Goal: Task Accomplishment & Management: Manage account settings

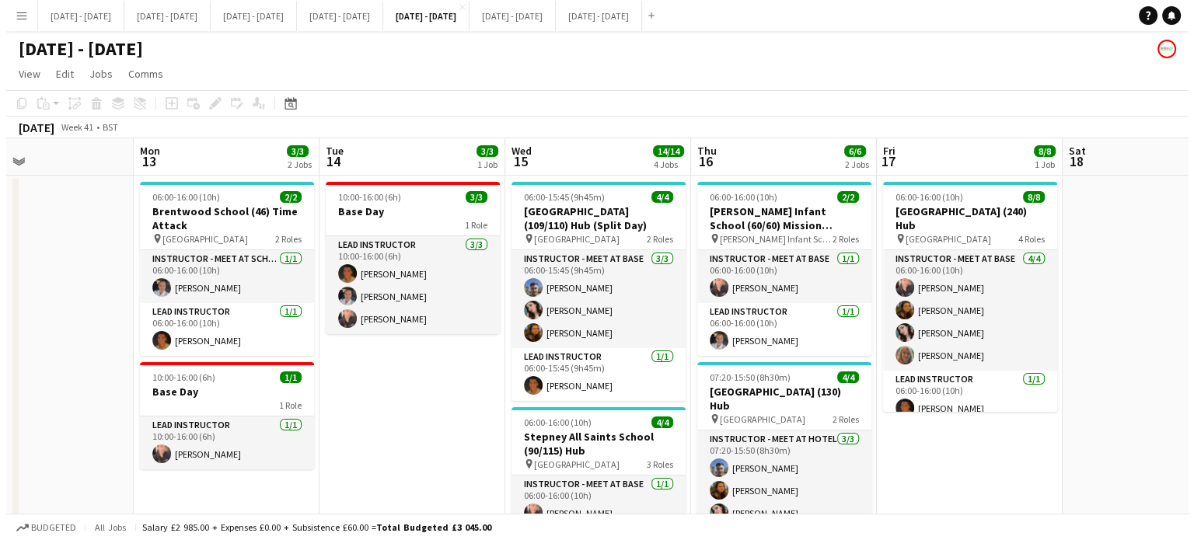
scroll to position [0, 354]
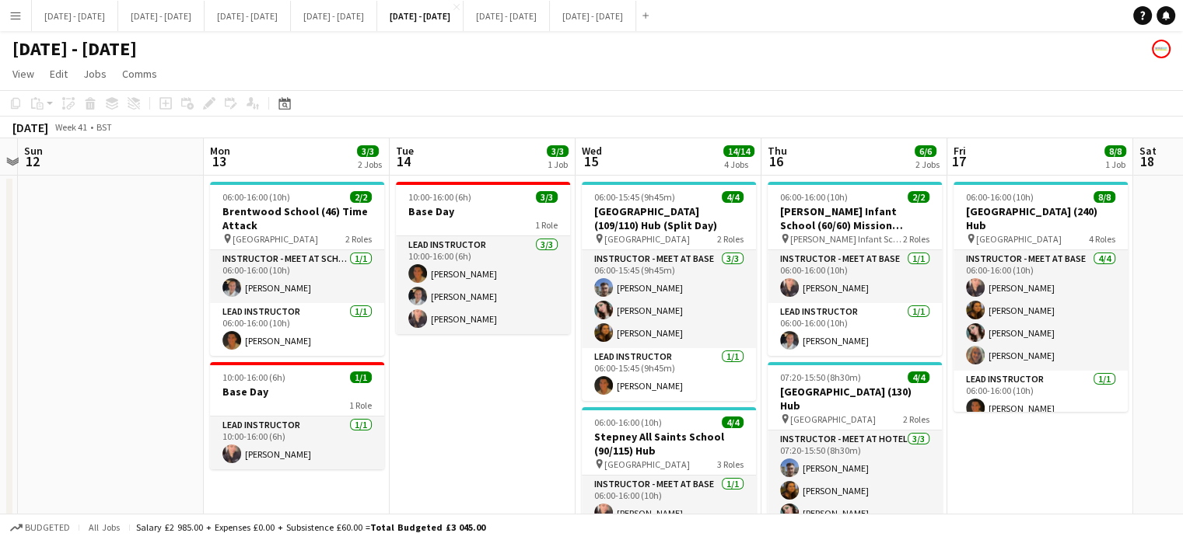
drag, startPoint x: 411, startPoint y: 416, endPoint x: 482, endPoint y: 410, distance: 71.8
click at [377, 21] on button "[DATE] - [DATE] Close" at bounding box center [334, 16] width 86 height 30
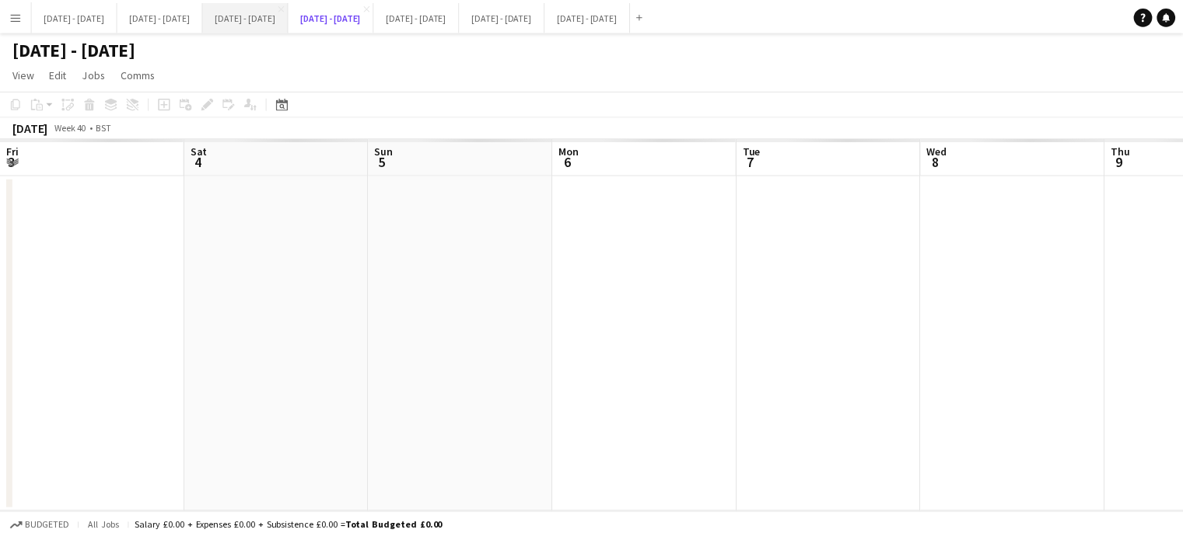
scroll to position [0, 419]
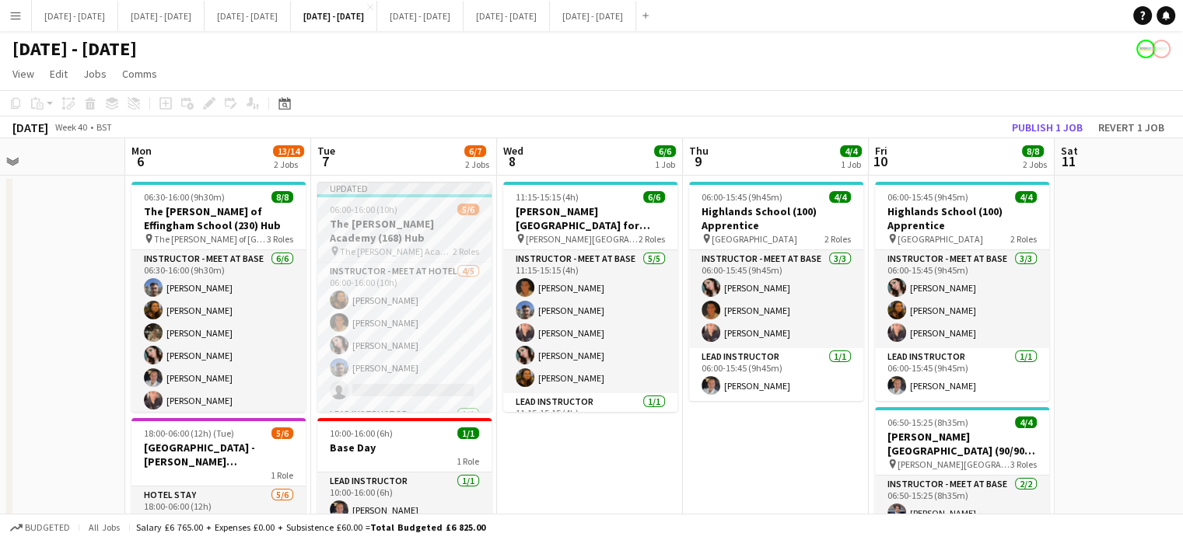
drag, startPoint x: 583, startPoint y: 494, endPoint x: 408, endPoint y: 242, distance: 306.7
click at [569, 492] on app-calendar-viewport "Fri 3 Sat 4 Sun 5 Mon 6 13/14 2 Jobs Tue 7 6/7 2 Jobs Wed 8 6/6 1 Job Thu 9 4/4…" at bounding box center [591, 408] width 1183 height 541
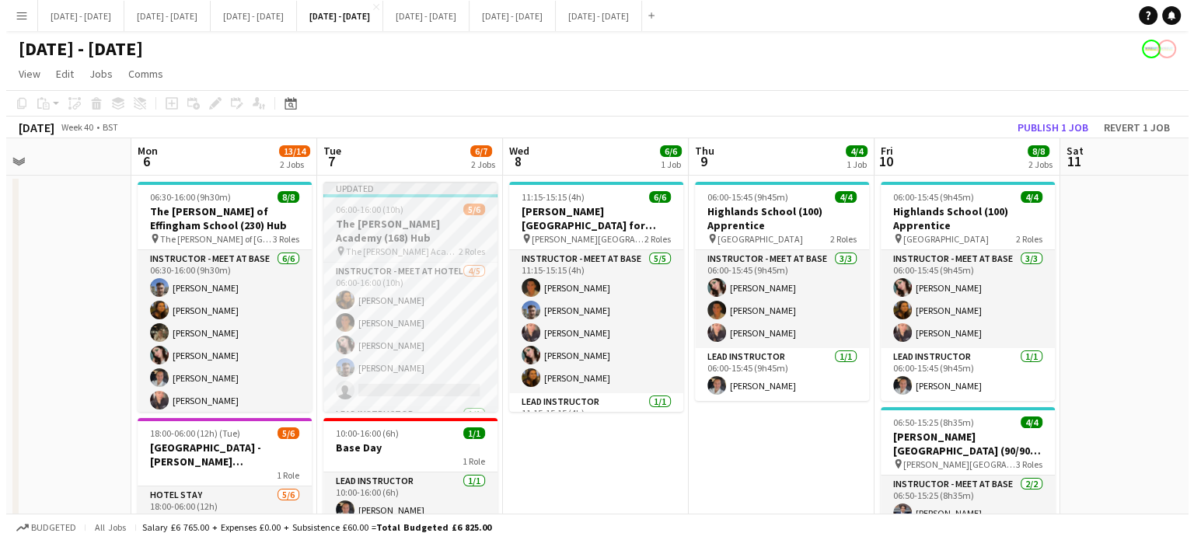
scroll to position [0, 433]
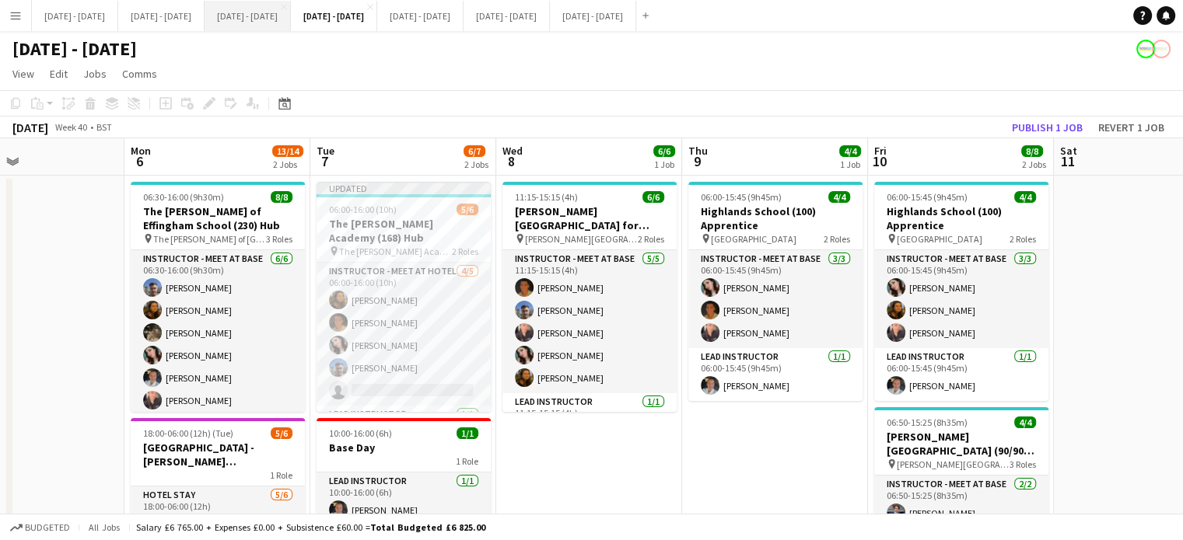
click at [291, 22] on button "[DATE] - [DATE] Close" at bounding box center [248, 16] width 86 height 30
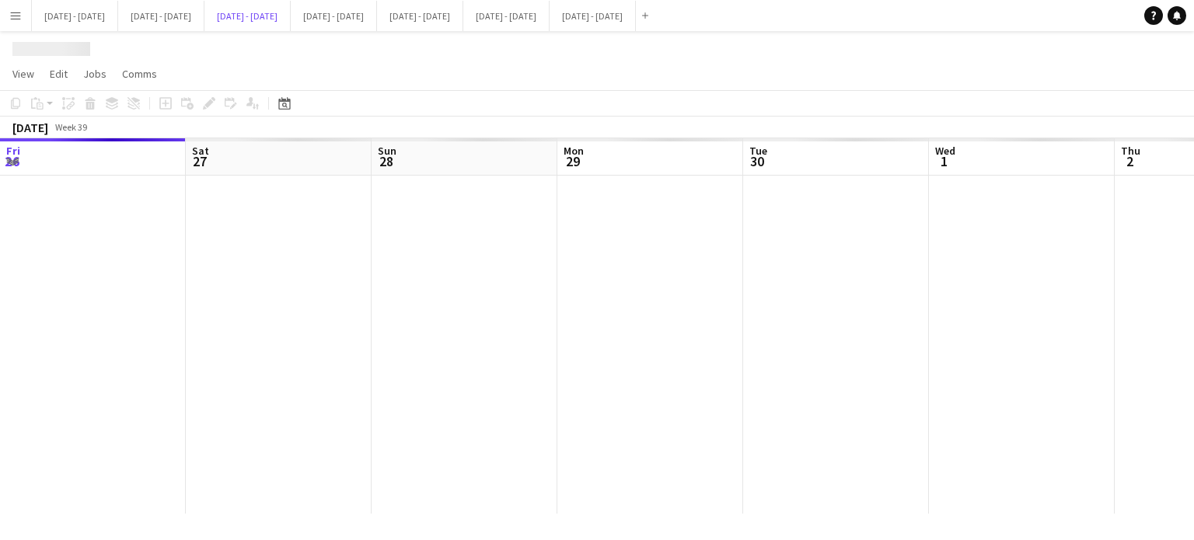
scroll to position [0, 421]
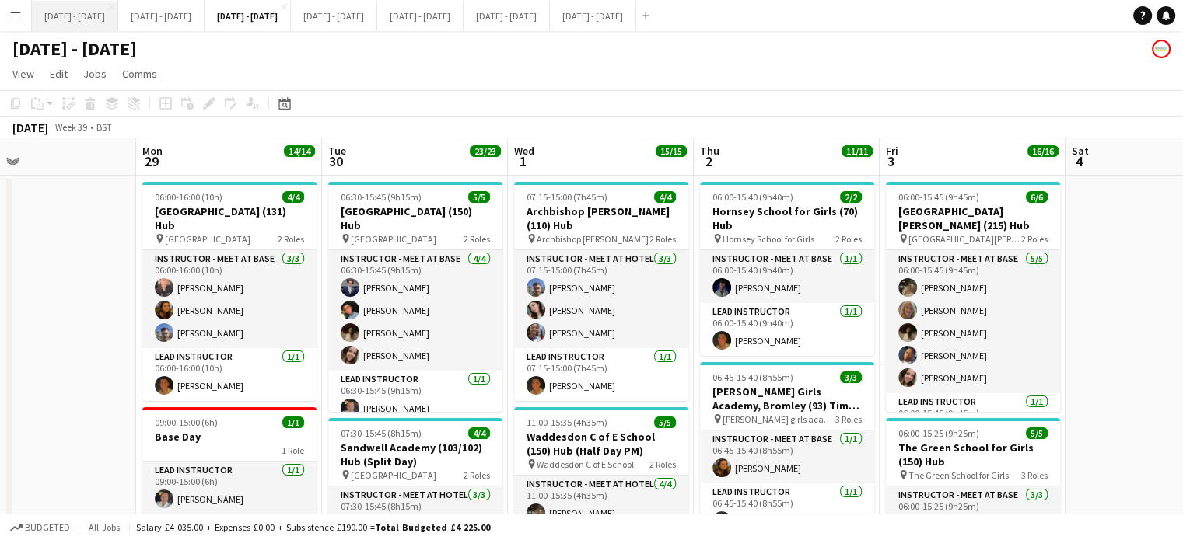
click at [73, 16] on button "[DATE] - [DATE] Close" at bounding box center [75, 16] width 86 height 30
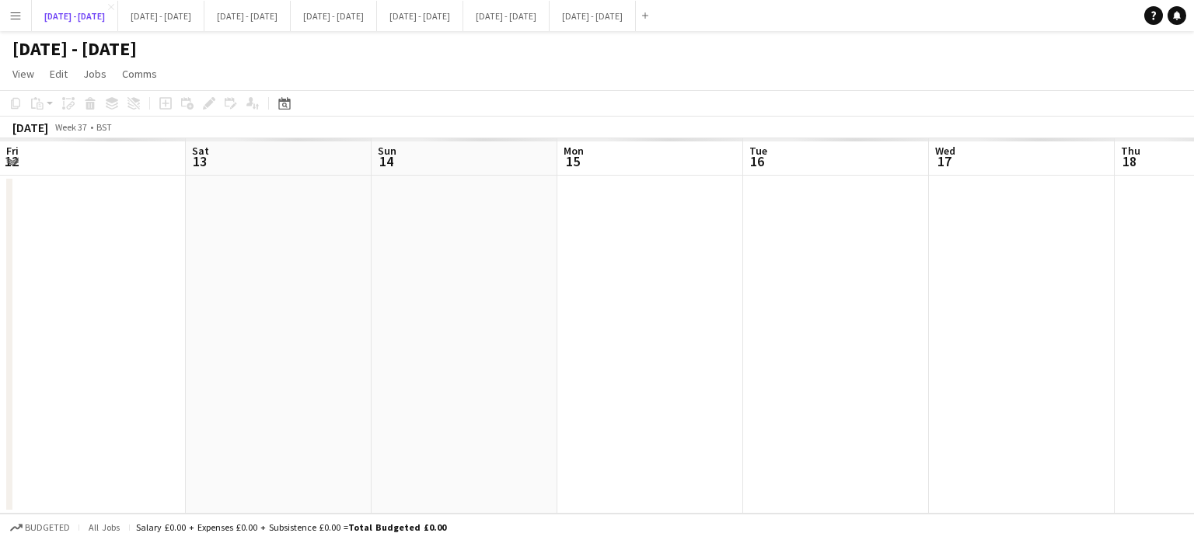
scroll to position [0, 504]
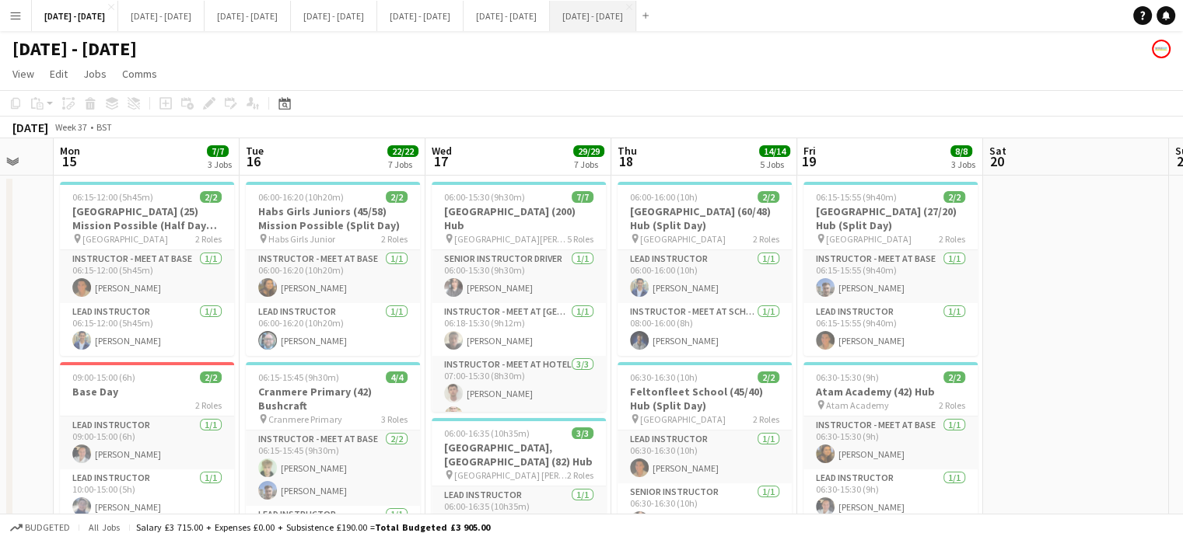
click at [636, 23] on button "[DATE] - [DATE] Close" at bounding box center [593, 16] width 86 height 30
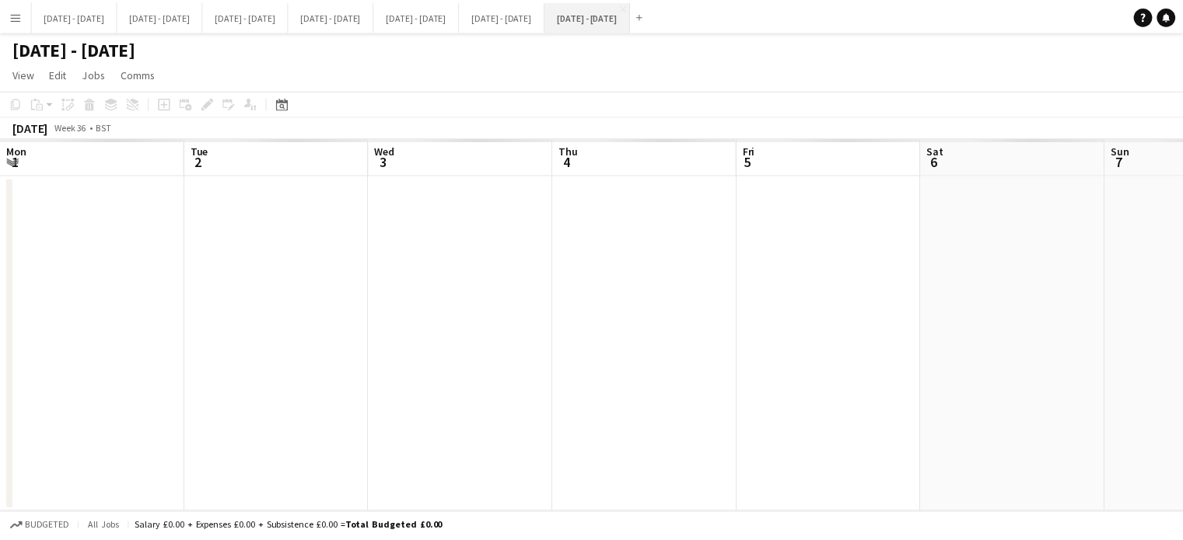
scroll to position [0, 535]
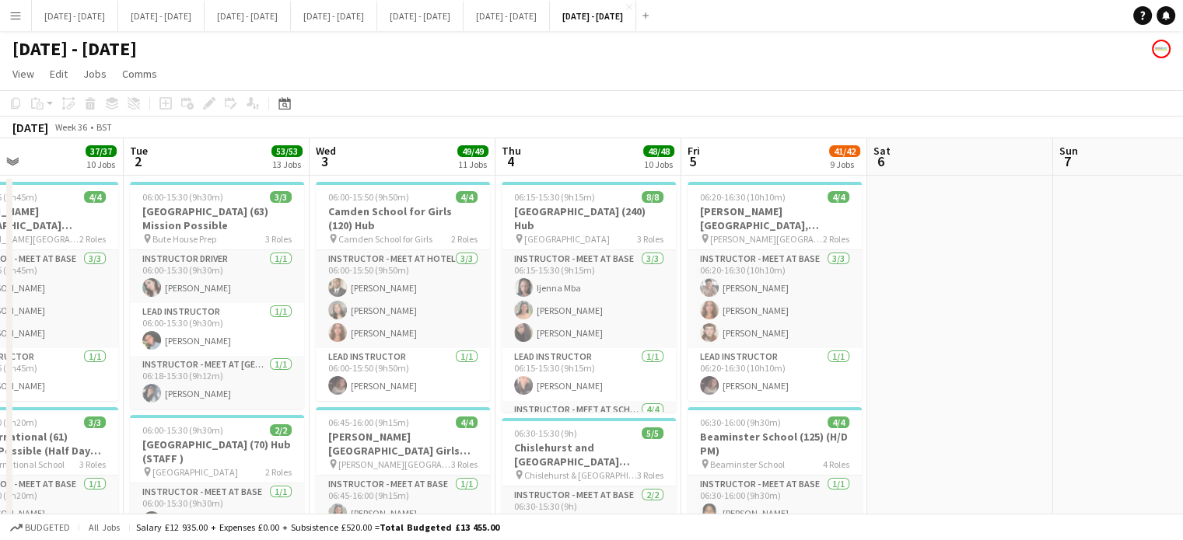
drag, startPoint x: 511, startPoint y: 400, endPoint x: 984, endPoint y: 421, distance: 473.2
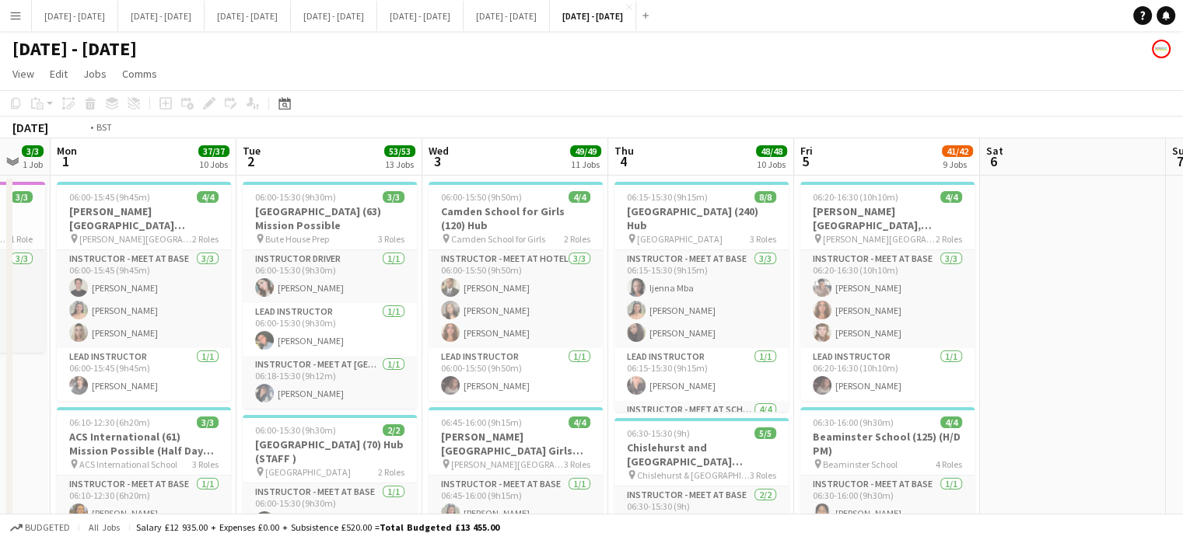
scroll to position [0, 449]
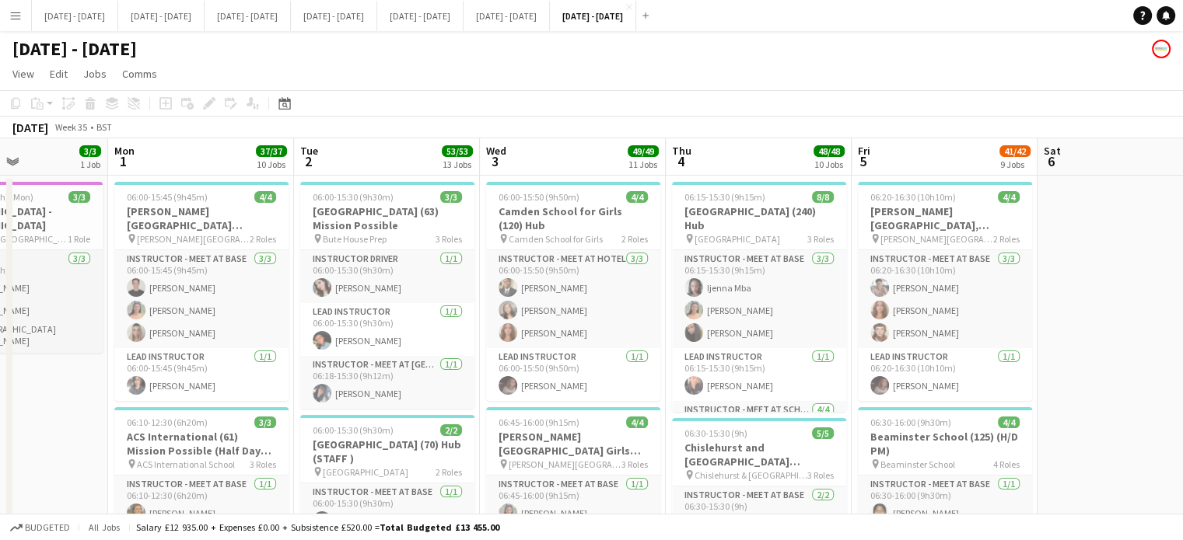
drag, startPoint x: 419, startPoint y: 161, endPoint x: 548, endPoint y: 156, distance: 129.2
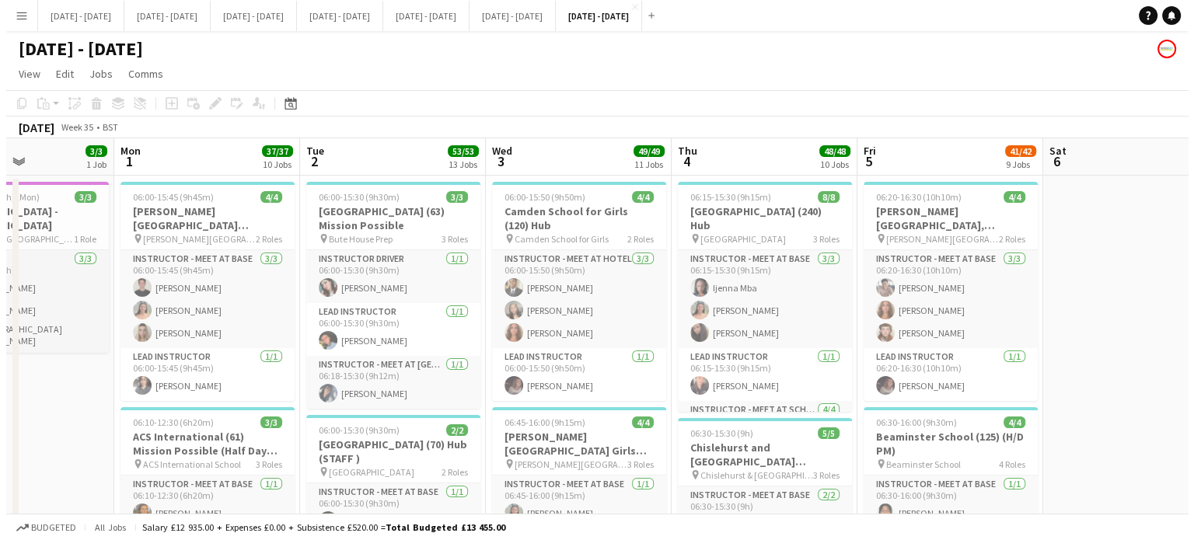
scroll to position [0, 376]
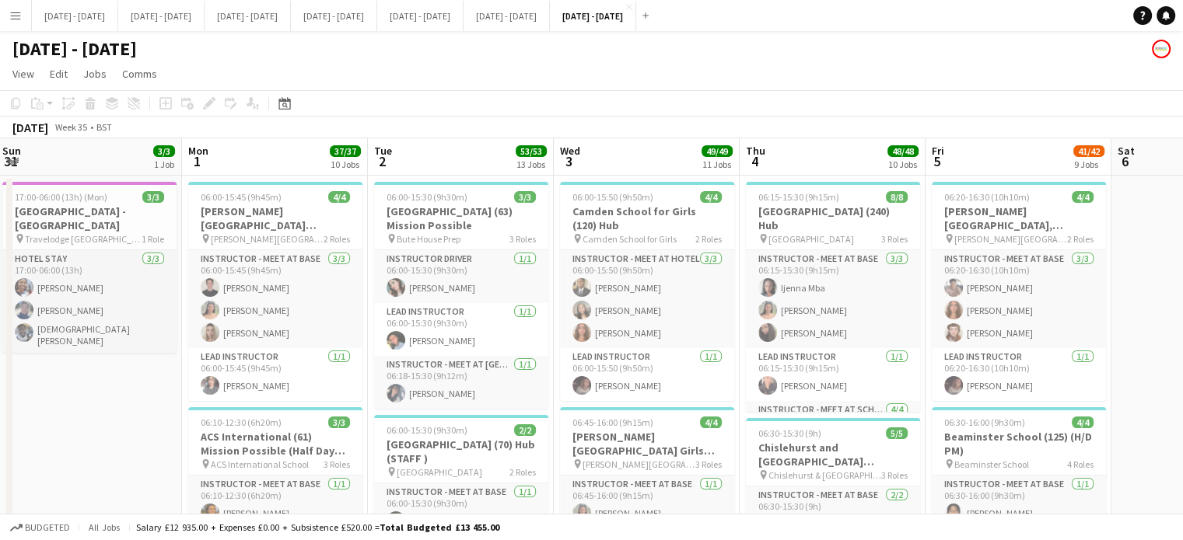
drag, startPoint x: 34, startPoint y: 437, endPoint x: 101, endPoint y: 419, distance: 69.2
click at [291, 12] on button "[DATE] - [DATE] Close" at bounding box center [248, 16] width 86 height 30
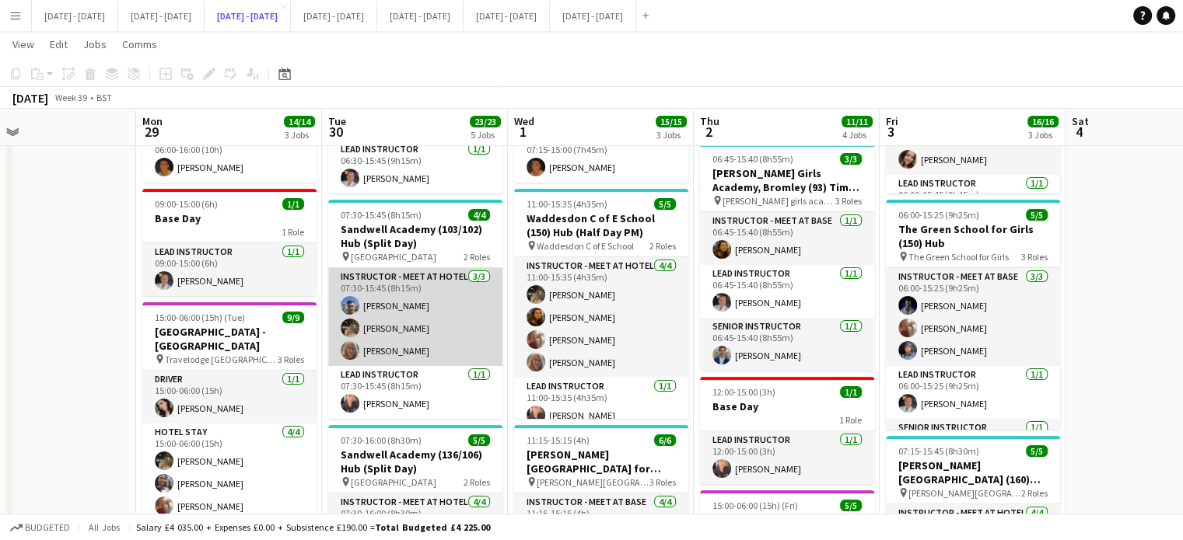
scroll to position [78, 0]
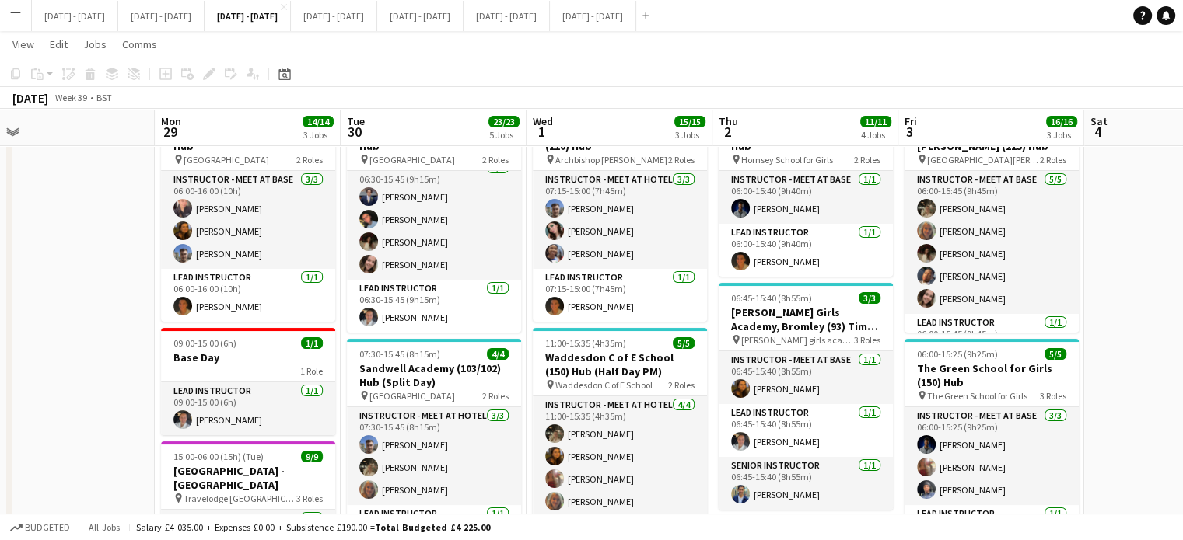
drag, startPoint x: 1106, startPoint y: 369, endPoint x: 1125, endPoint y: 369, distance: 19.4
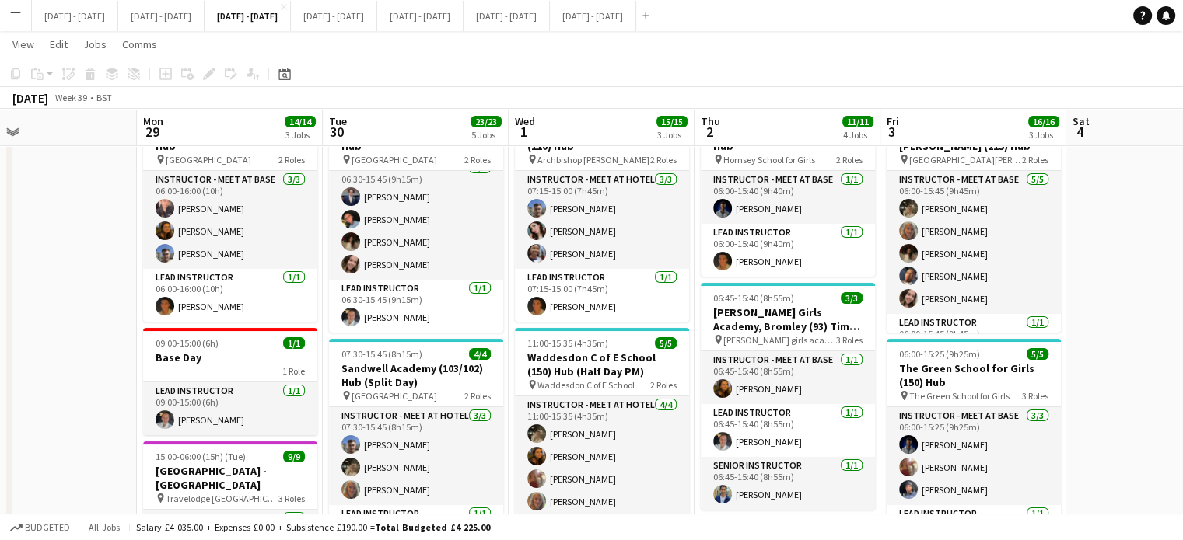
drag, startPoint x: 112, startPoint y: 416, endPoint x: 93, endPoint y: 421, distance: 19.2
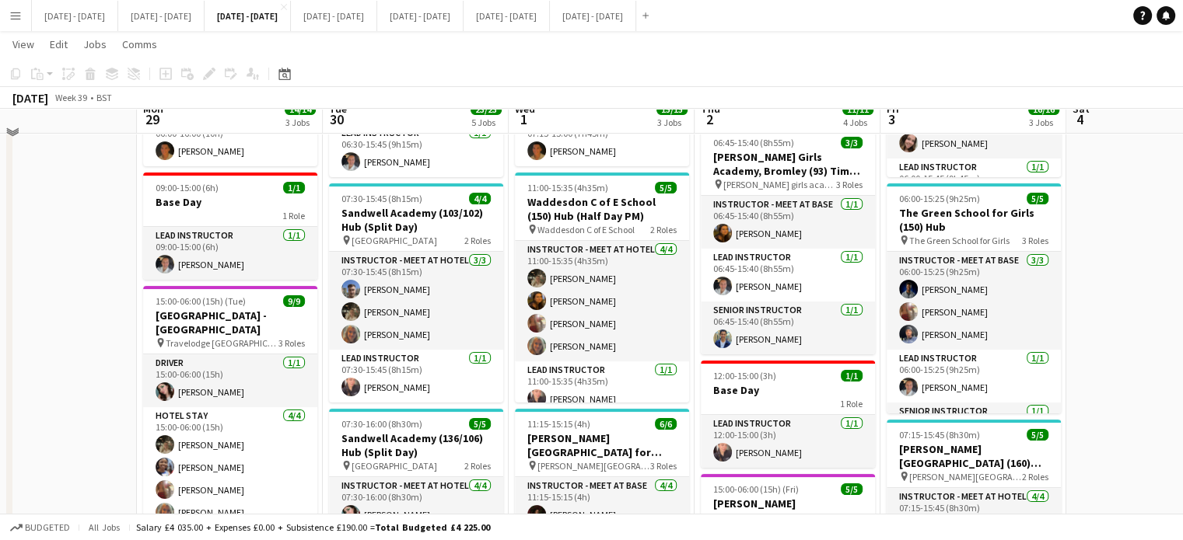
scroll to position [0, 0]
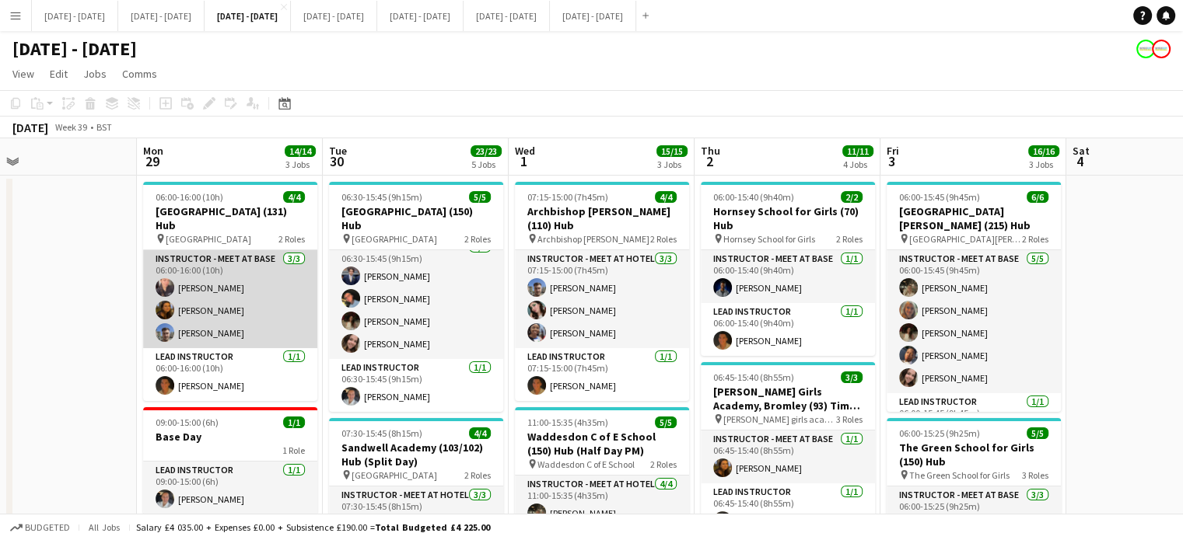
click at [202, 304] on app-card-role "Instructor - Meet at Base [DATE] 06:00-16:00 (10h) [PERSON_NAME] [PERSON_NAME] …" at bounding box center [230, 299] width 174 height 98
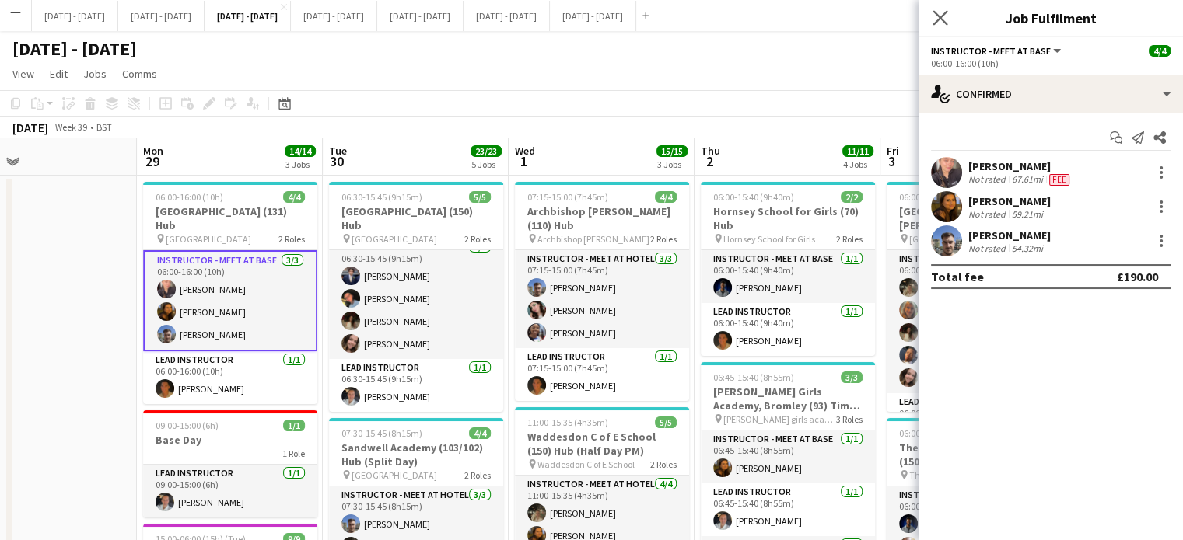
click at [948, 18] on app-icon "Close pop-in" at bounding box center [940, 18] width 23 height 23
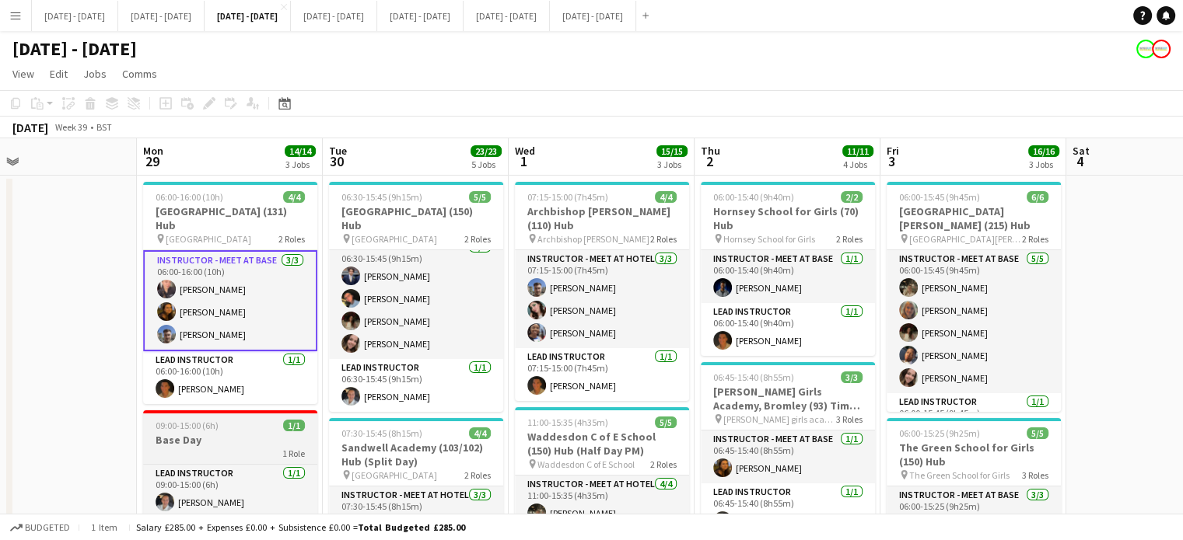
click at [248, 428] on div "09:00-15:00 (6h) 1/1" at bounding box center [230, 426] width 174 height 12
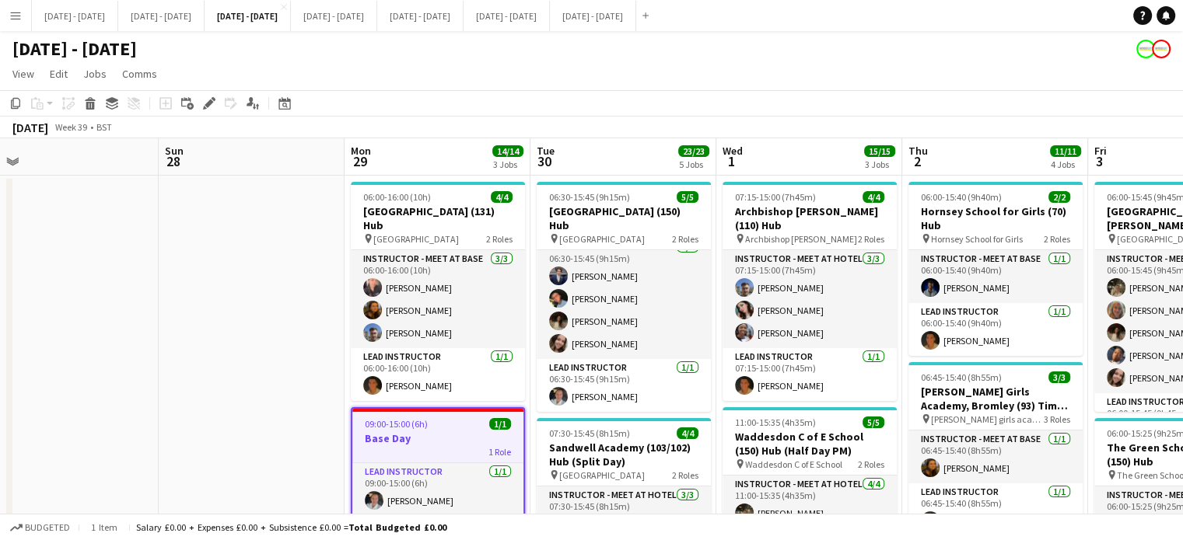
scroll to position [0, 407]
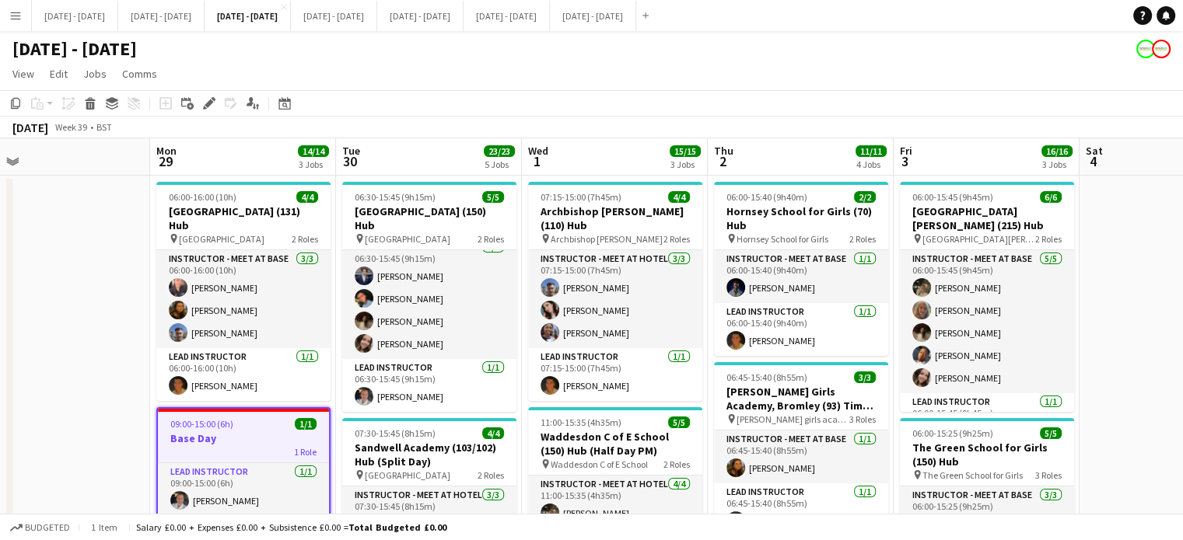
drag, startPoint x: 103, startPoint y: 273, endPoint x: 116, endPoint y: 347, distance: 75.0
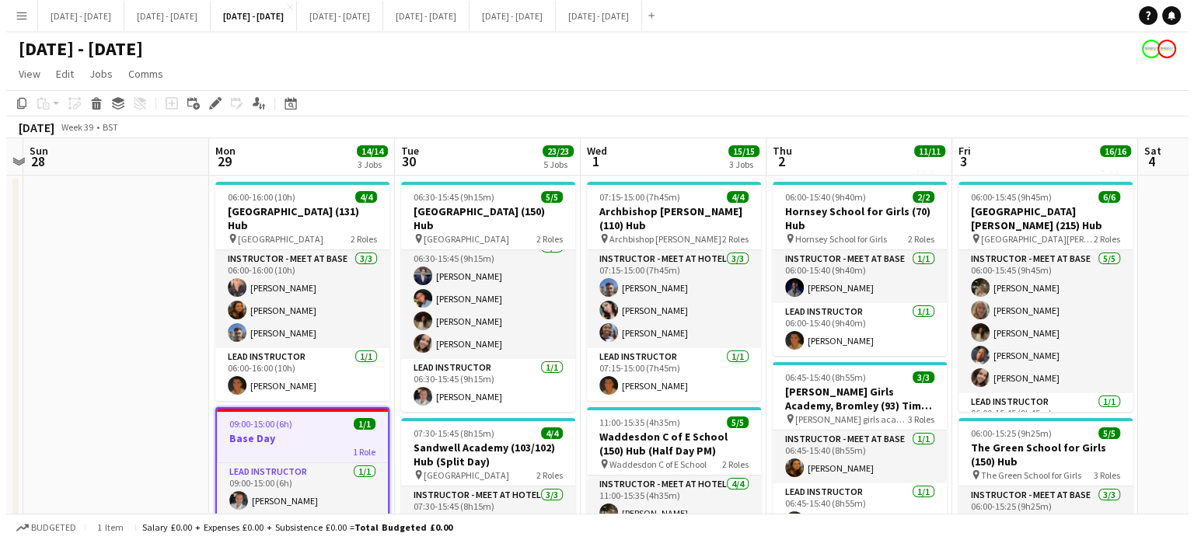
scroll to position [0, 429]
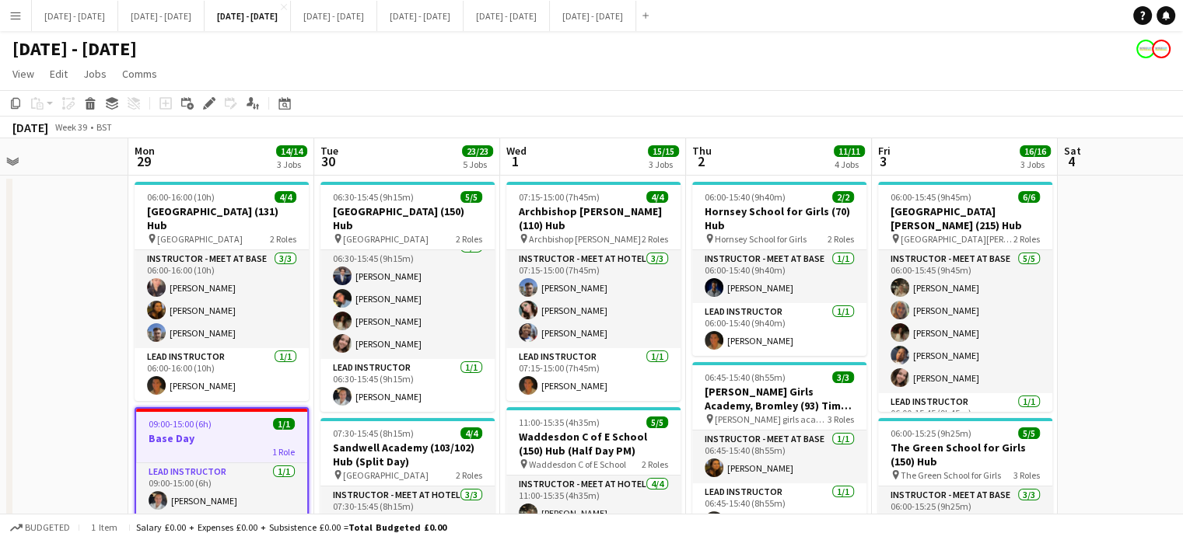
drag, startPoint x: 92, startPoint y: 339, endPoint x: 42, endPoint y: 430, distance: 103.7
click at [199, 18] on button "[DATE] - [DATE] Close" at bounding box center [161, 16] width 86 height 30
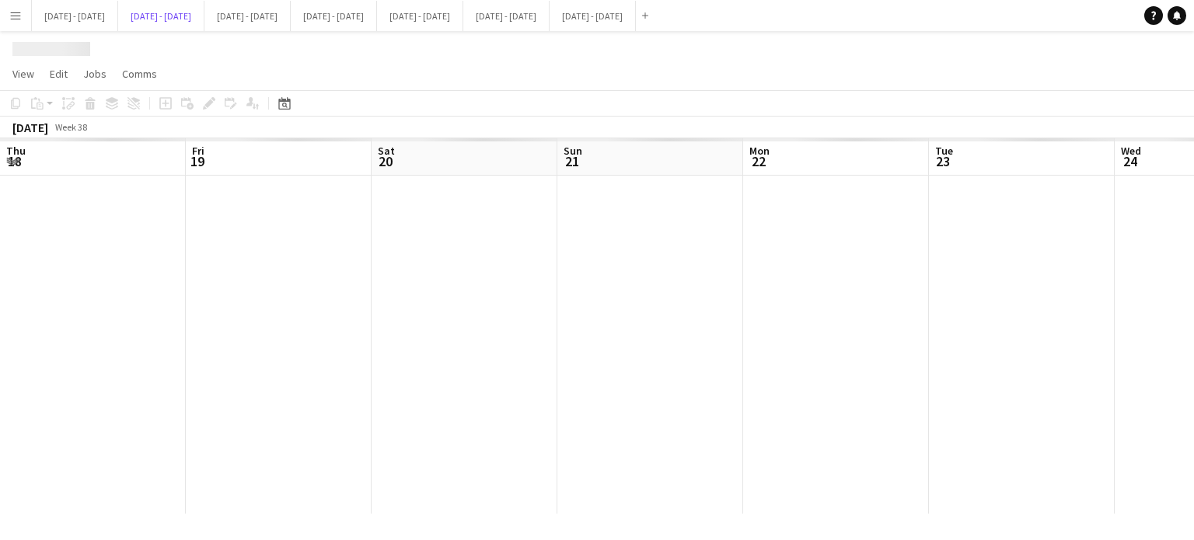
scroll to position [0, 655]
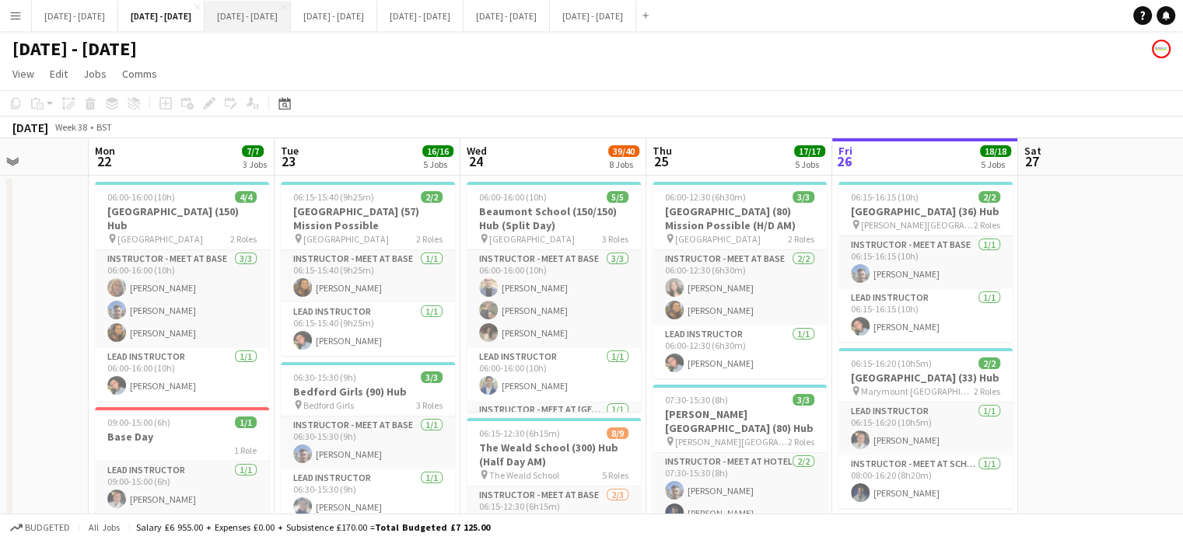
click at [291, 15] on button "[DATE] - [DATE] Close" at bounding box center [248, 16] width 86 height 30
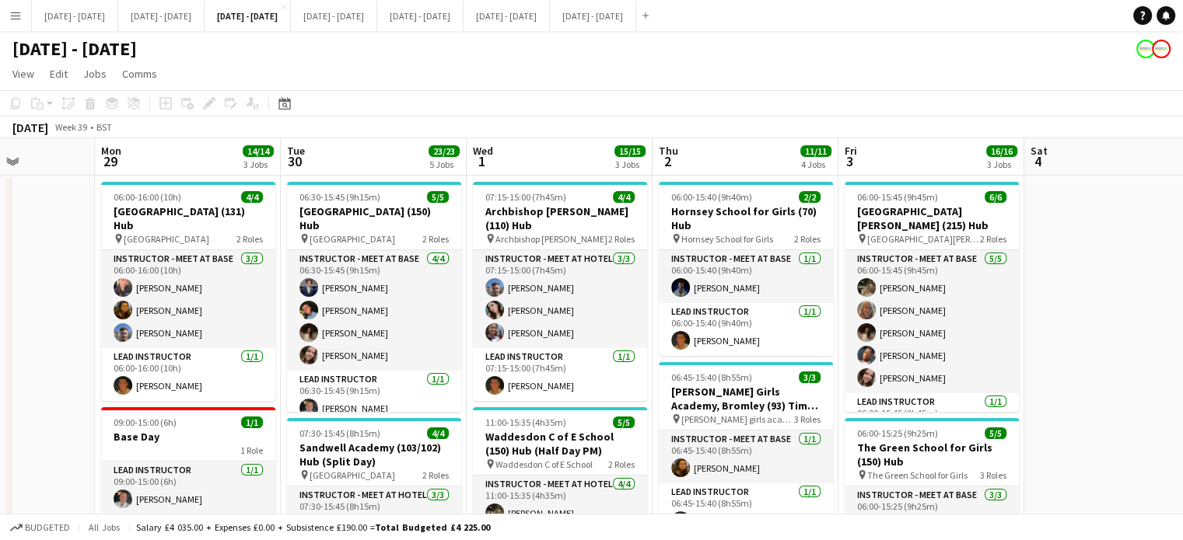
scroll to position [0, 476]
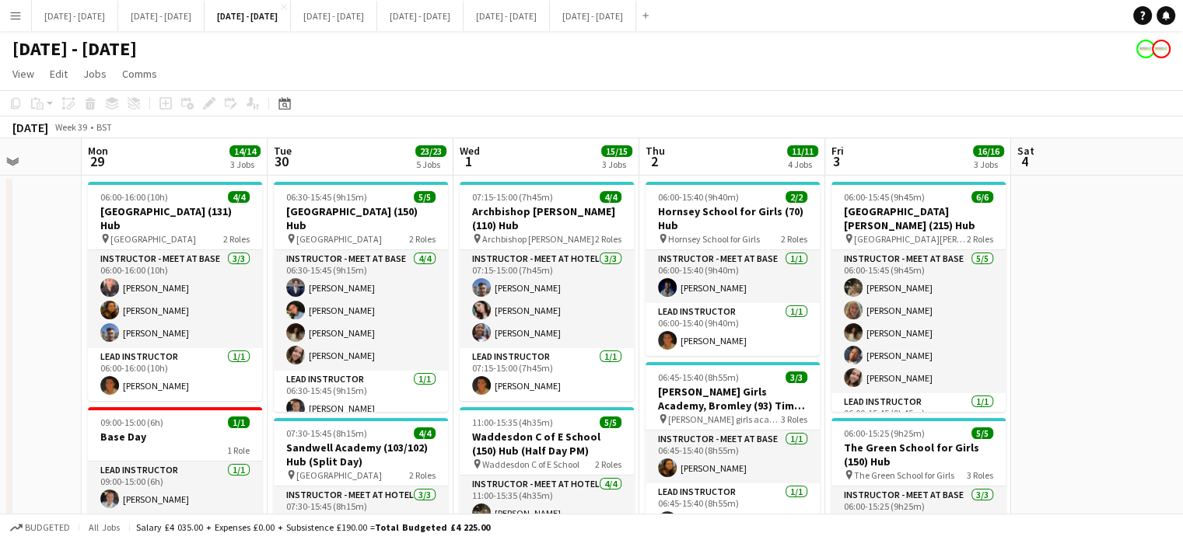
drag, startPoint x: 401, startPoint y: 157, endPoint x: 354, endPoint y: 170, distance: 49.2
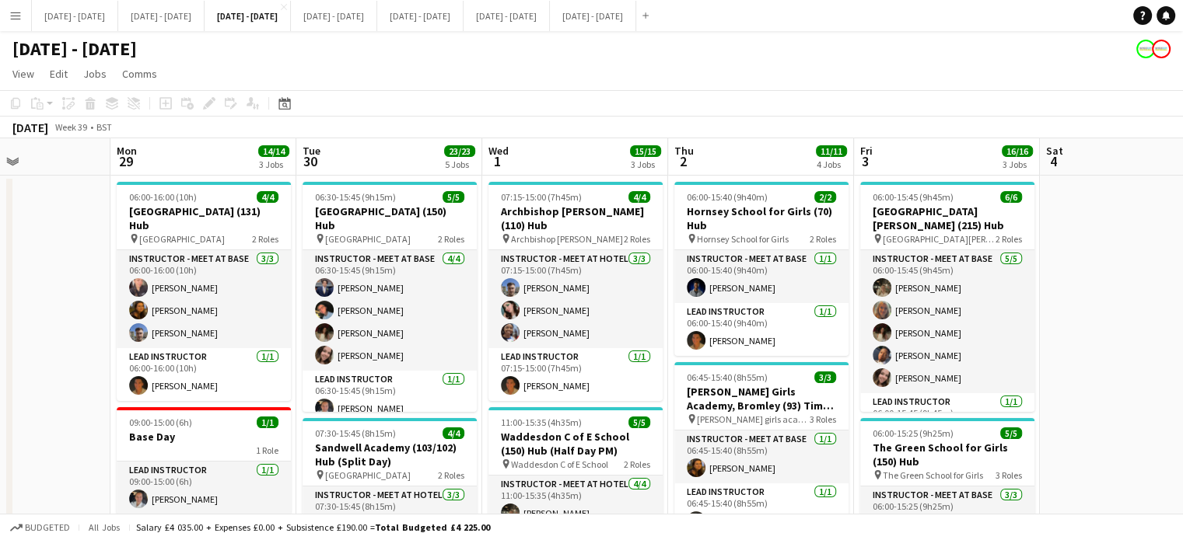
scroll to position [0, 449]
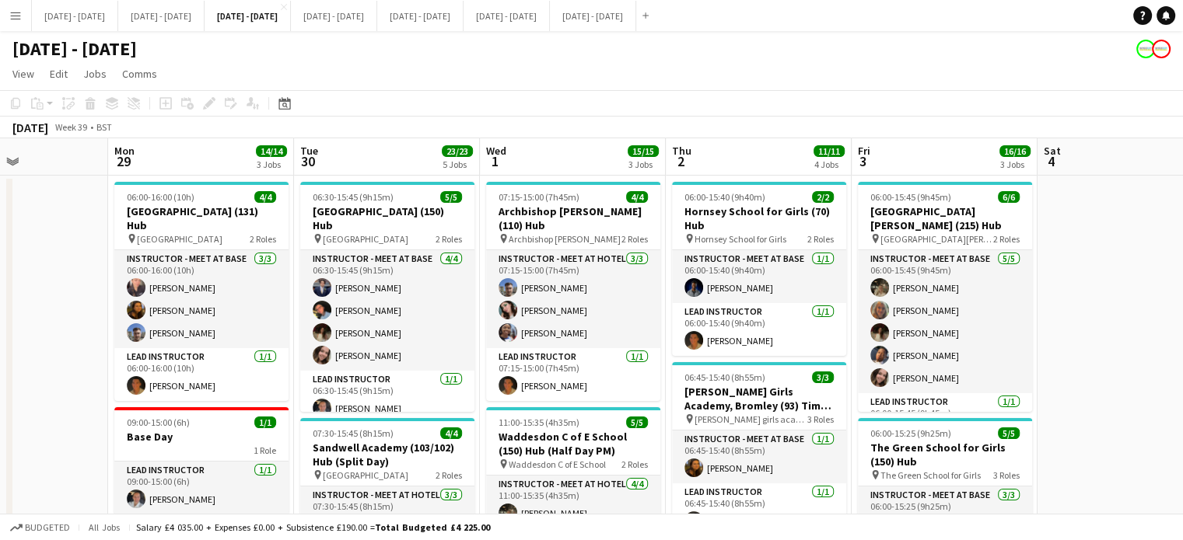
drag, startPoint x: 362, startPoint y: 159, endPoint x: 387, endPoint y: 161, distance: 24.9
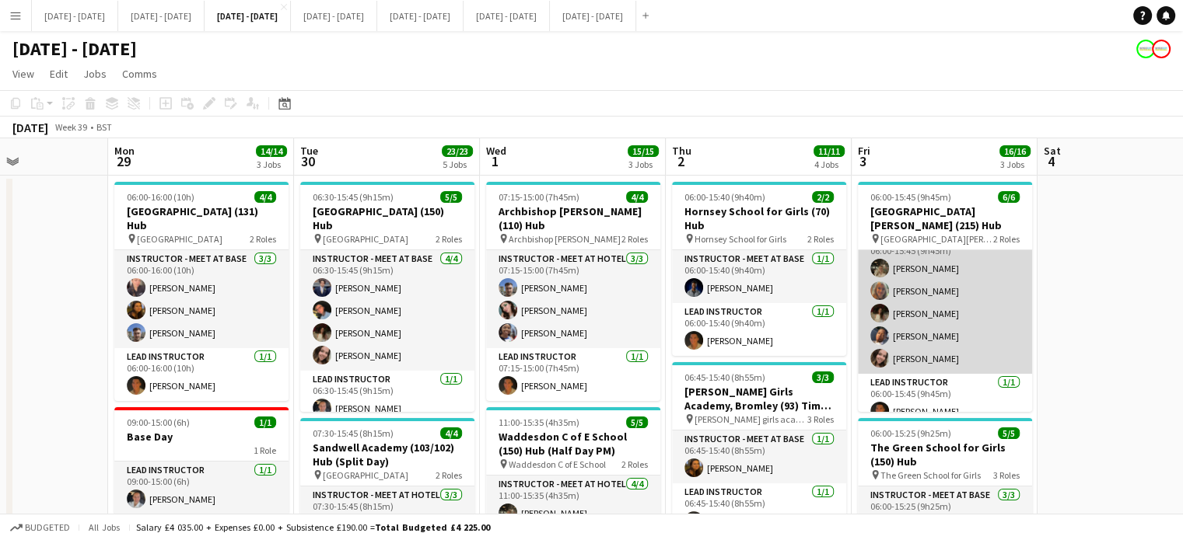
scroll to position [34, 0]
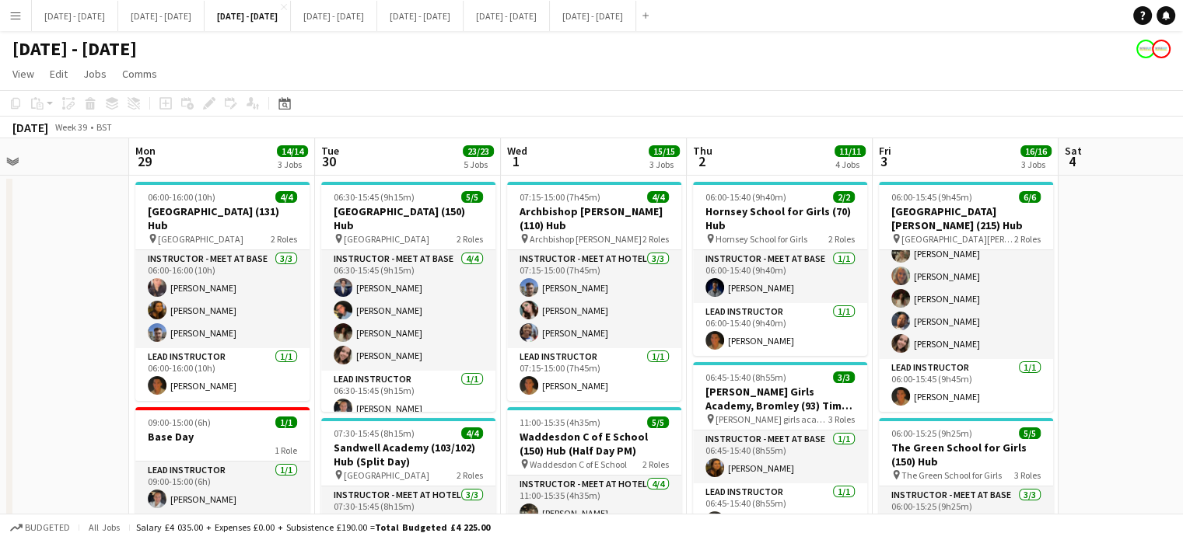
drag, startPoint x: 404, startPoint y: 158, endPoint x: 423, endPoint y: 168, distance: 21.9
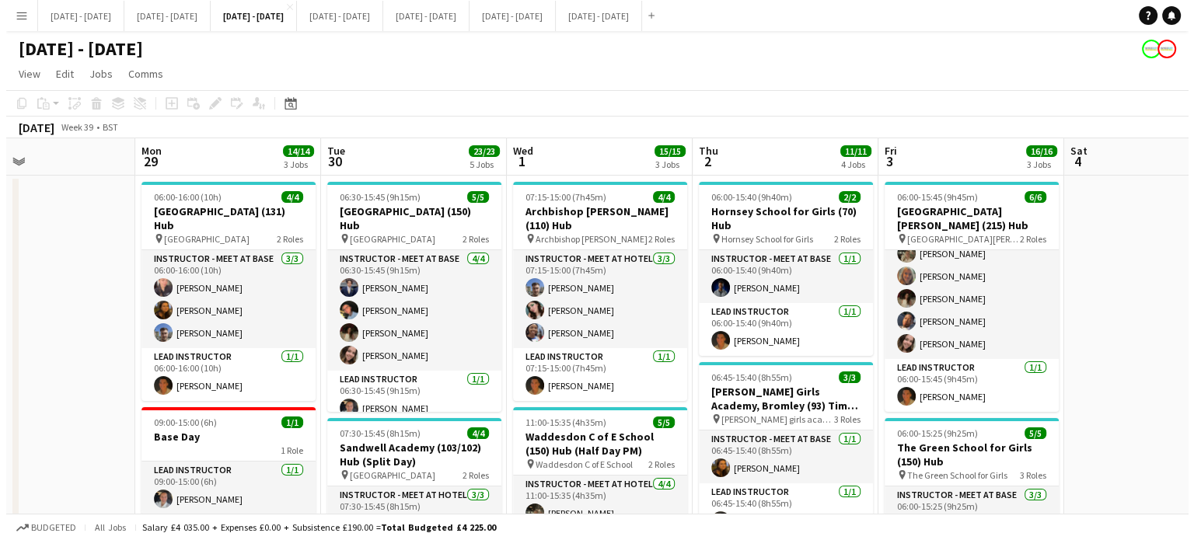
scroll to position [0, 430]
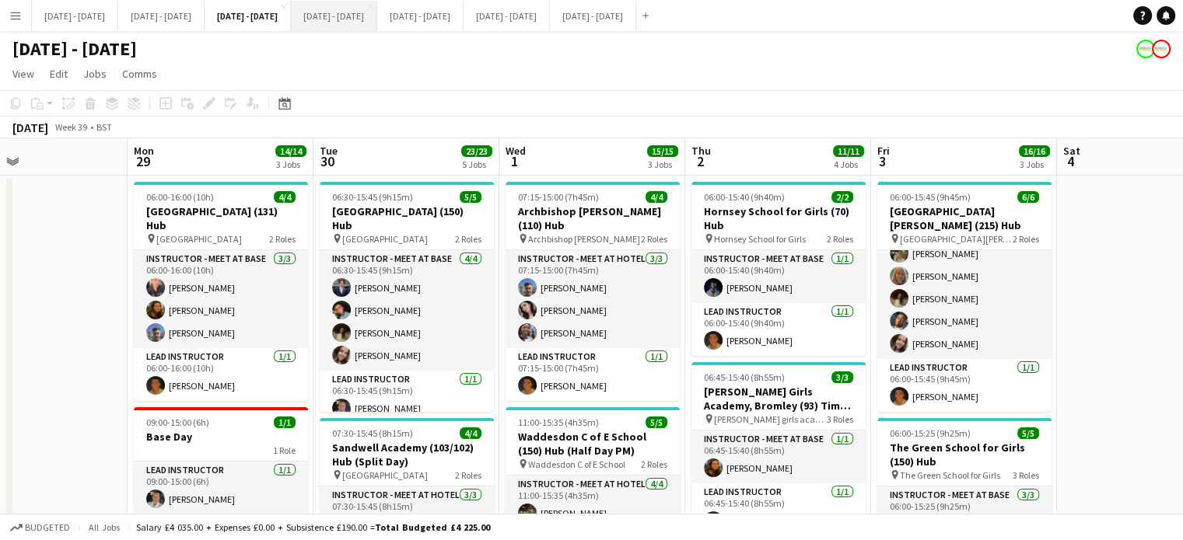
click at [377, 18] on button "[DATE] - [DATE] Close" at bounding box center [334, 16] width 86 height 30
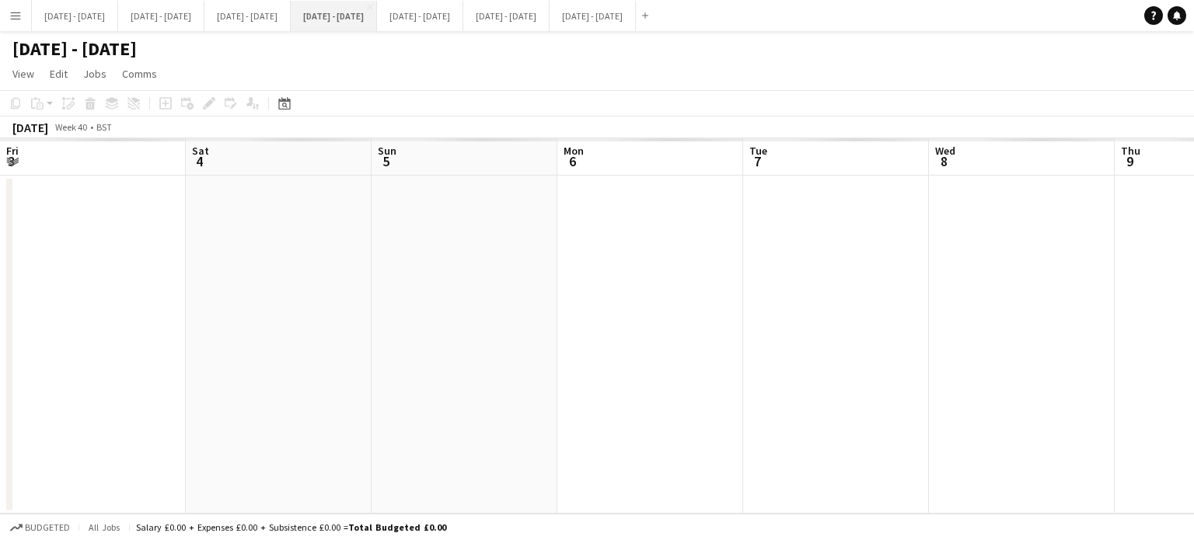
scroll to position [0, 433]
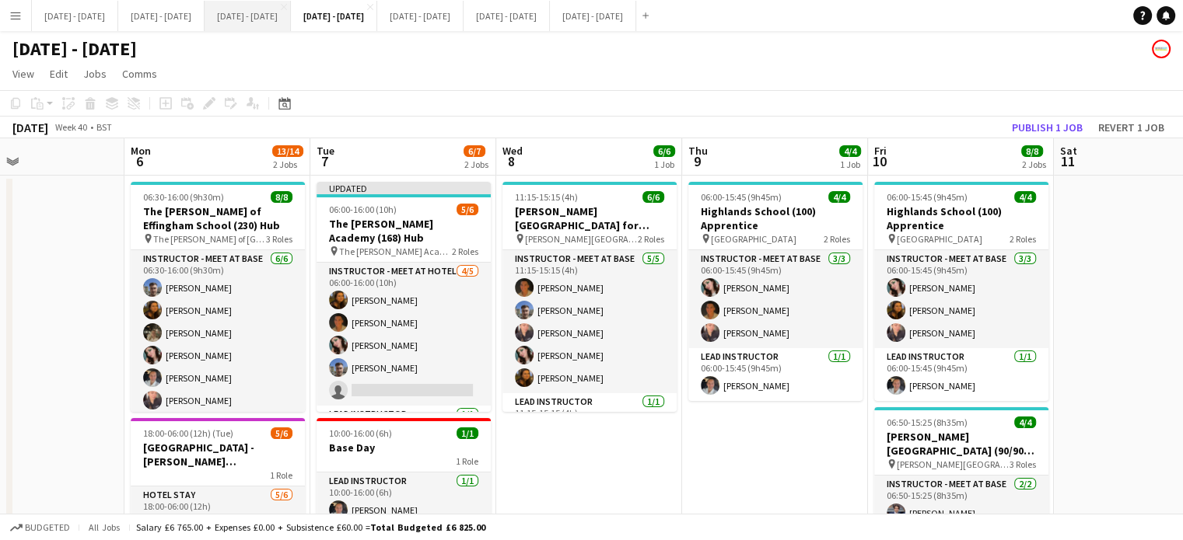
click at [288, 20] on button "[DATE] - [DATE] Close" at bounding box center [248, 16] width 86 height 30
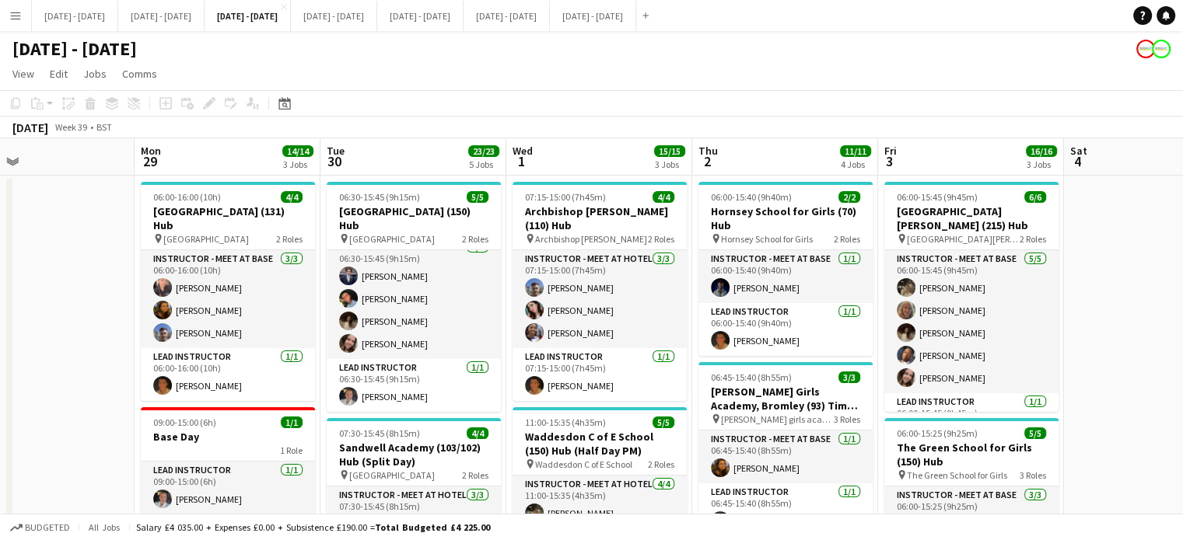
scroll to position [0, 442]
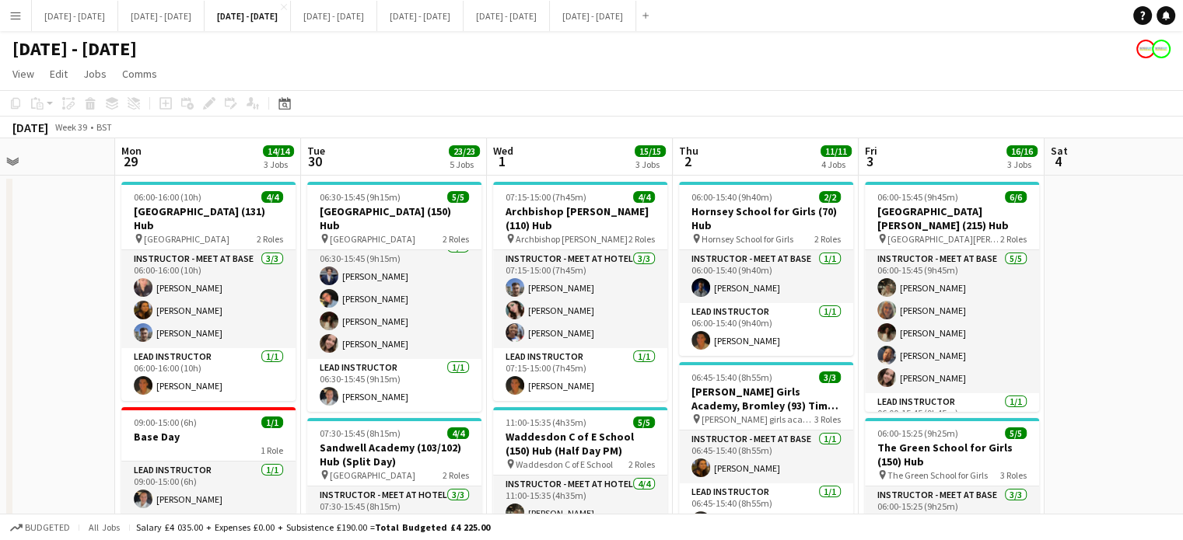
drag, startPoint x: 404, startPoint y: 152, endPoint x: 390, endPoint y: 189, distance: 39.9
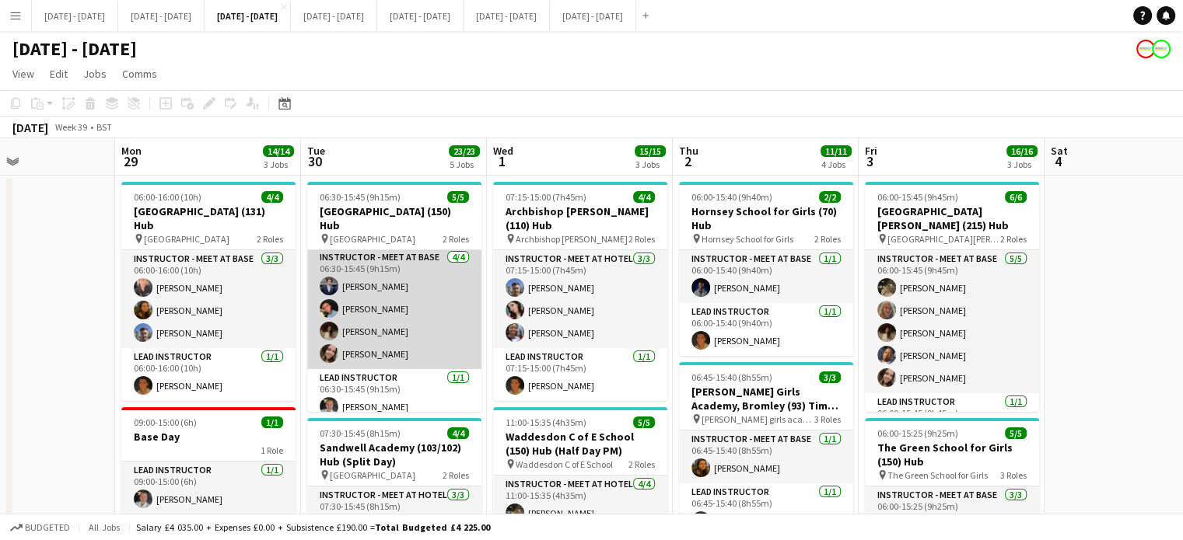
scroll to position [0, 0]
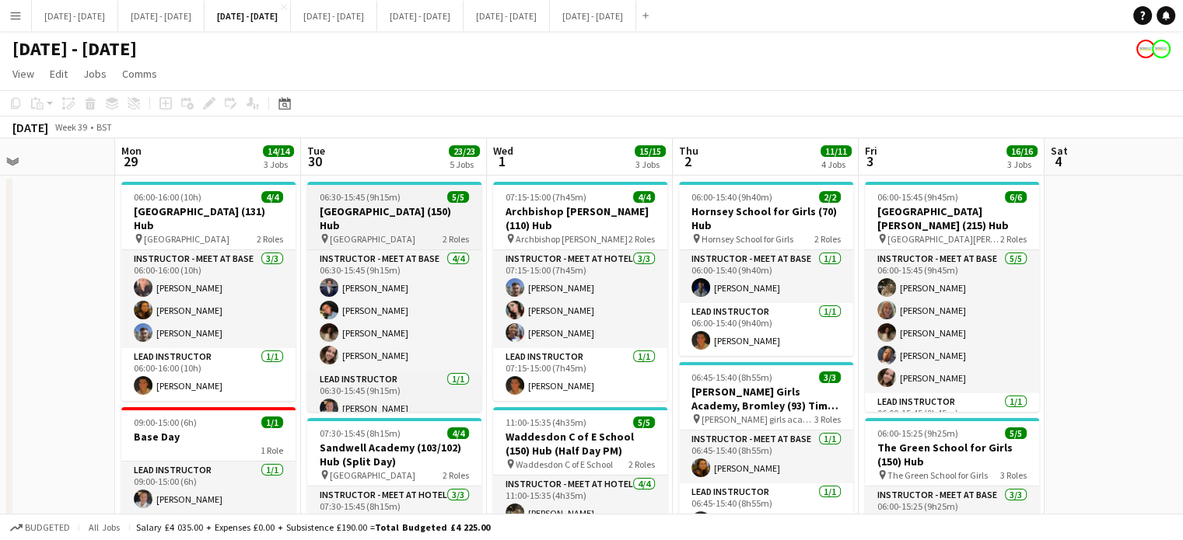
click at [368, 231] on h3 "[GEOGRAPHIC_DATA] (150) Hub" at bounding box center [394, 219] width 174 height 28
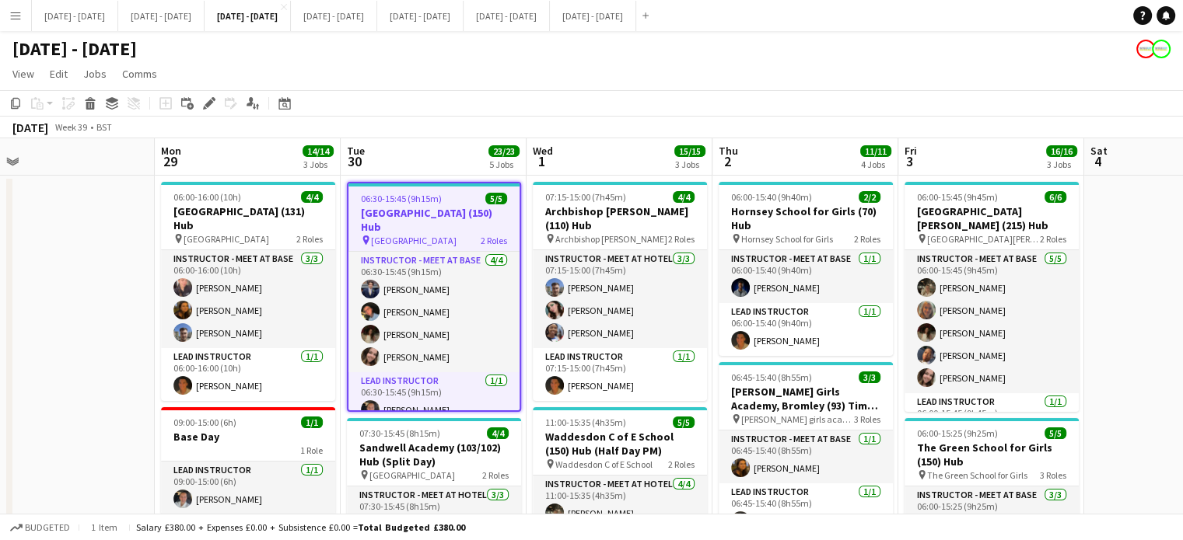
scroll to position [0, 401]
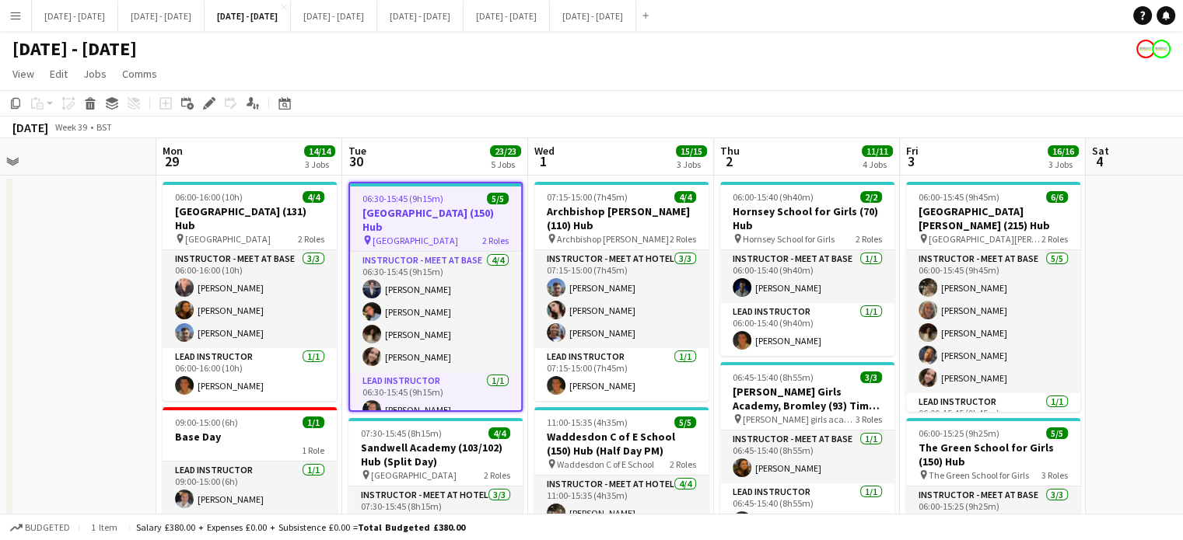
drag, startPoint x: 401, startPoint y: 156, endPoint x: 432, endPoint y: 153, distance: 31.3
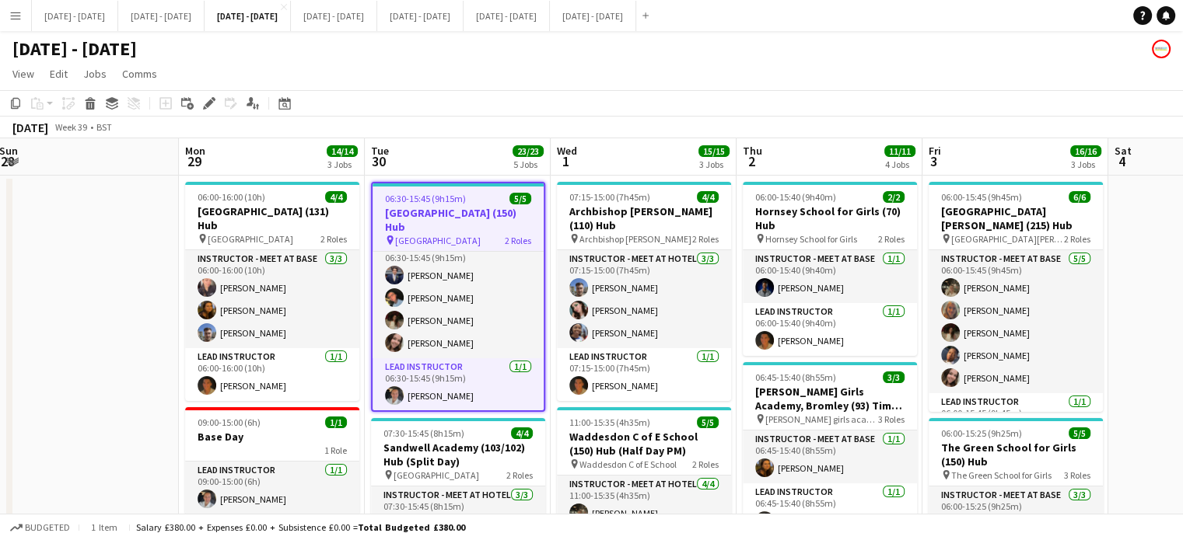
scroll to position [0, 404]
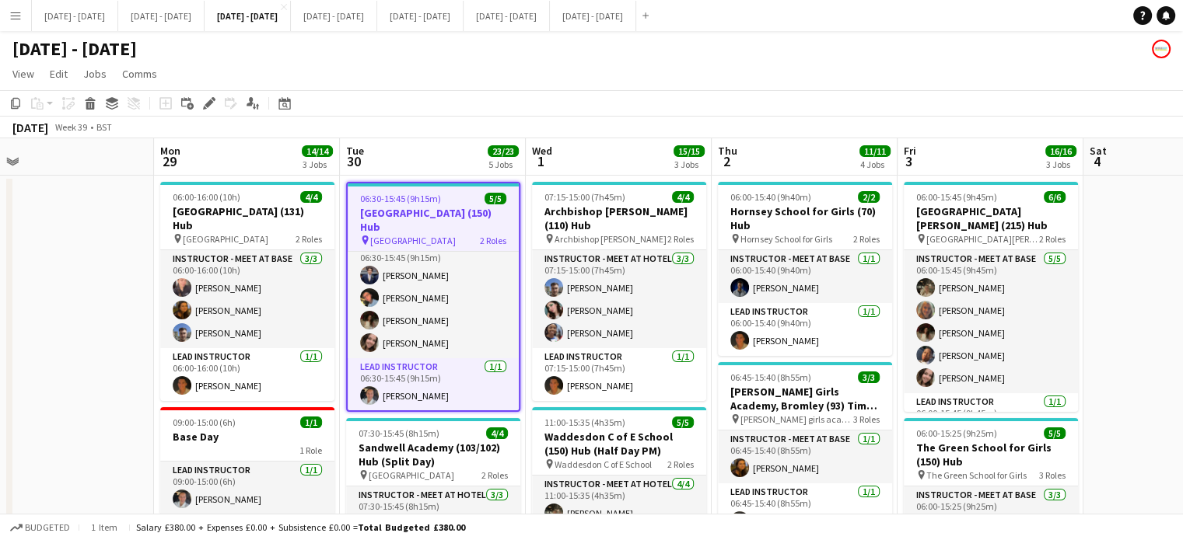
drag, startPoint x: 443, startPoint y: 154, endPoint x: 442, endPoint y: 163, distance: 9.5
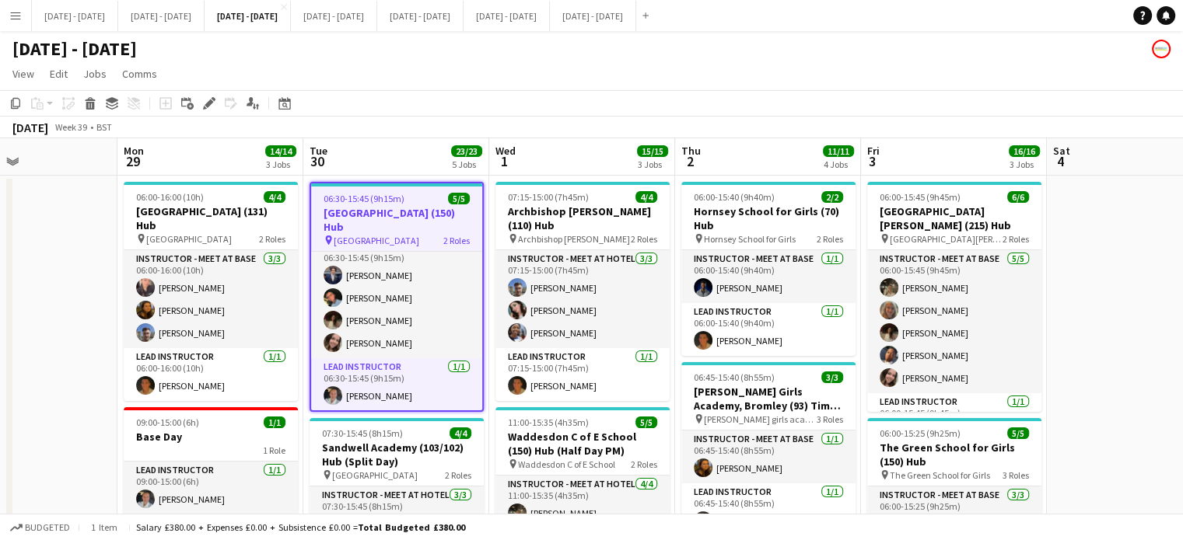
scroll to position [0, 441]
drag, startPoint x: 445, startPoint y: 155, endPoint x: 407, endPoint y: 161, distance: 37.8
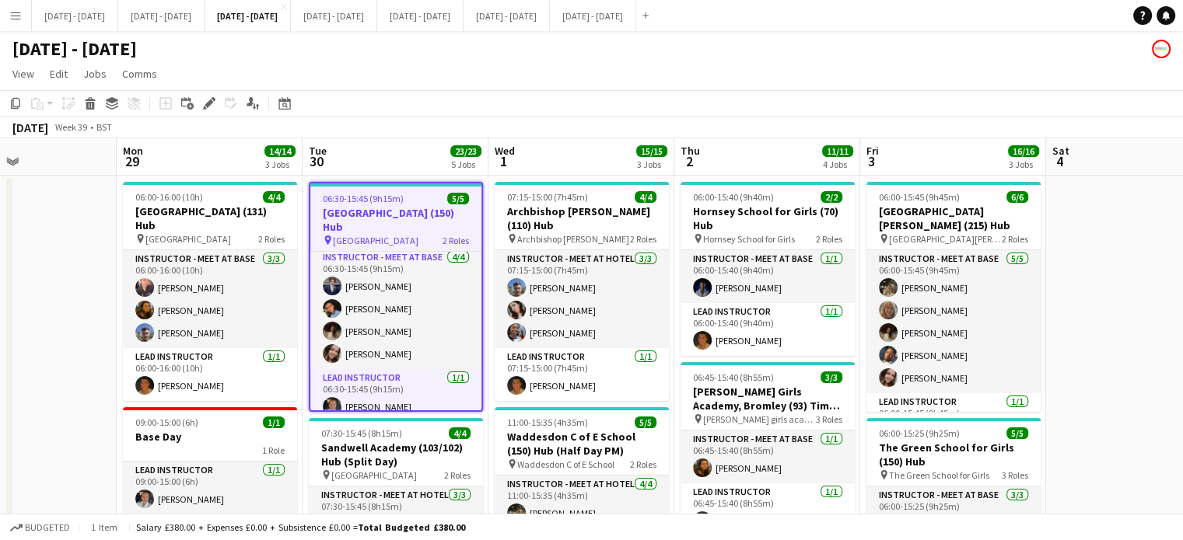
scroll to position [0, 0]
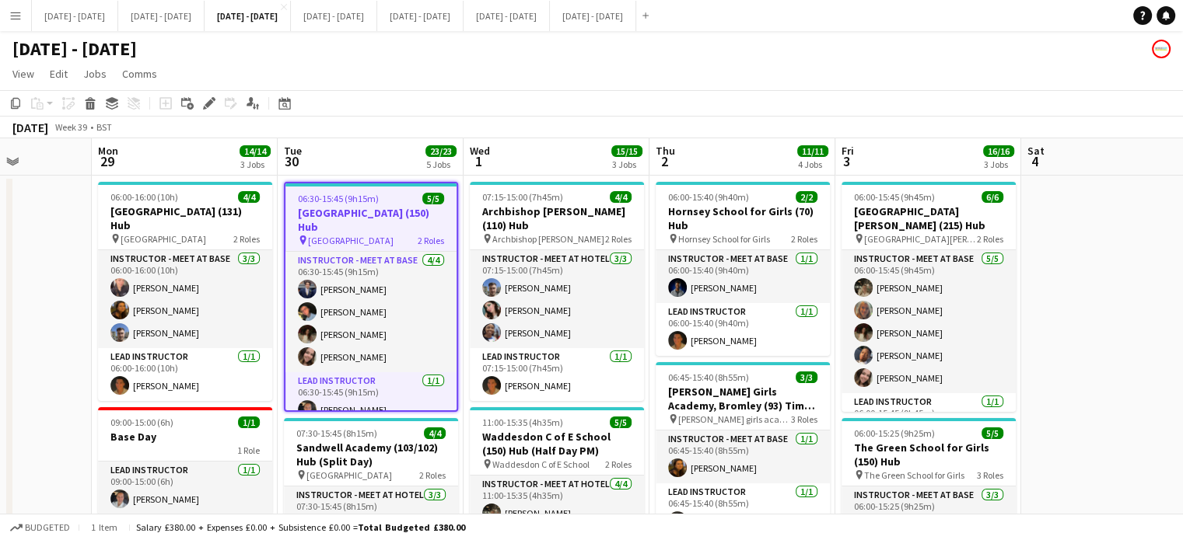
drag, startPoint x: 379, startPoint y: 155, endPoint x: 355, endPoint y: 158, distance: 25.1
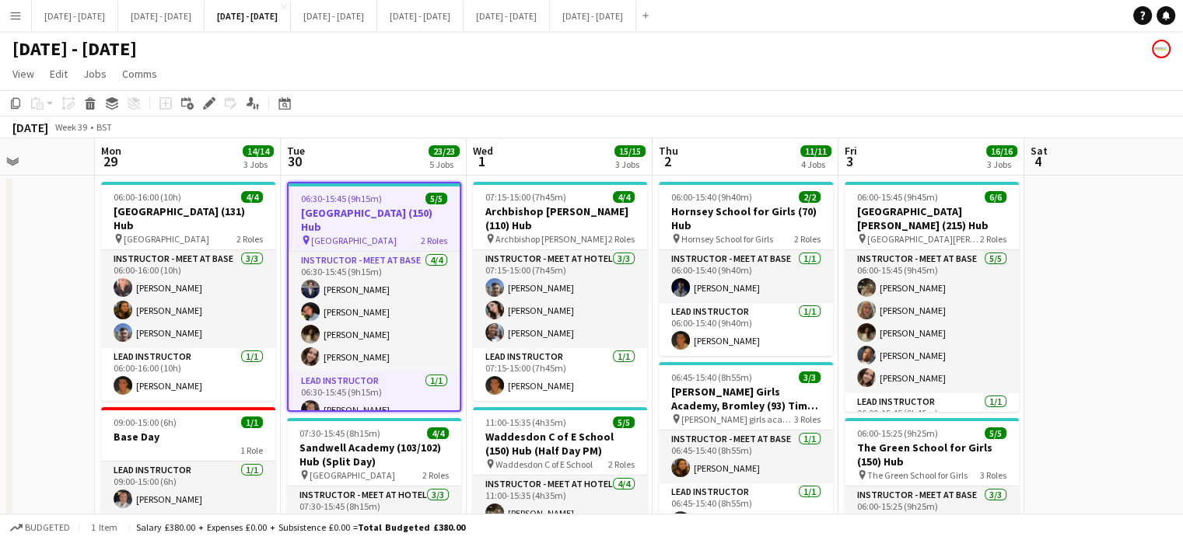
scroll to position [0, 446]
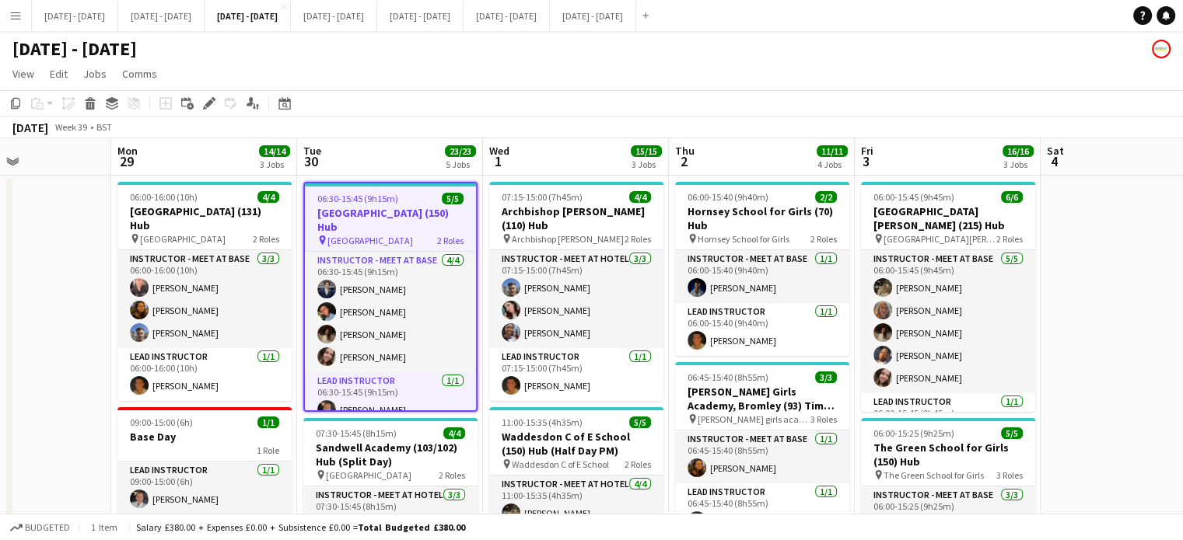
drag, startPoint x: 518, startPoint y: 155, endPoint x: 537, endPoint y: 156, distance: 19.5
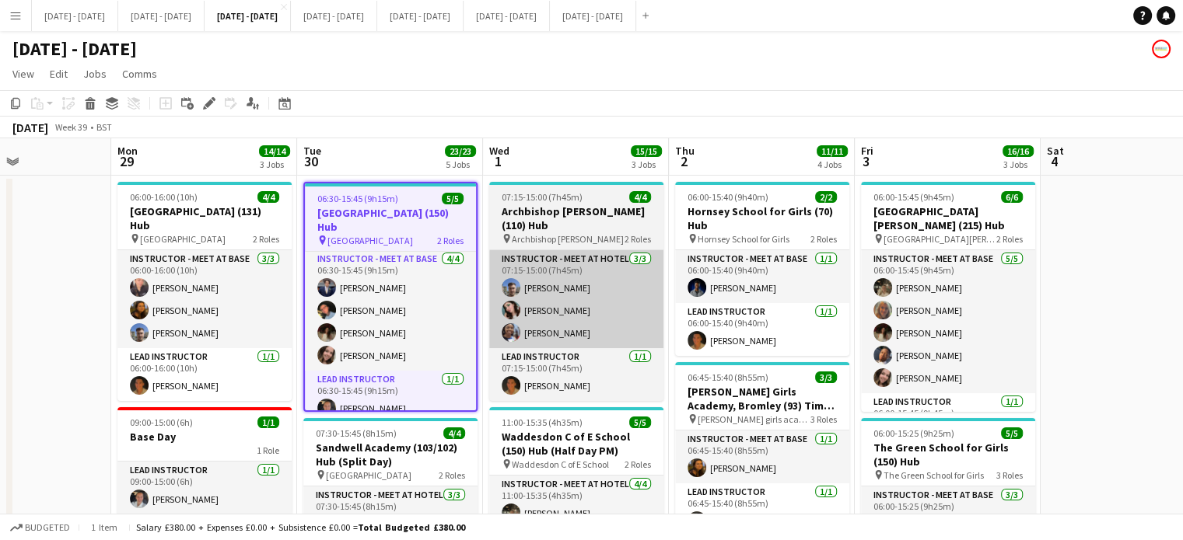
scroll to position [0, 0]
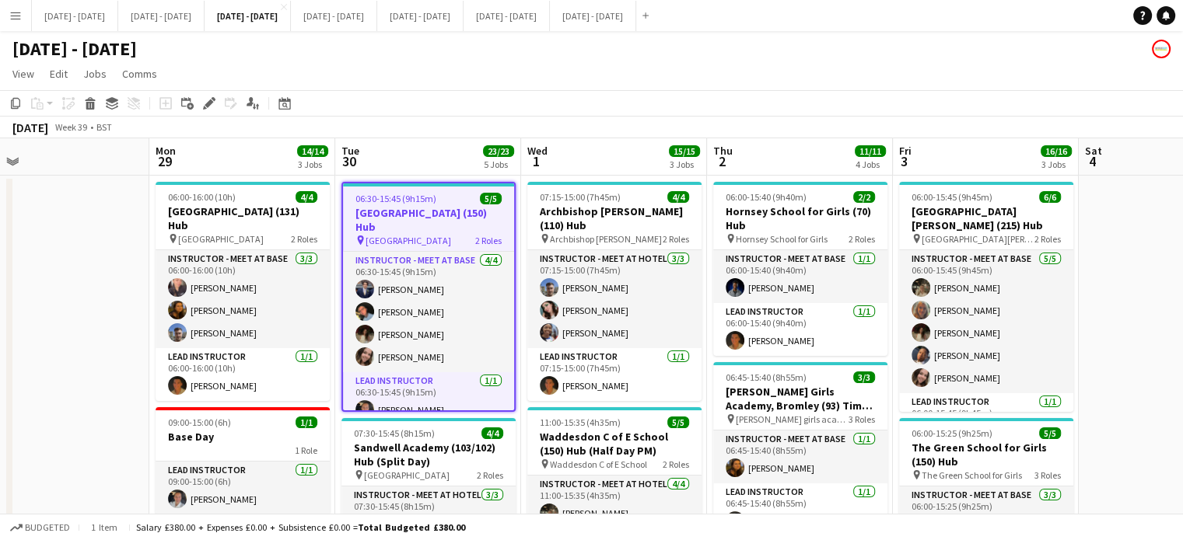
drag, startPoint x: 371, startPoint y: 148, endPoint x: 405, endPoint y: 155, distance: 34.9
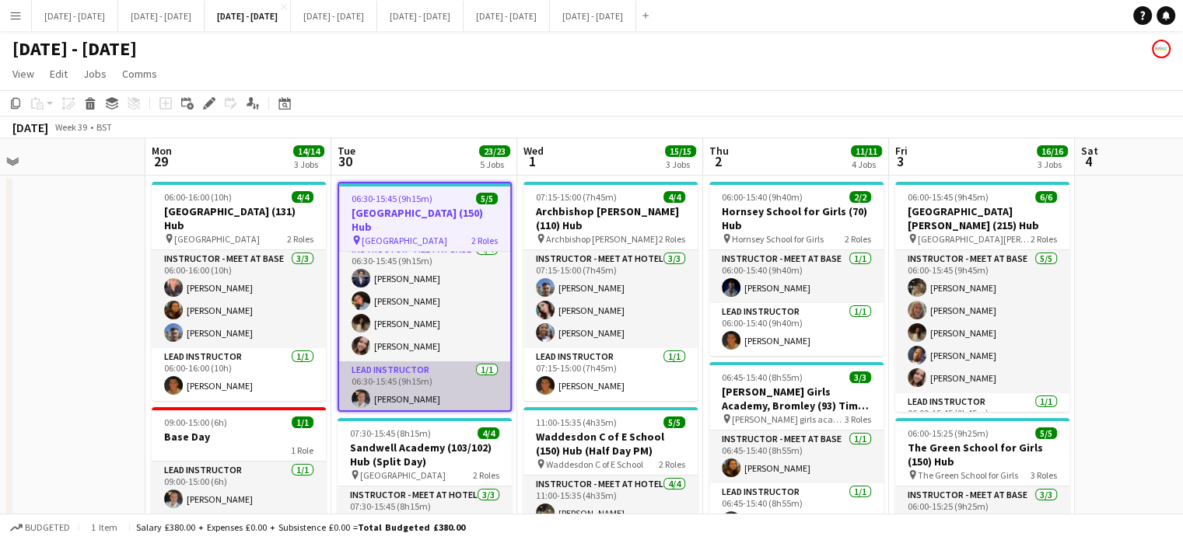
scroll to position [14, 0]
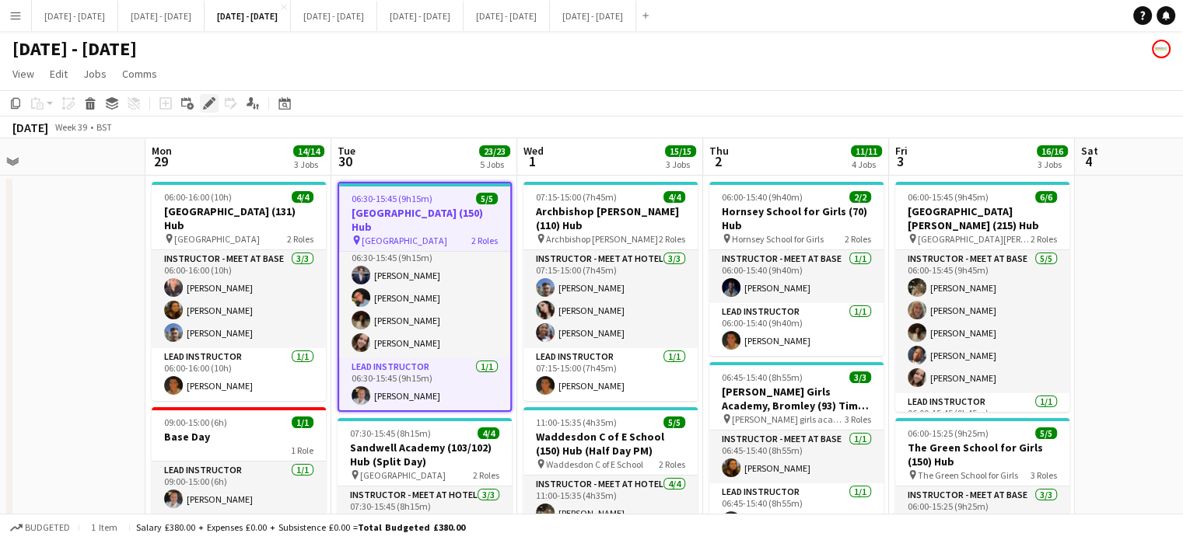
click at [207, 103] on icon at bounding box center [209, 104] width 9 height 9
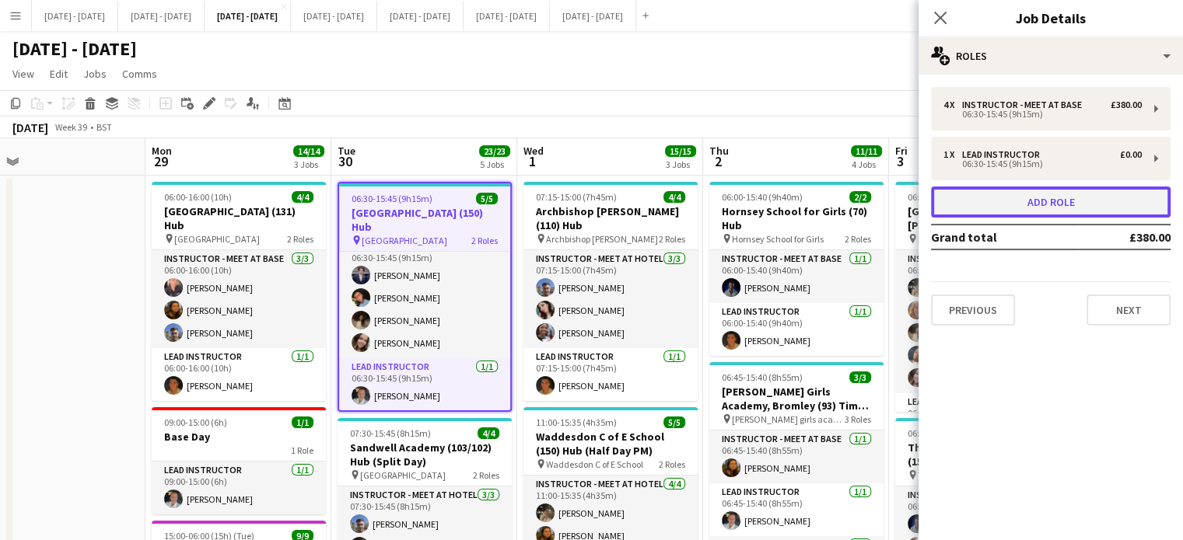
click at [1019, 203] on button "Add role" at bounding box center [1050, 202] width 239 height 31
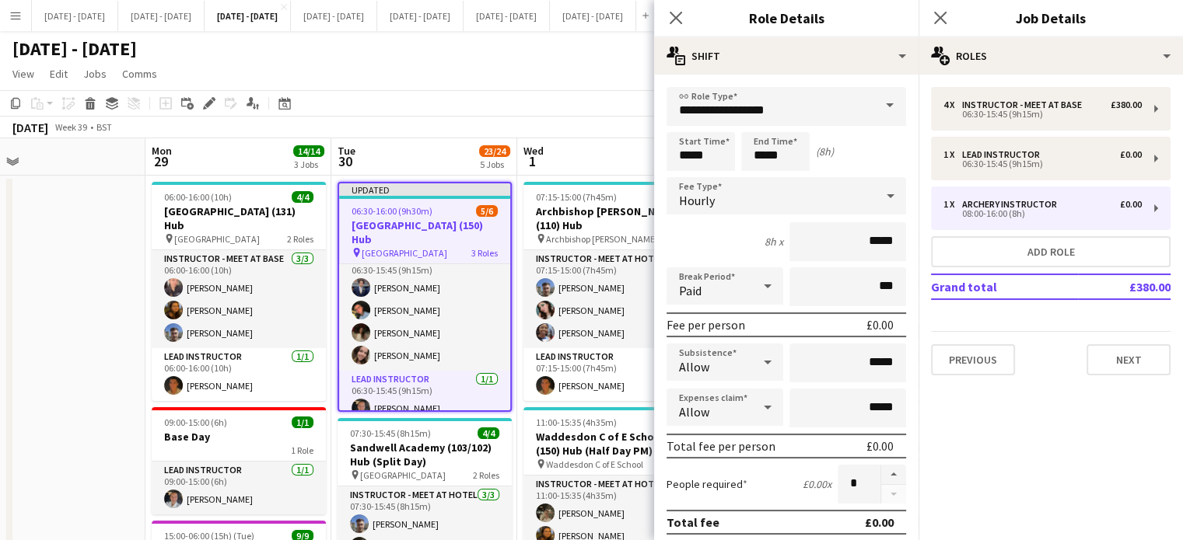
click at [873, 96] on span at bounding box center [889, 105] width 33 height 37
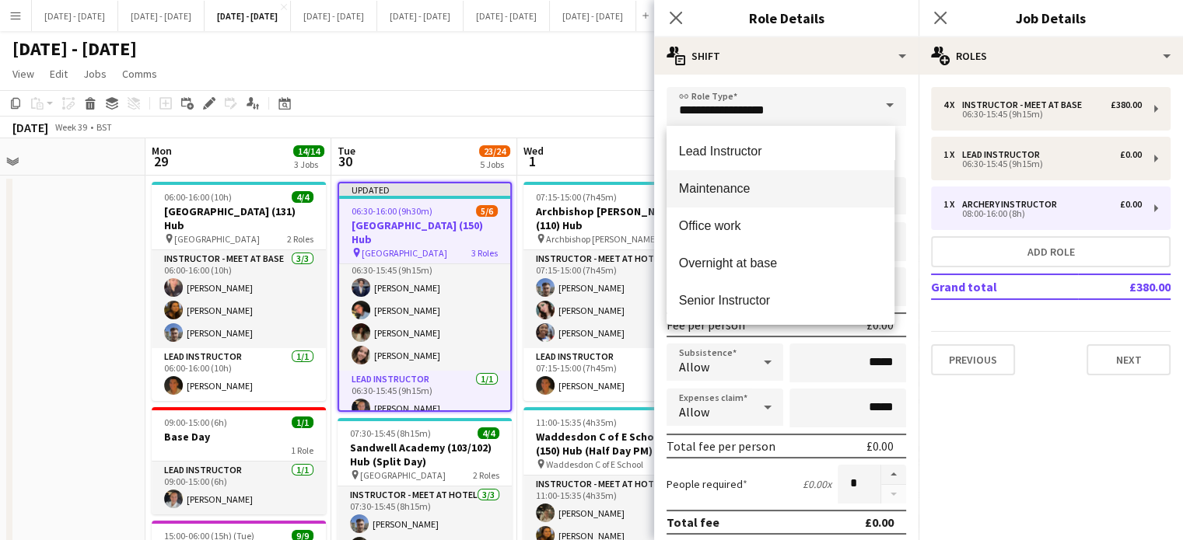
scroll to position [622, 0]
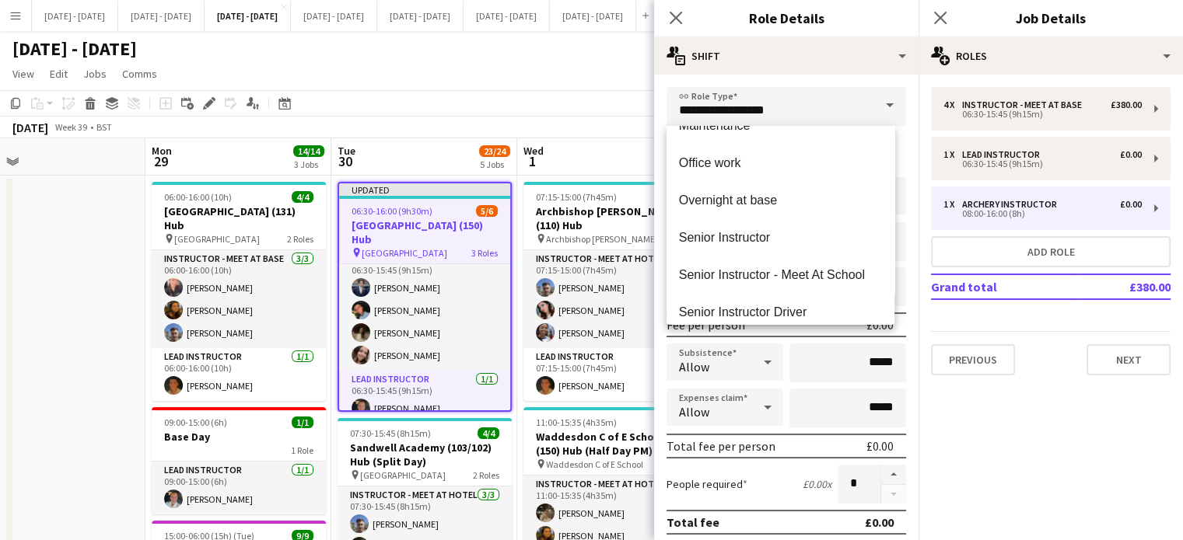
click at [790, 235] on span "Senior Instructor" at bounding box center [780, 237] width 203 height 15
type input "**********"
type input "*******"
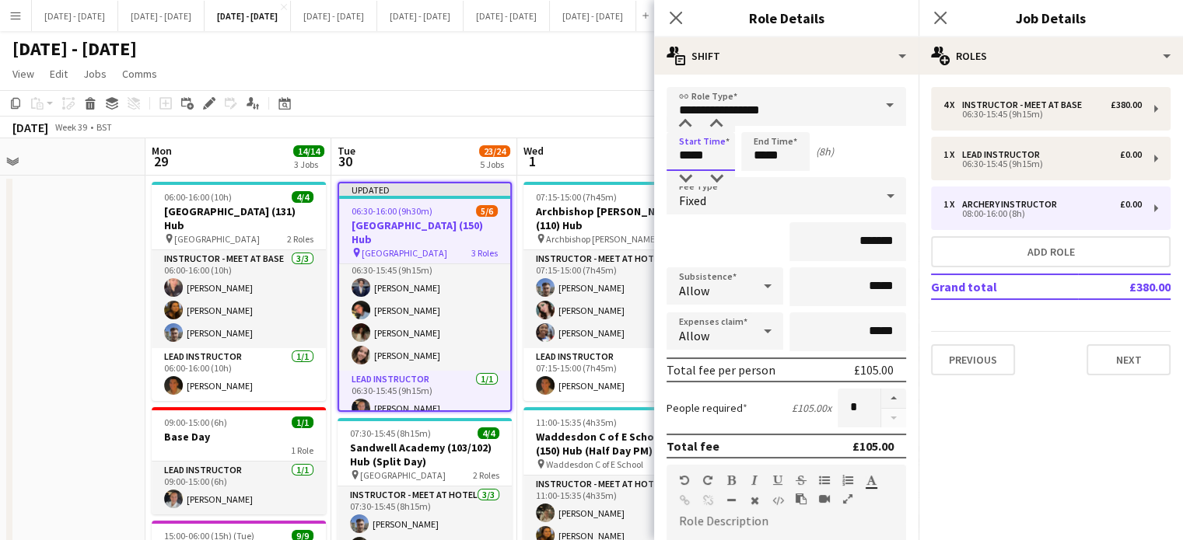
drag, startPoint x: 712, startPoint y: 156, endPoint x: 609, endPoint y: 154, distance: 103.4
type input "*****"
click at [815, 187] on div "Fixed" at bounding box center [770, 195] width 208 height 37
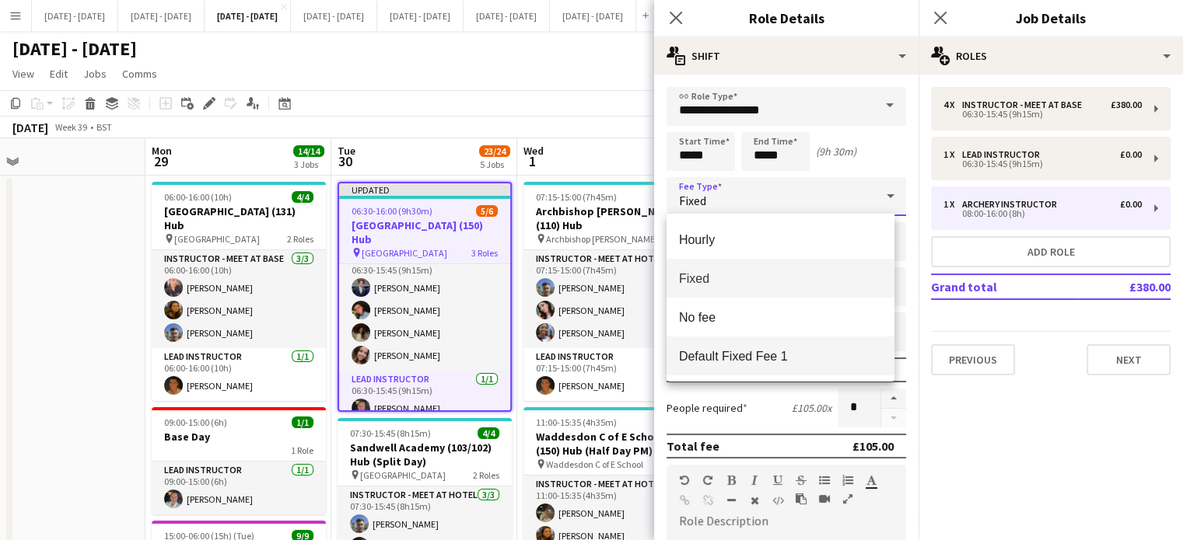
click at [750, 352] on span "Default Fixed Fee 1" at bounding box center [780, 356] width 203 height 15
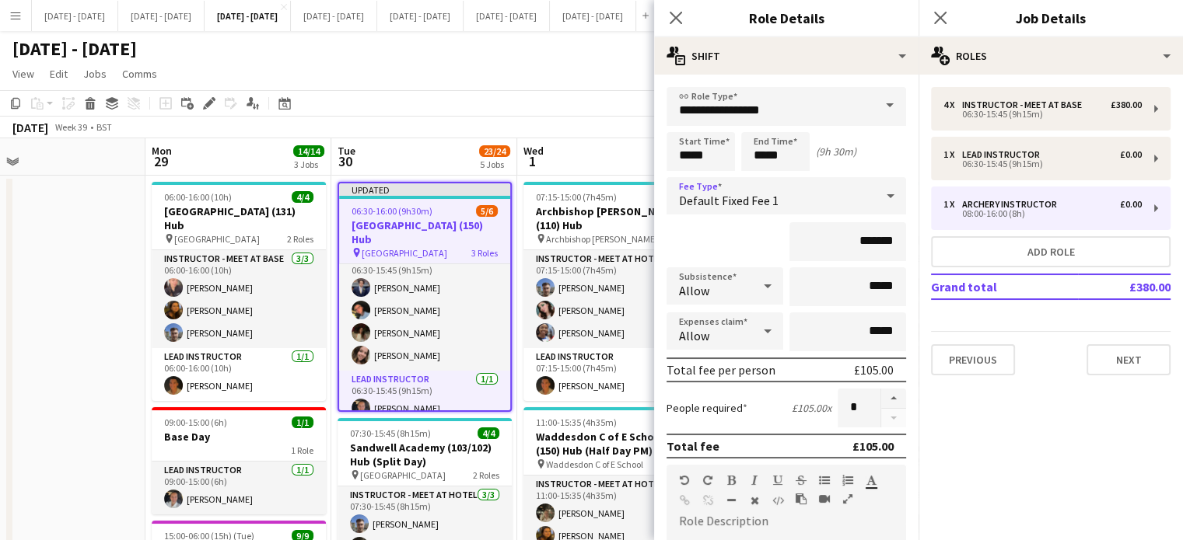
click at [676, 12] on icon "Close pop-in" at bounding box center [675, 18] width 12 height 12
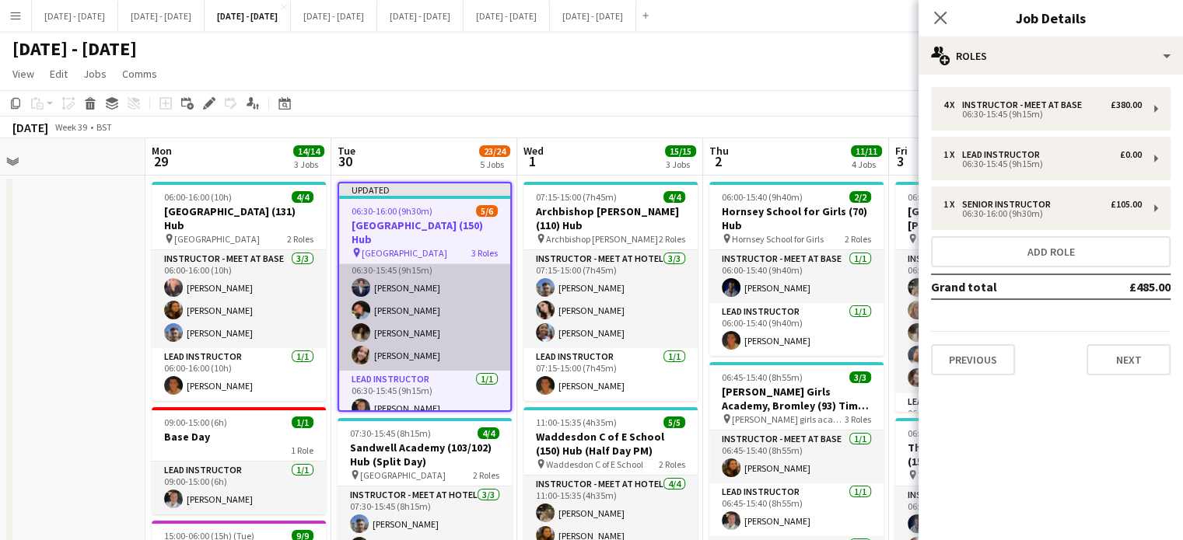
click at [414, 307] on app-card-role "Instructor - Meet at Base [DATE] 06:30-15:45 (9h15m) [PERSON_NAME] [PERSON_NAME…" at bounding box center [424, 310] width 171 height 121
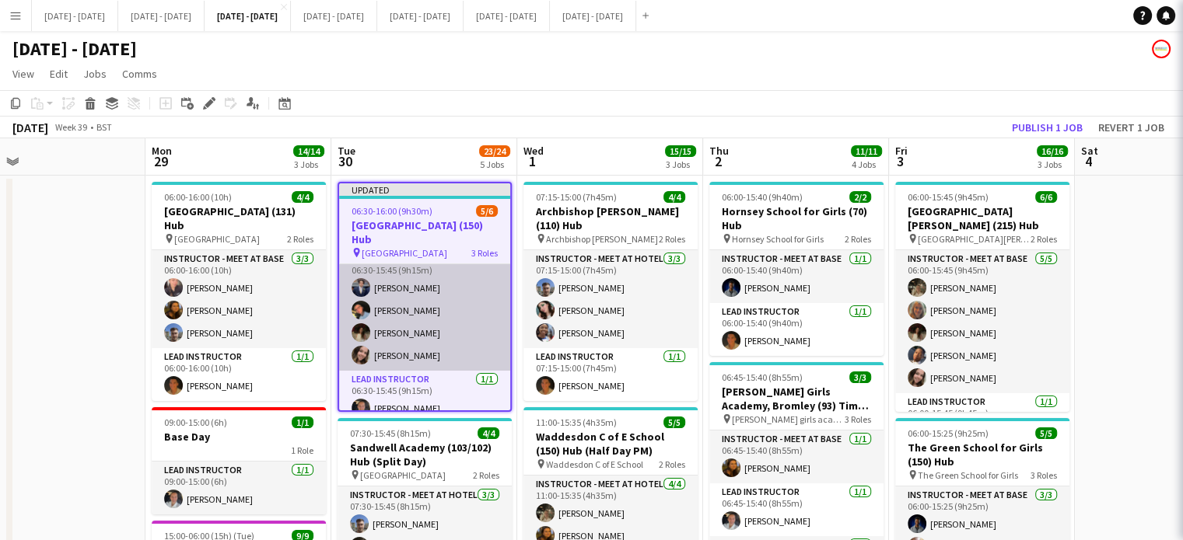
scroll to position [16, 0]
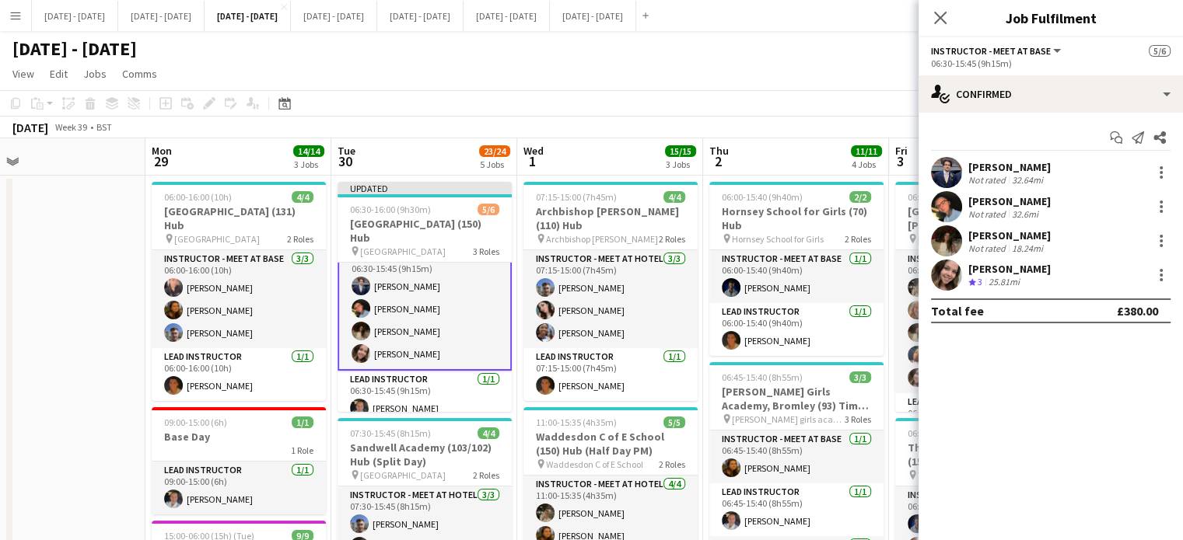
click at [1169, 201] on div at bounding box center [1161, 207] width 19 height 19
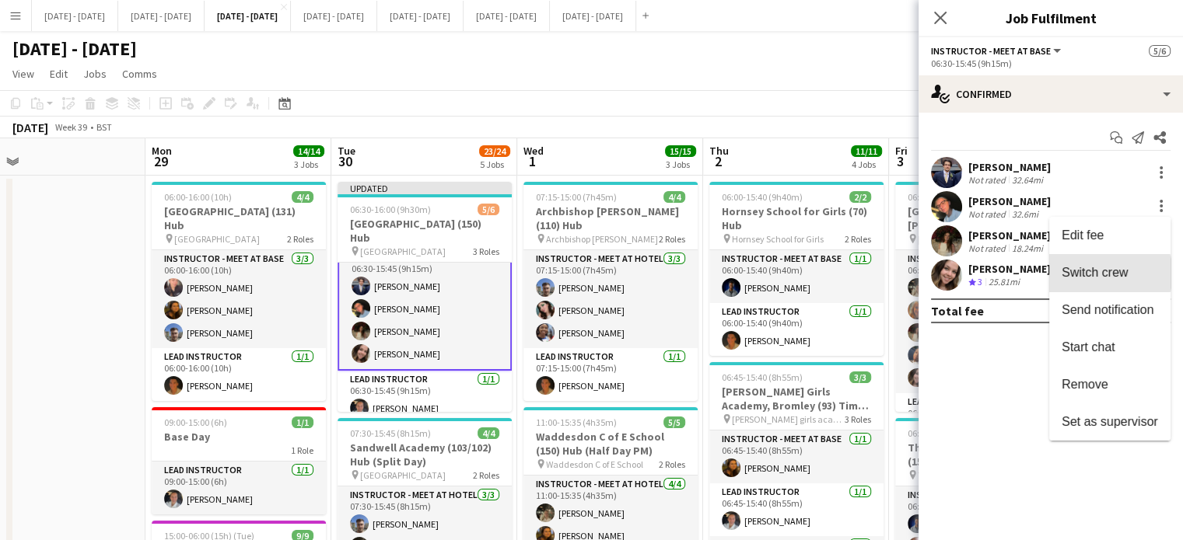
drag, startPoint x: 1101, startPoint y: 274, endPoint x: 739, endPoint y: 281, distance: 362.4
click at [1101, 274] on span "Switch crew" at bounding box center [1094, 272] width 66 height 13
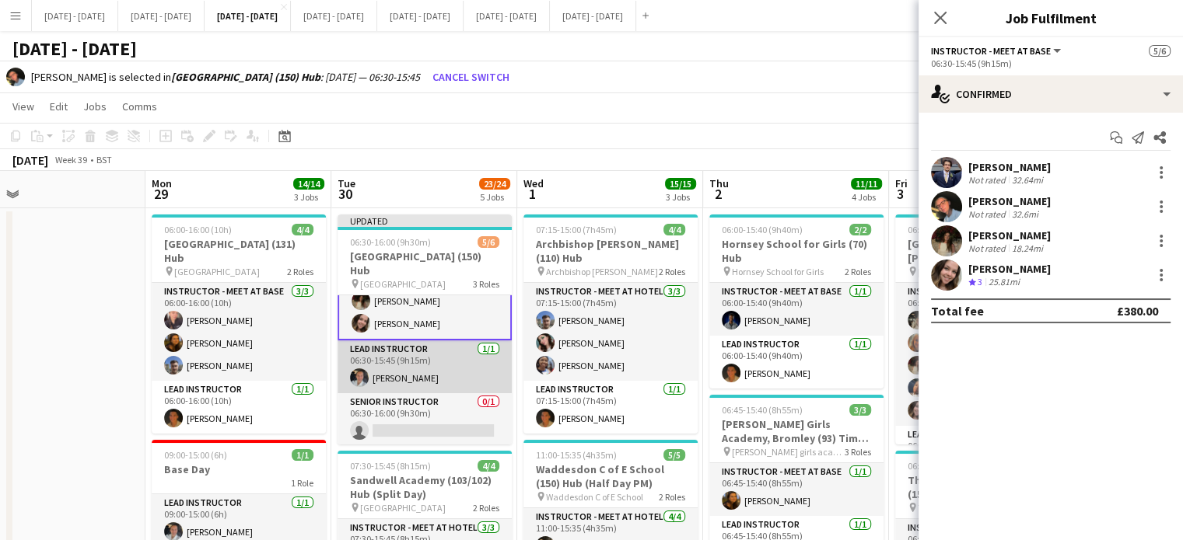
scroll to position [79, 0]
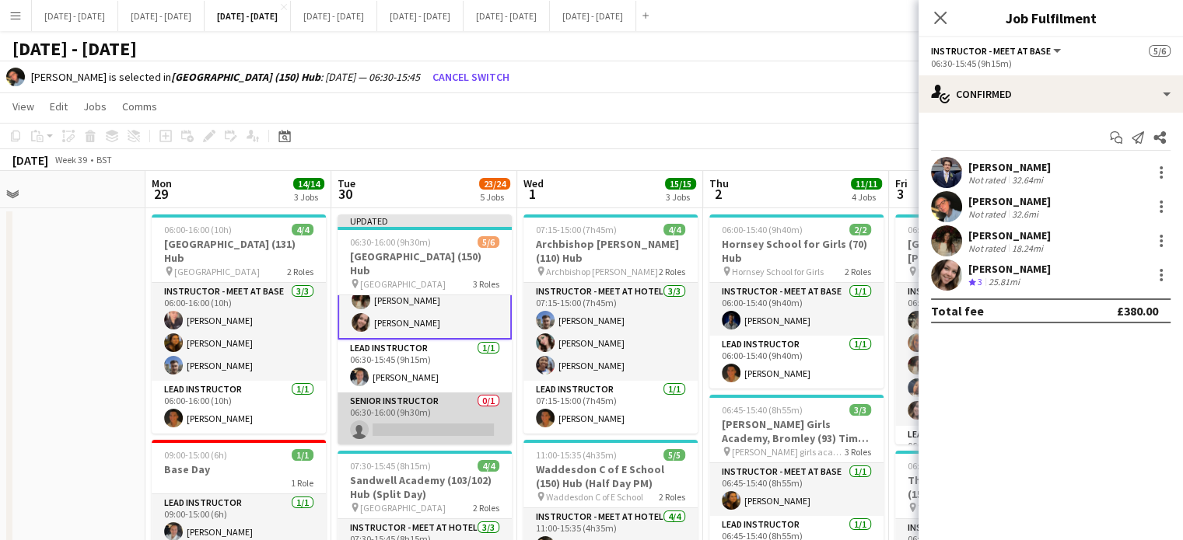
click at [402, 421] on app-card-role "Senior Instructor 0/1 06:30-16:00 (9h30m) single-neutral-actions" at bounding box center [424, 419] width 174 height 53
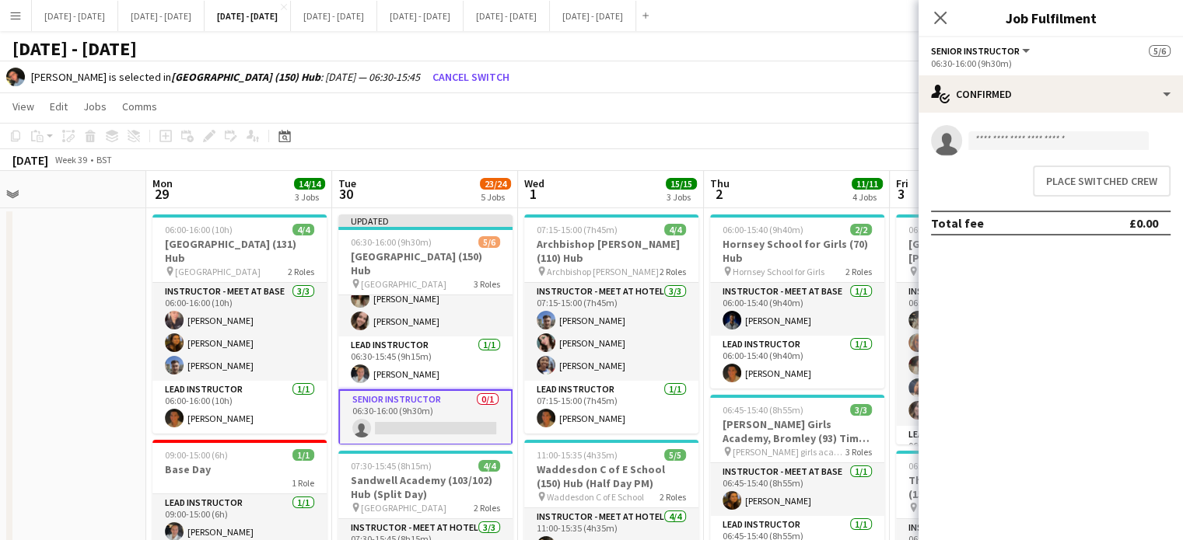
scroll to position [78, 0]
click at [1088, 183] on button "Place switched crew" at bounding box center [1102, 181] width 138 height 31
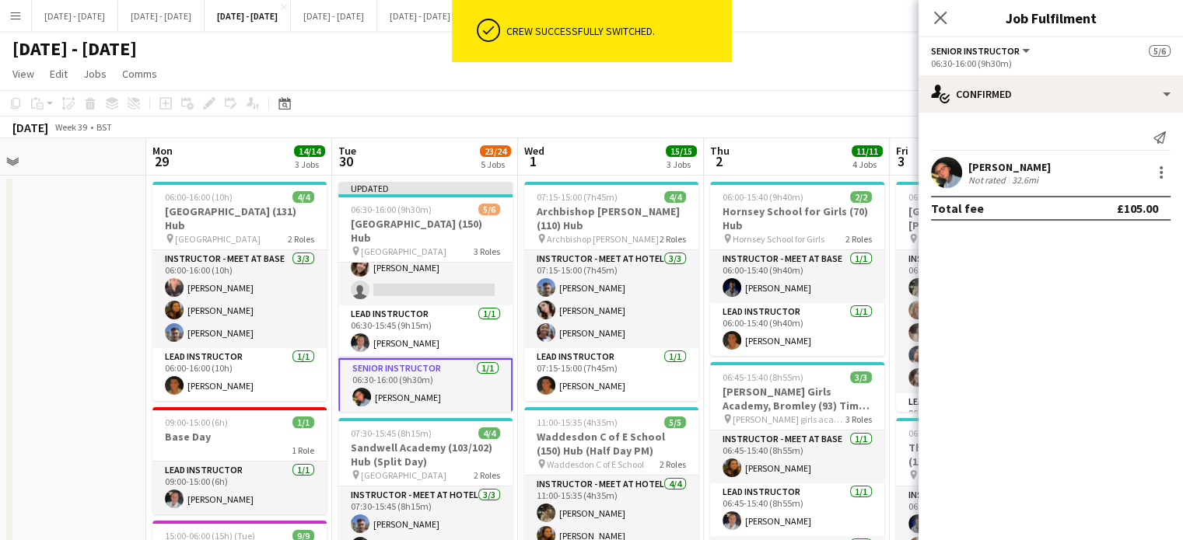
scroll to position [0, 0]
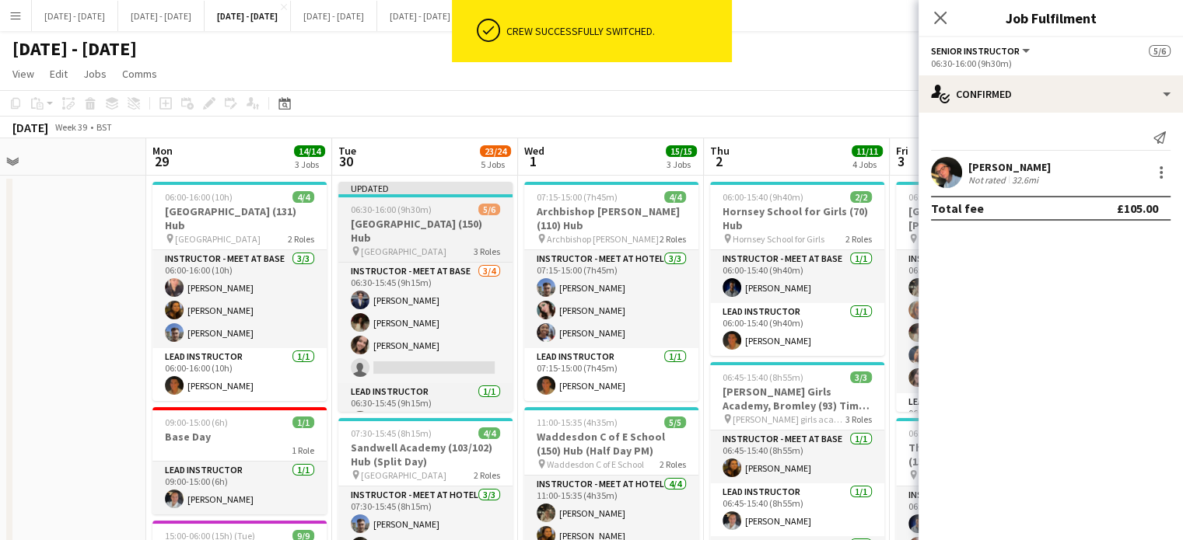
click at [420, 223] on h3 "[GEOGRAPHIC_DATA] (150) Hub" at bounding box center [425, 231] width 174 height 28
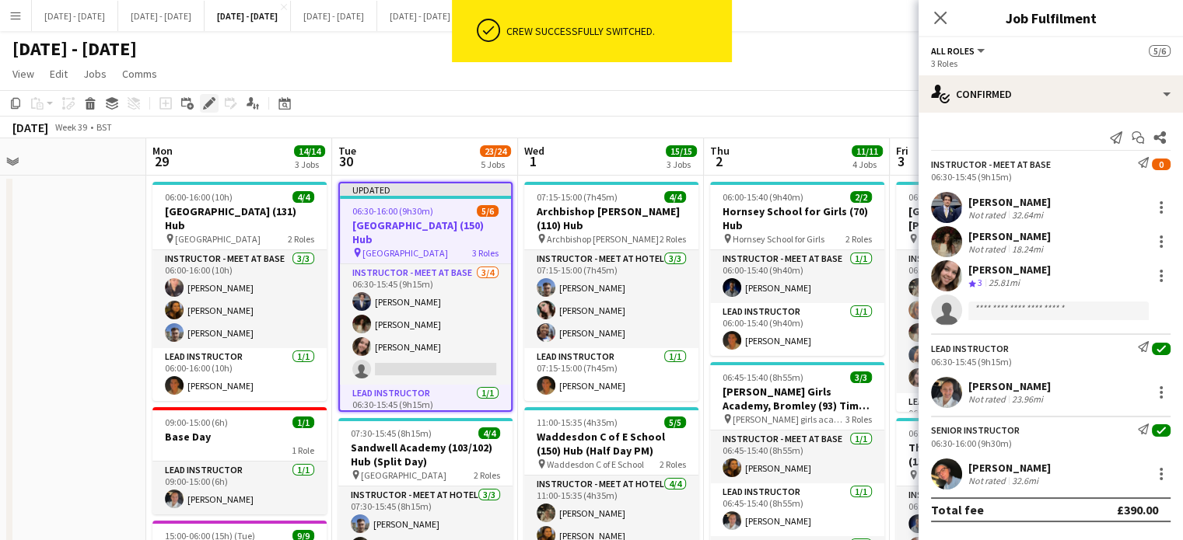
click at [207, 102] on icon "Edit" at bounding box center [209, 103] width 12 height 12
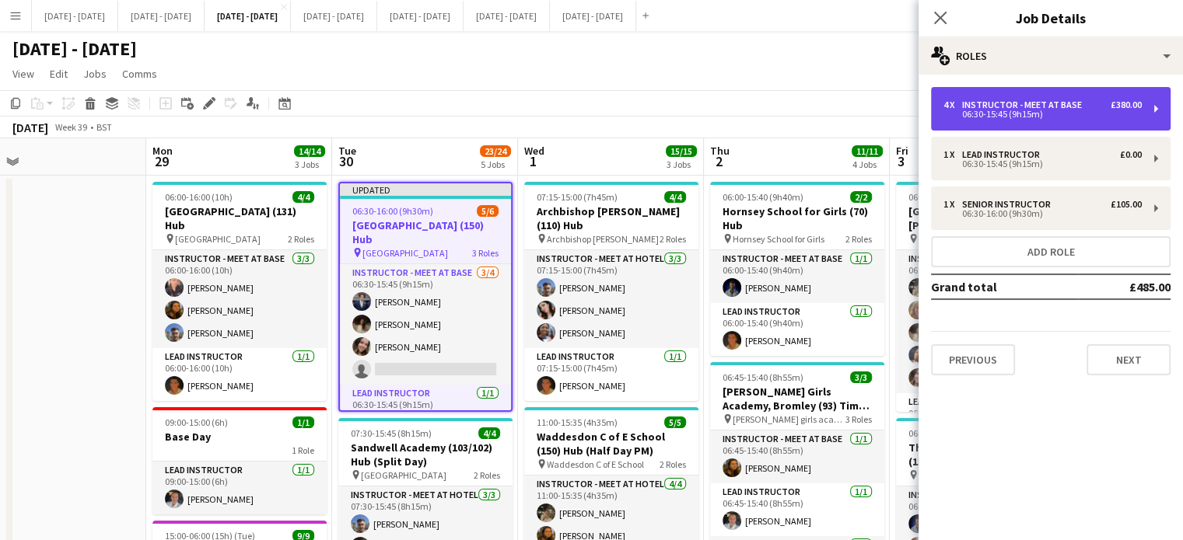
click at [1053, 107] on div "Instructor - Meet at Base" at bounding box center [1025, 105] width 126 height 11
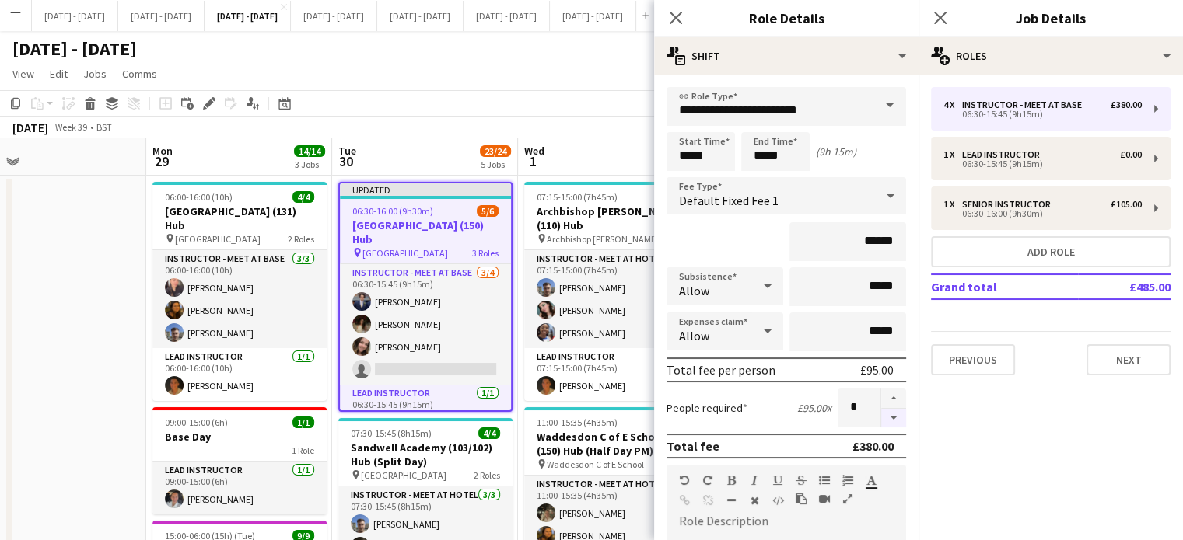
click at [893, 421] on button "button" at bounding box center [893, 418] width 25 height 19
type input "*"
click at [678, 18] on icon "Close pop-in" at bounding box center [675, 17] width 15 height 15
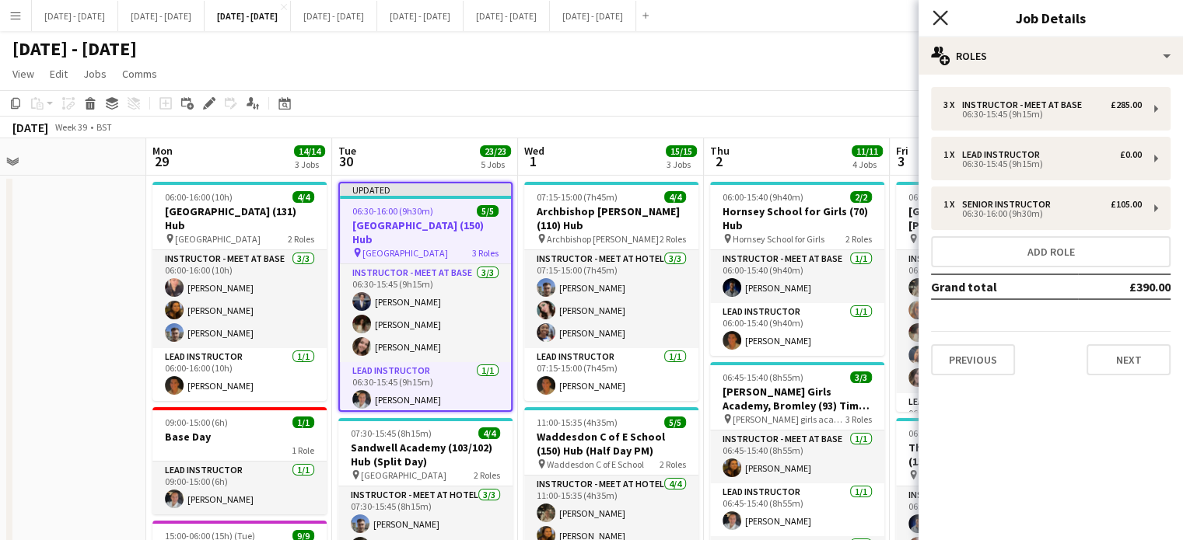
click at [943, 20] on icon "Close pop-in" at bounding box center [939, 17] width 15 height 15
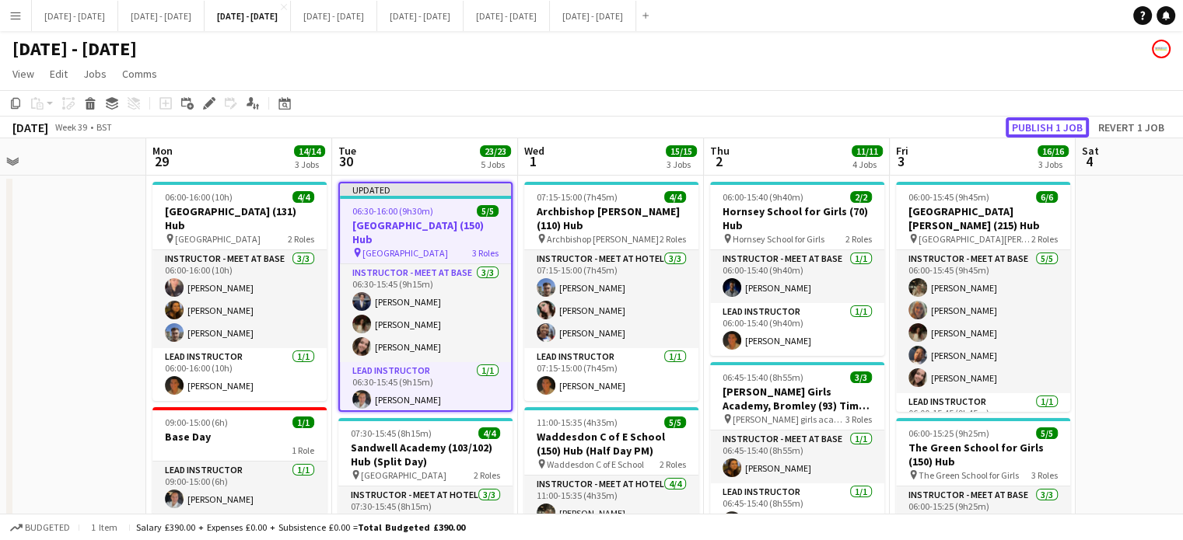
drag, startPoint x: 1036, startPoint y: 123, endPoint x: 1016, endPoint y: 131, distance: 20.9
click at [1036, 123] on button "Publish 1 job" at bounding box center [1046, 127] width 83 height 20
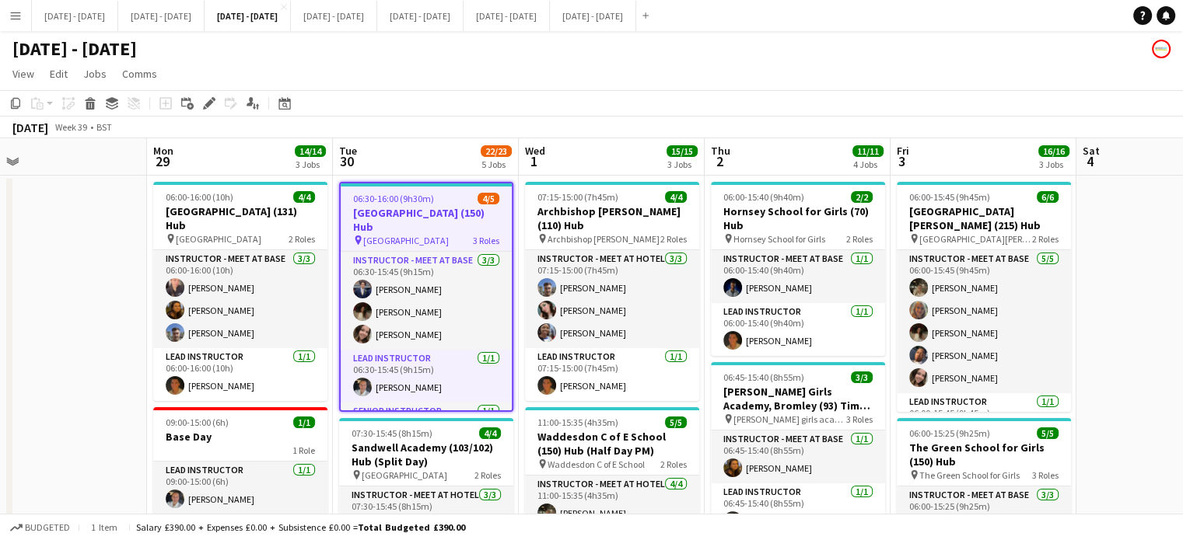
drag, startPoint x: 416, startPoint y: 149, endPoint x: 424, endPoint y: 167, distance: 20.2
click at [591, 163] on app-board-header-date "Wed 1 15/15 3 Jobs" at bounding box center [612, 156] width 186 height 37
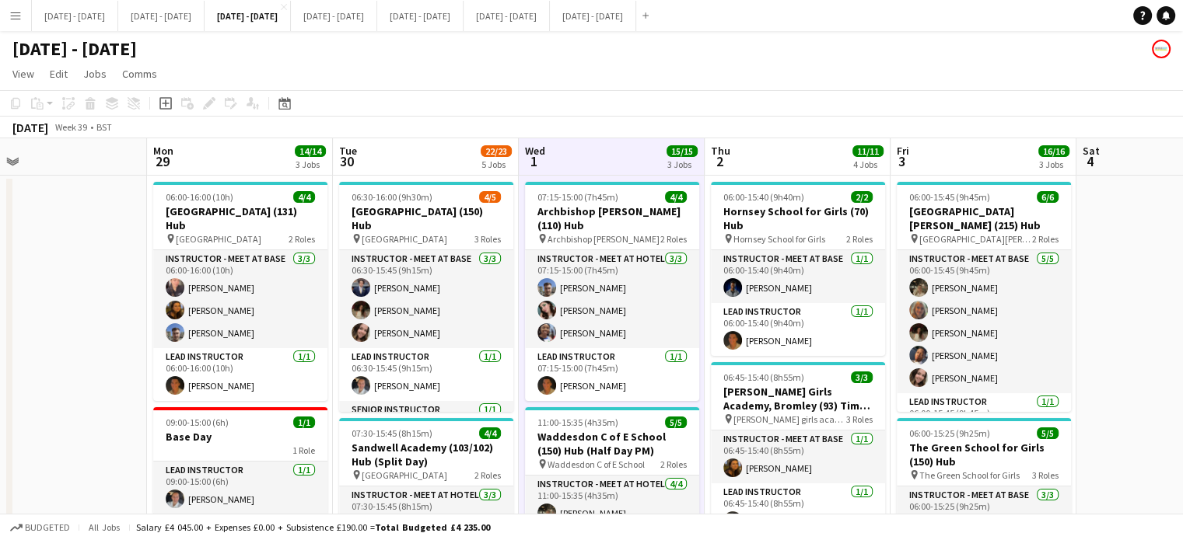
click at [431, 156] on app-board-header-date "Tue 30 22/23 5 Jobs" at bounding box center [426, 156] width 186 height 37
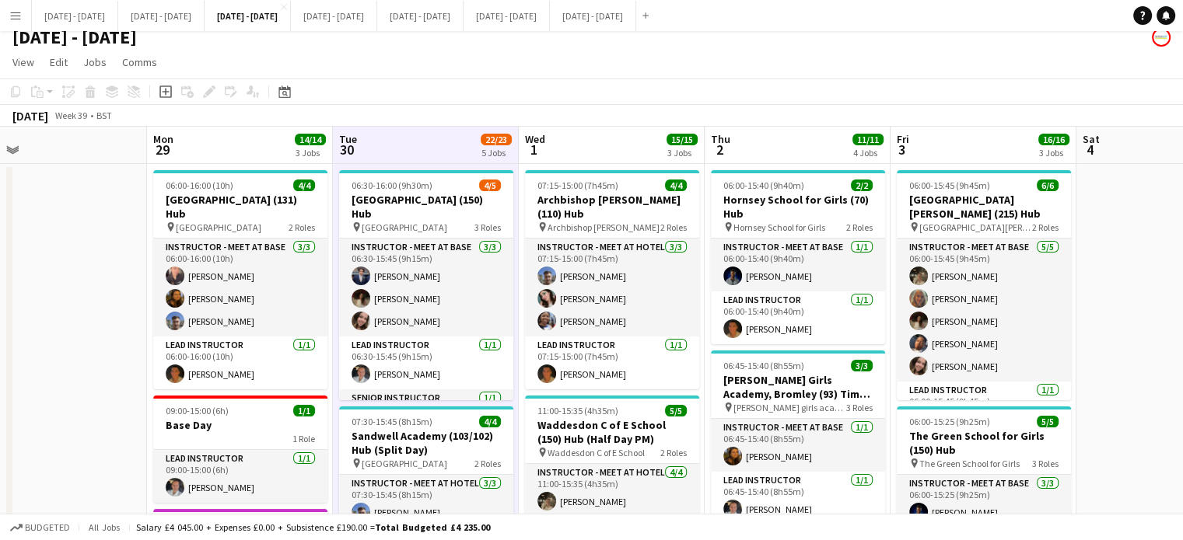
scroll to position [0, 0]
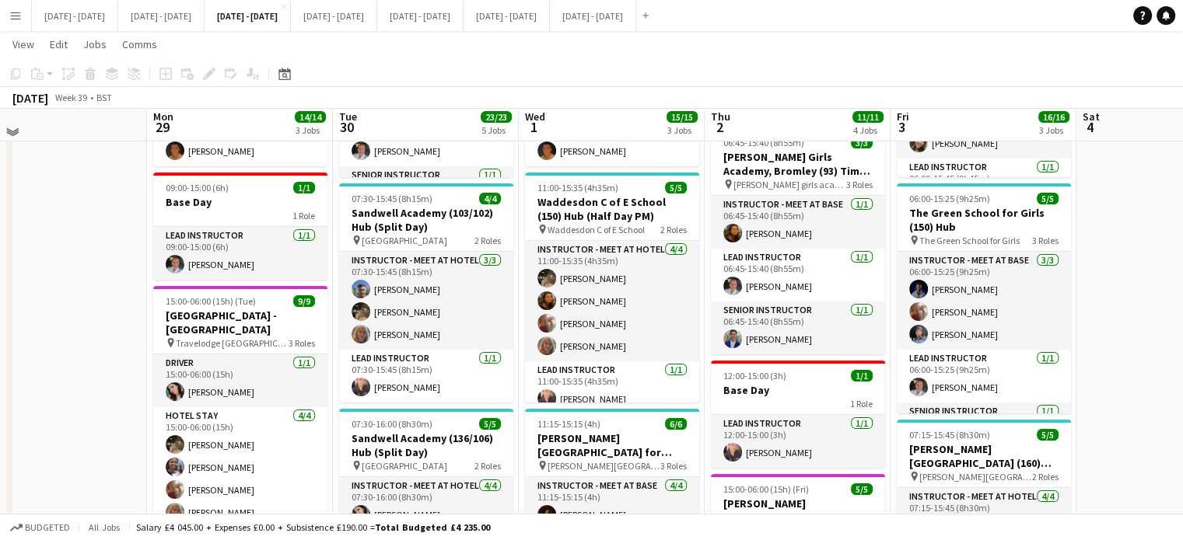
scroll to position [156, 0]
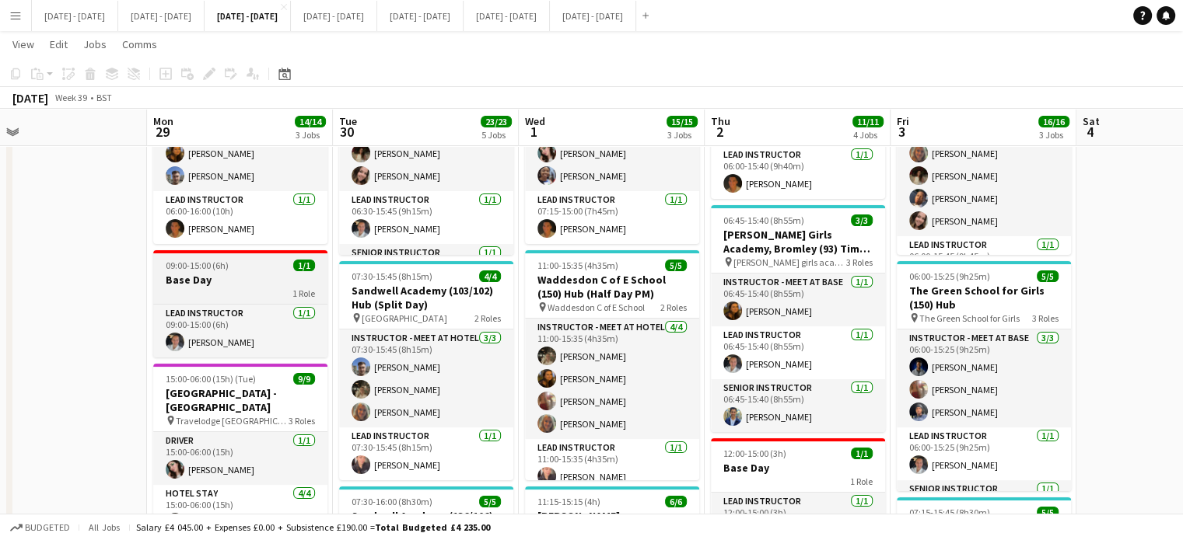
click at [194, 281] on h3 "Base Day" at bounding box center [240, 280] width 174 height 14
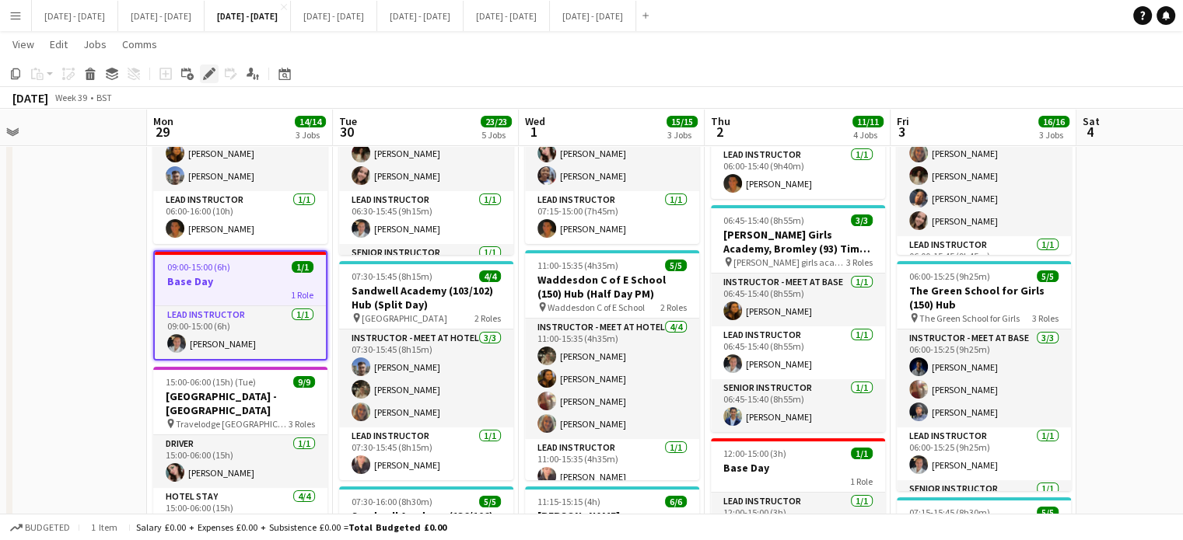
click at [208, 68] on icon "Edit" at bounding box center [209, 74] width 12 height 12
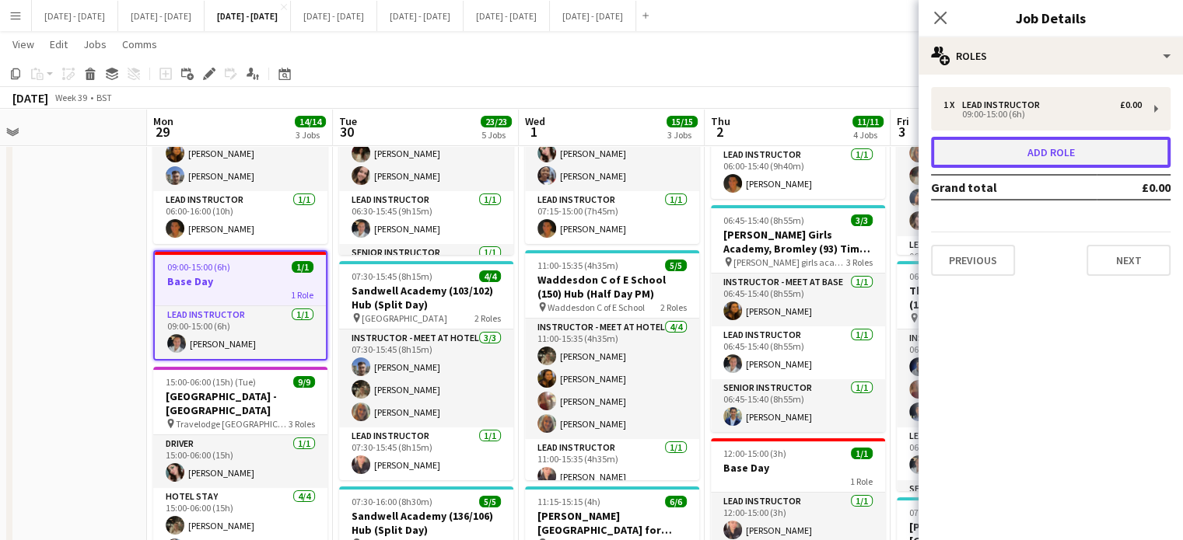
click at [1002, 155] on button "Add role" at bounding box center [1050, 152] width 239 height 31
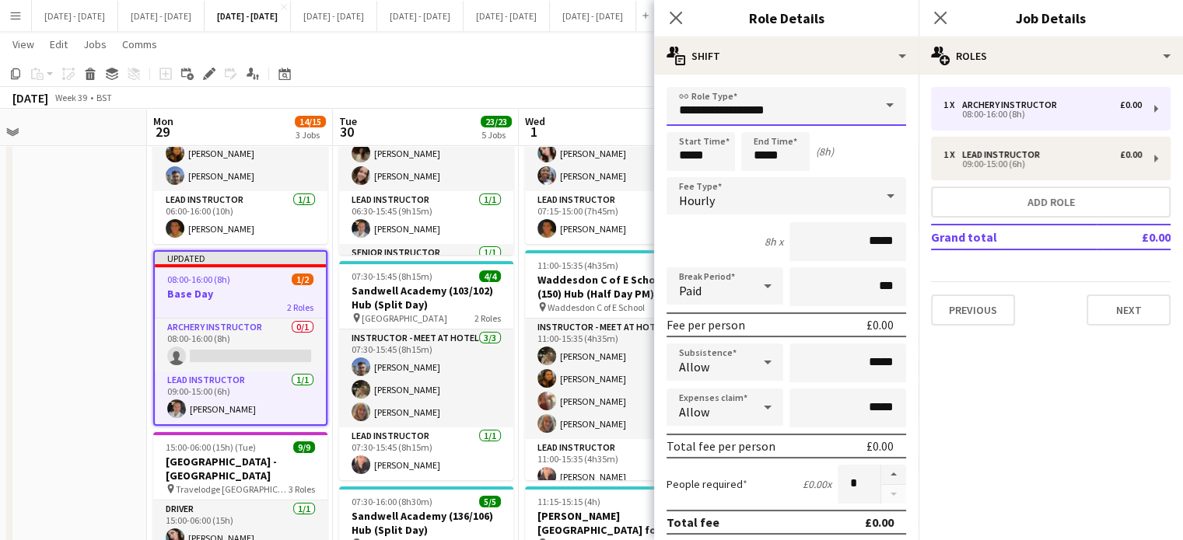
click at [851, 97] on input "**********" at bounding box center [785, 106] width 239 height 39
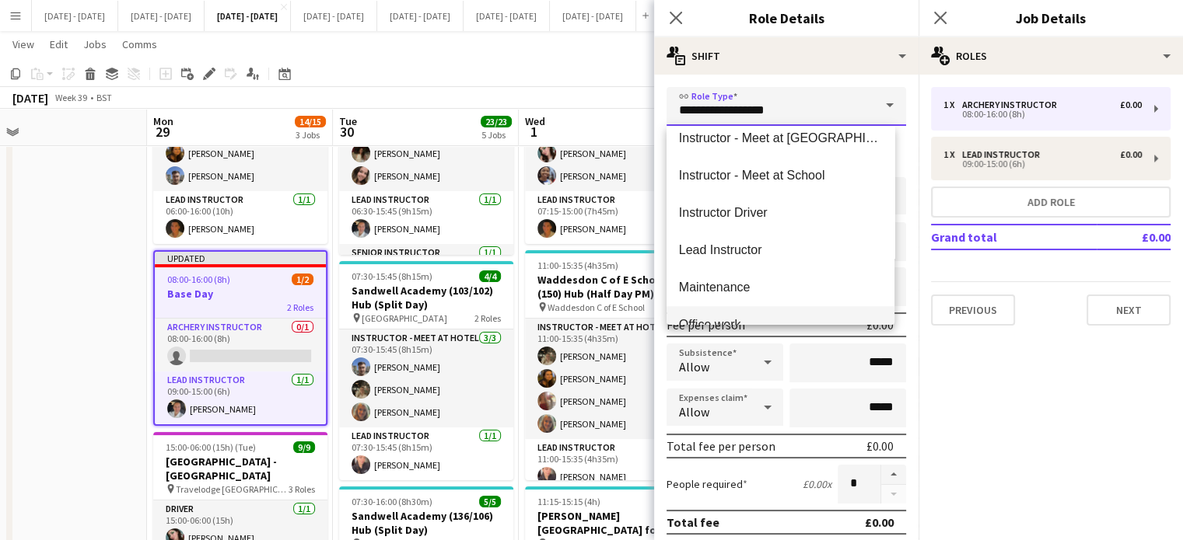
scroll to position [544, 0]
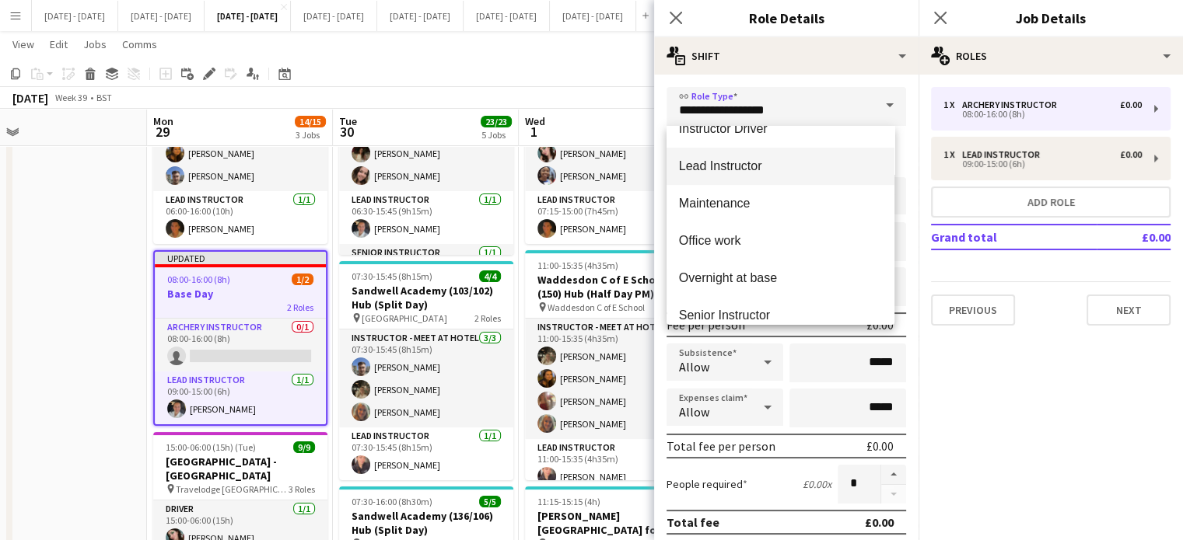
click at [764, 153] on mat-option "Lead Instructor" at bounding box center [780, 166] width 228 height 37
type input "**********"
type input "*******"
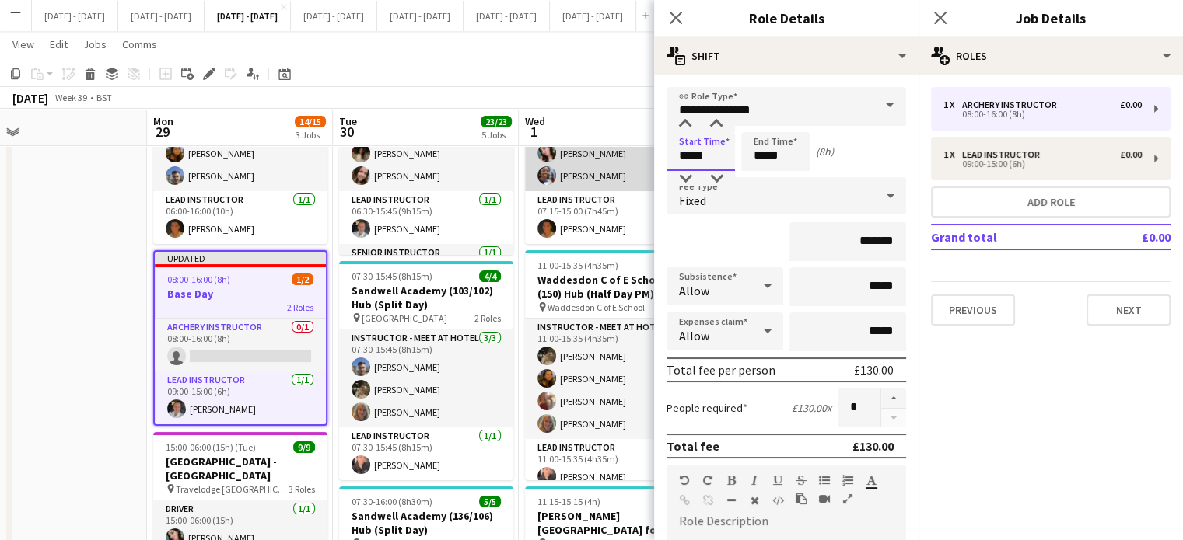
drag, startPoint x: 650, startPoint y: 158, endPoint x: 621, endPoint y: 156, distance: 28.9
click at [624, 158] on body "Menu Boards Boards Boards All jobs Status Workforce Workforce My Workforce Recr…" at bounding box center [591, 517] width 1183 height 1347
type input "*****"
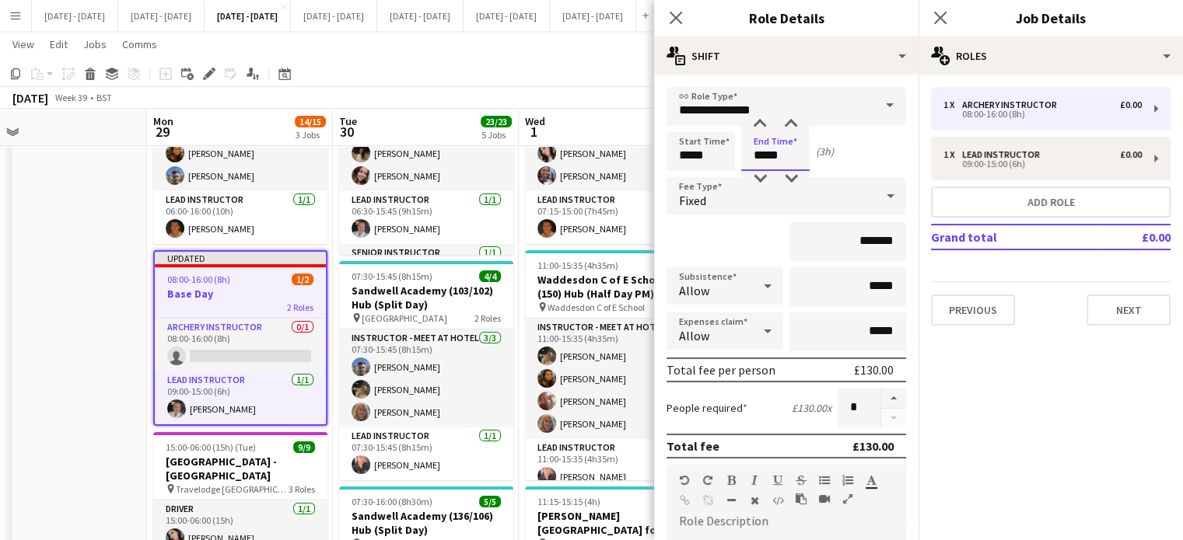
type input "*****"
click at [737, 201] on div "Fixed" at bounding box center [770, 195] width 208 height 37
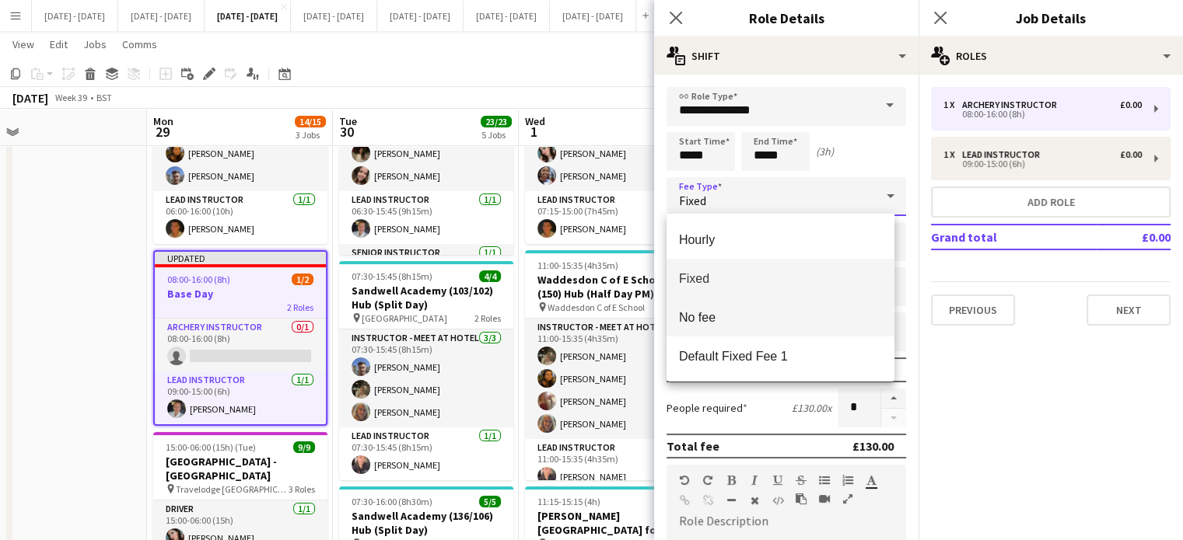
click at [752, 319] on span "No fee" at bounding box center [780, 317] width 203 height 15
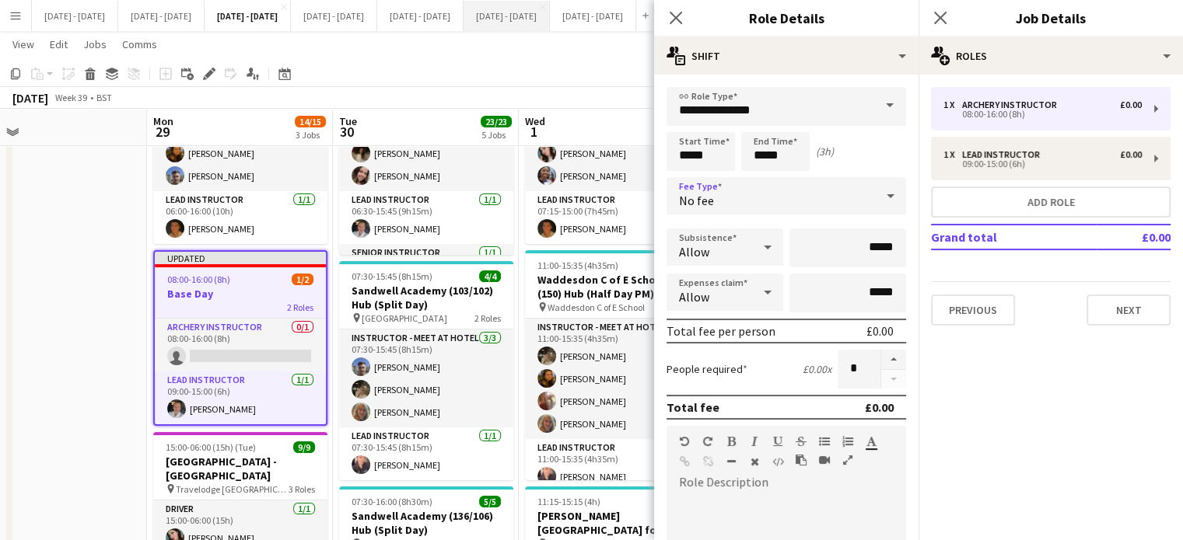
drag, startPoint x: 675, startPoint y: 19, endPoint x: 649, endPoint y: 25, distance: 27.0
click at [675, 19] on icon "Close pop-in" at bounding box center [675, 18] width 12 height 12
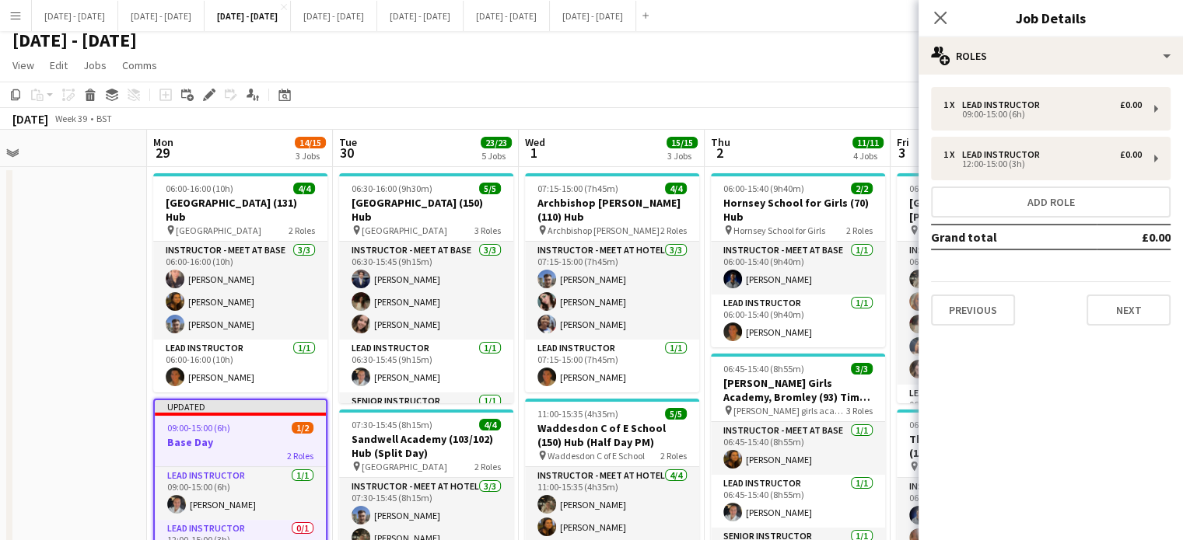
scroll to position [0, 0]
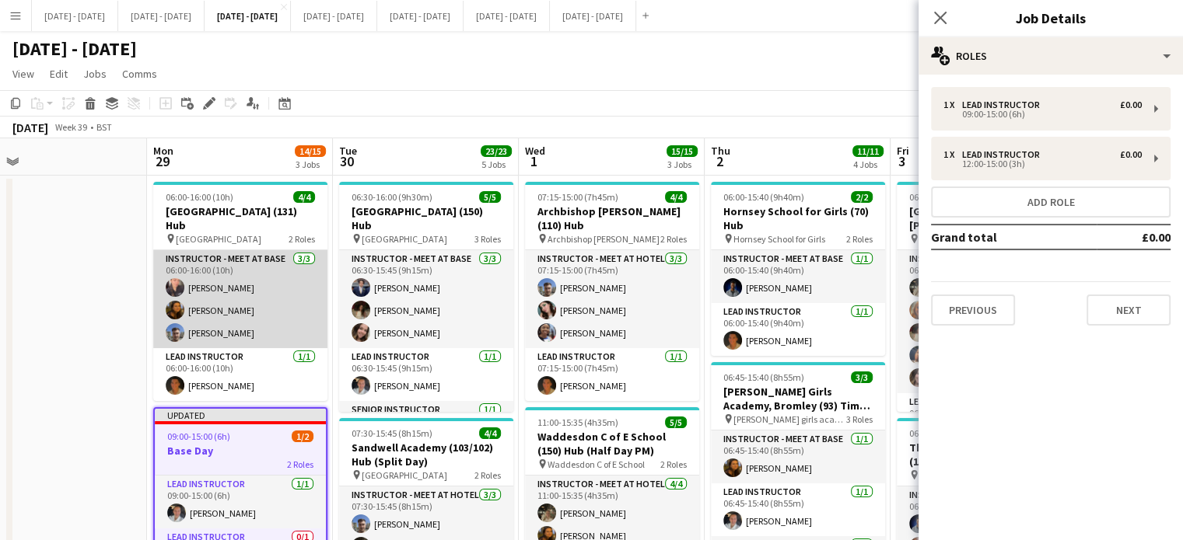
click at [191, 293] on app-card-role "Instructor - Meet at Base [DATE] 06:00-16:00 (10h) [PERSON_NAME] [PERSON_NAME] …" at bounding box center [240, 299] width 174 height 98
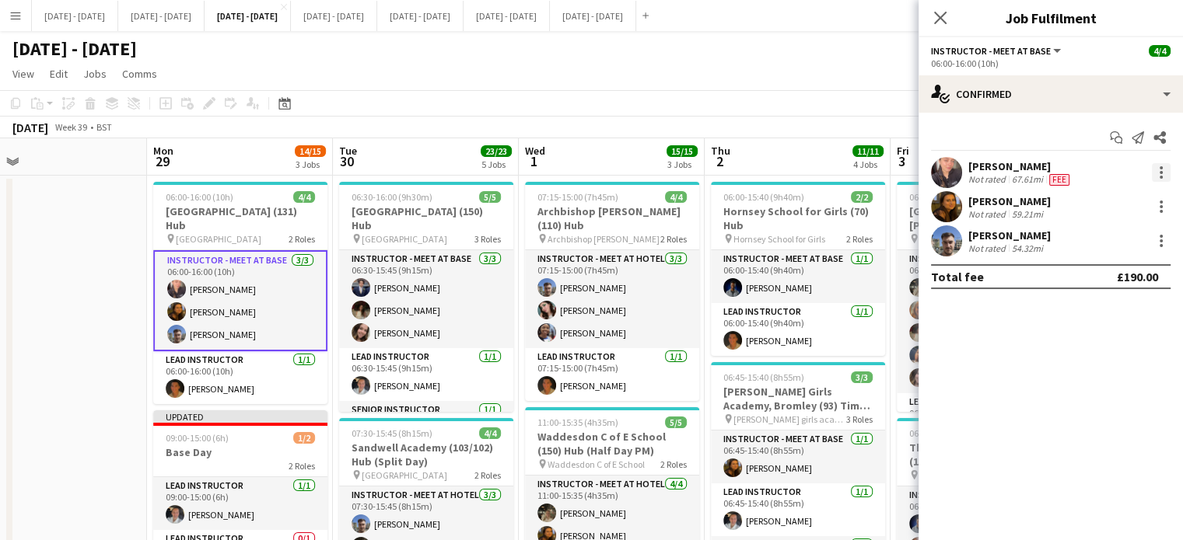
click at [1163, 173] on div at bounding box center [1161, 172] width 19 height 19
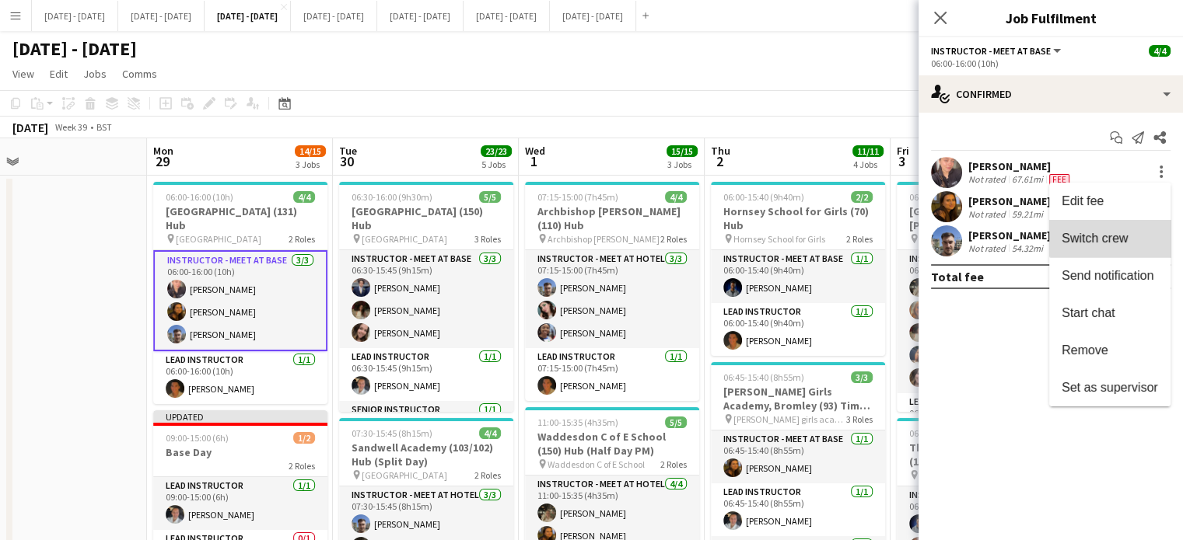
click at [1117, 236] on span "Switch crew" at bounding box center [1094, 238] width 66 height 13
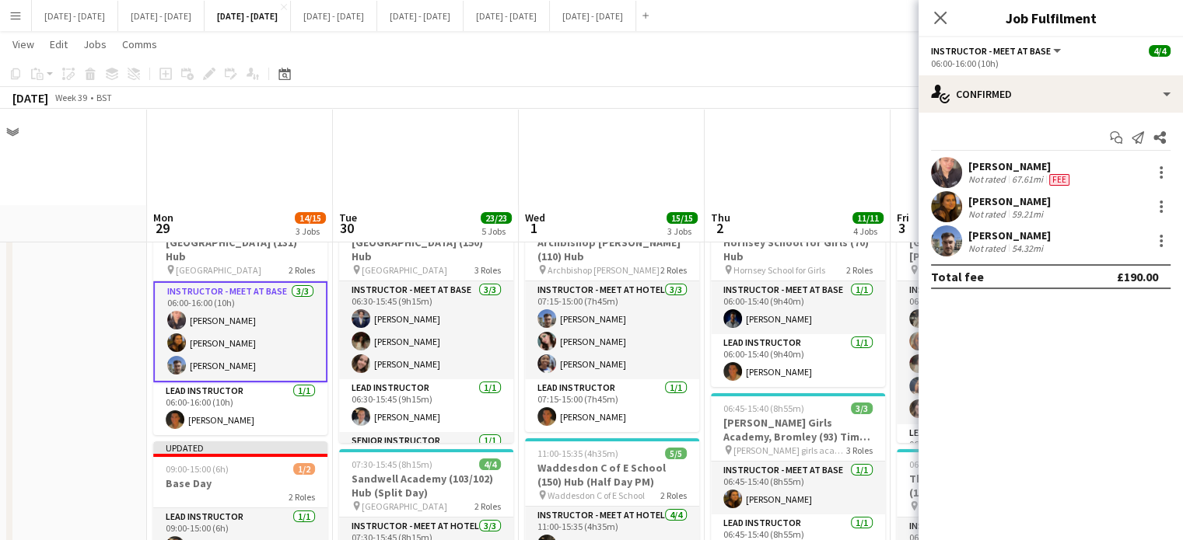
scroll to position [233, 0]
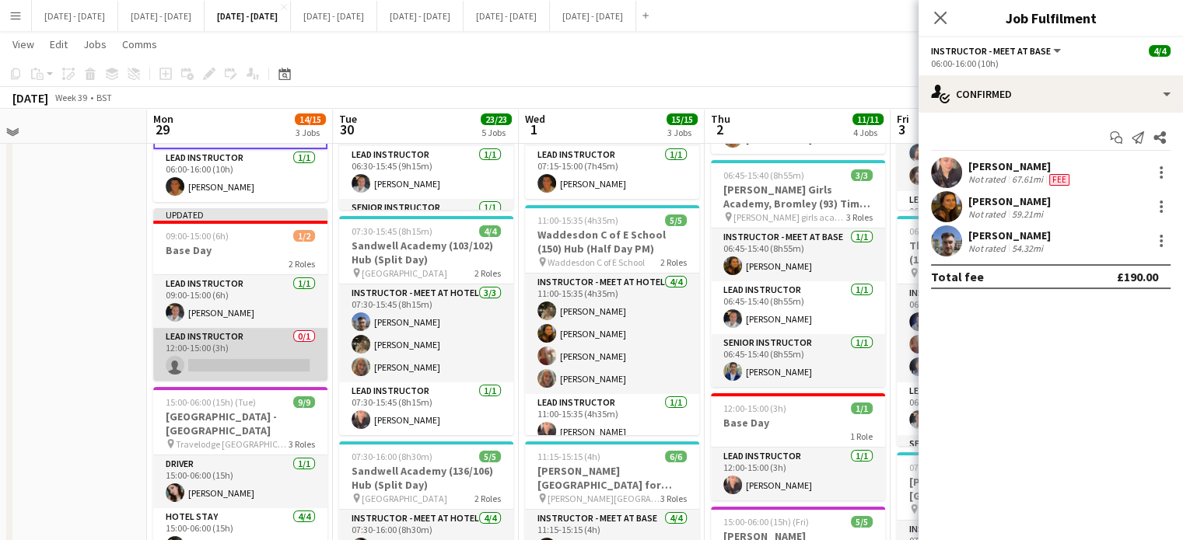
drag, startPoint x: 229, startPoint y: 359, endPoint x: 241, endPoint y: 356, distance: 12.8
click at [229, 359] on app-card-role "Lead Instructor 0/1 12:00-15:00 (3h) single-neutral-actions" at bounding box center [240, 354] width 174 height 53
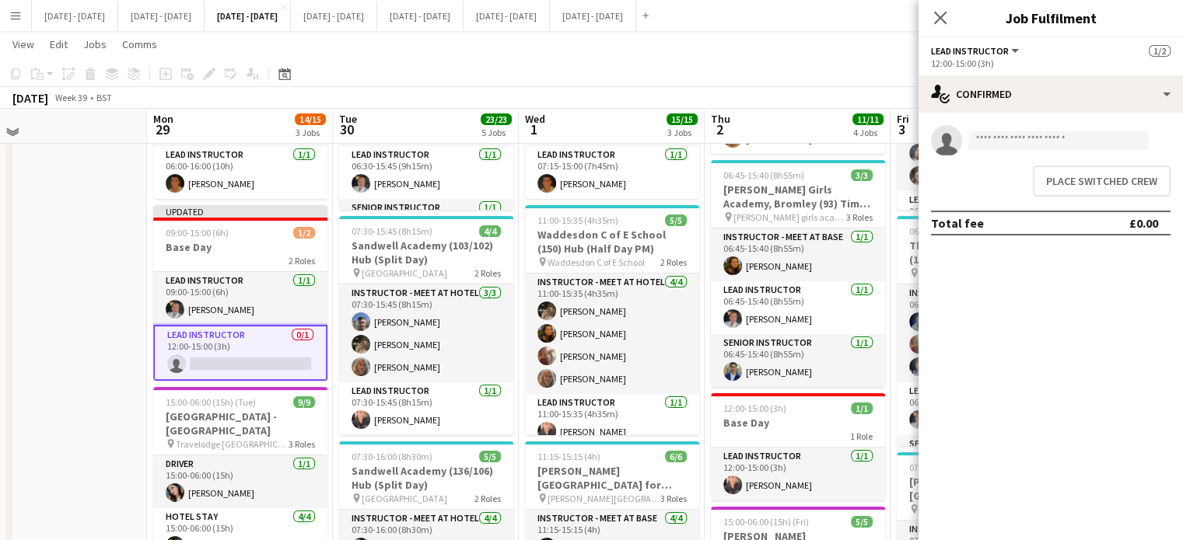
click at [1121, 201] on div "Place switched crew" at bounding box center [1050, 181] width 264 height 44
click at [1079, 183] on button "Place switched crew" at bounding box center [1102, 181] width 138 height 31
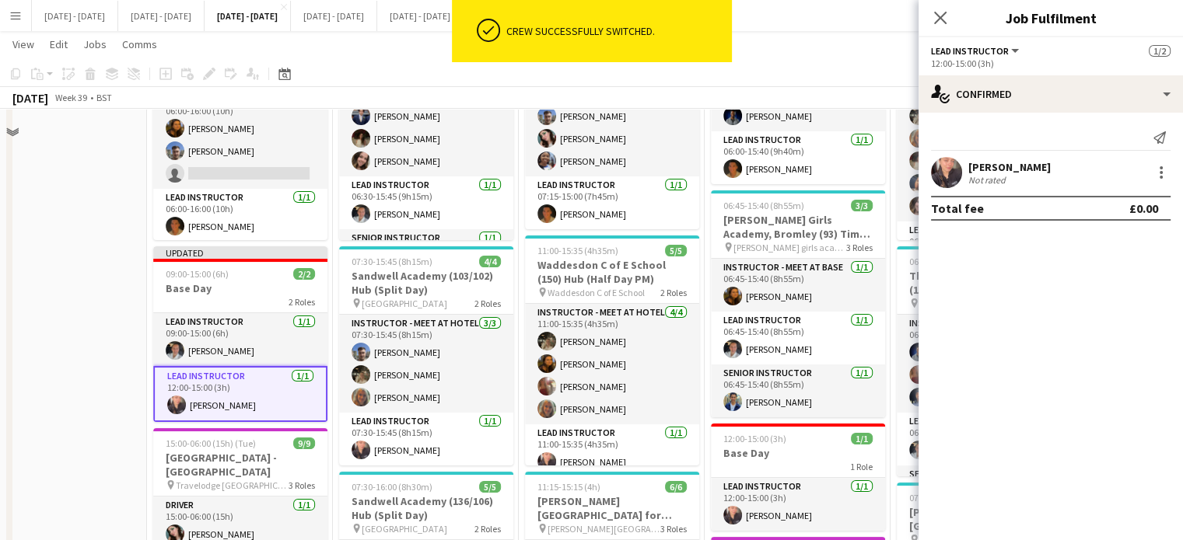
scroll to position [78, 0]
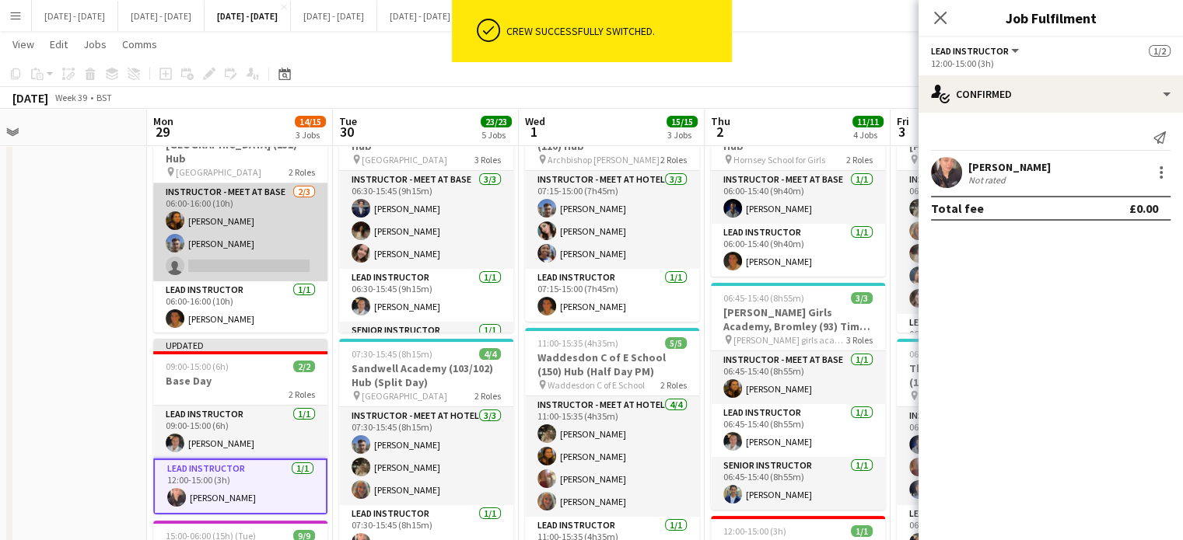
click at [215, 260] on app-card-role "Instructor - Meet at Base 2/3 06:00-16:00 (10h) Olivia Best Matt Dailly single-…" at bounding box center [240, 233] width 174 height 98
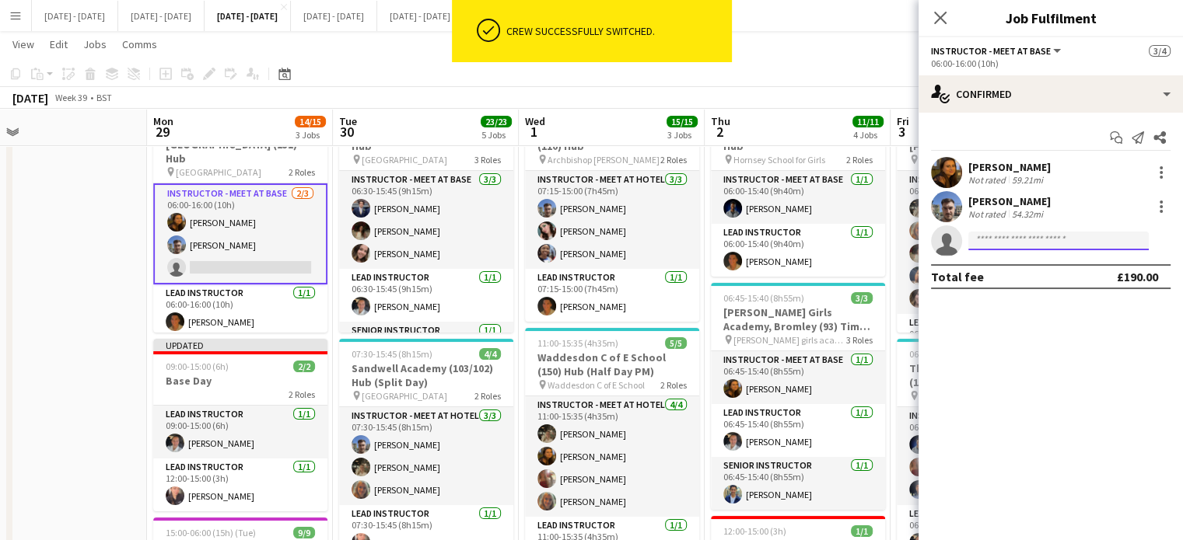
click at [1002, 243] on input at bounding box center [1058, 241] width 180 height 19
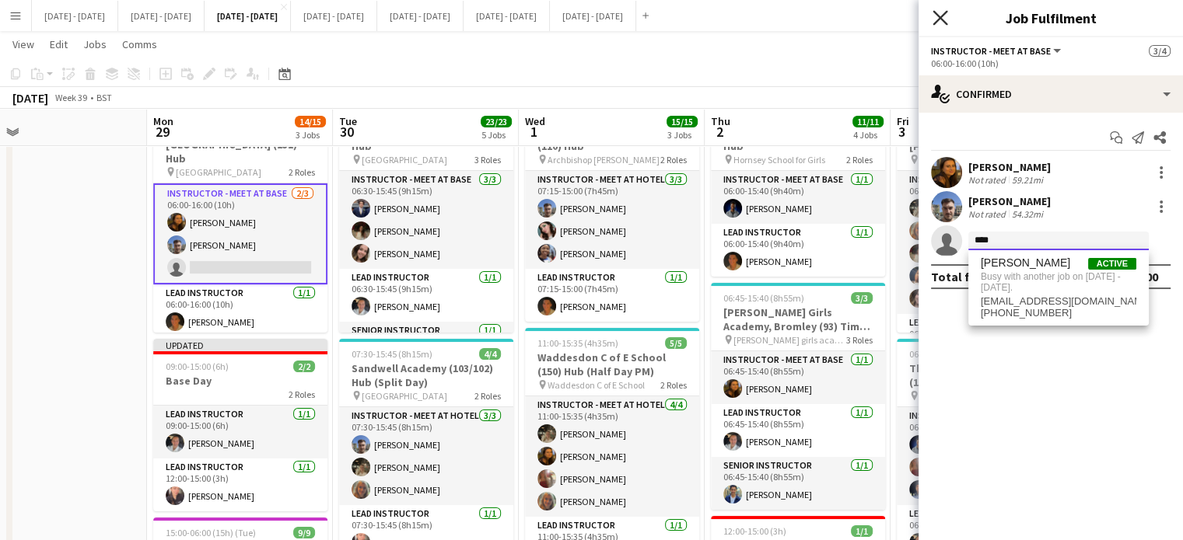
type input "****"
click at [946, 21] on icon "Close pop-in" at bounding box center [939, 17] width 15 height 15
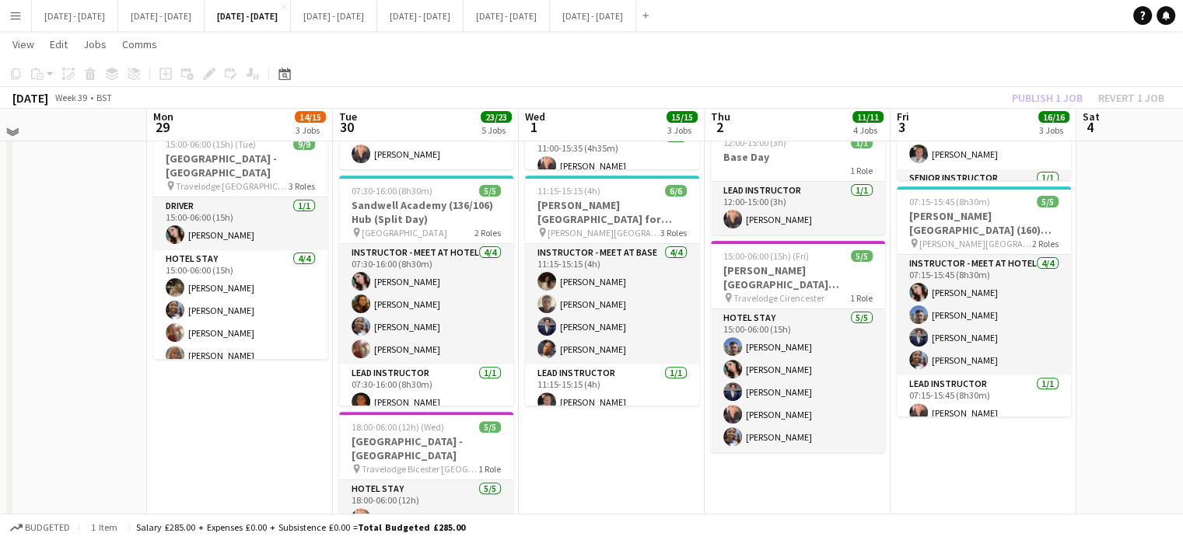
scroll to position [389, 0]
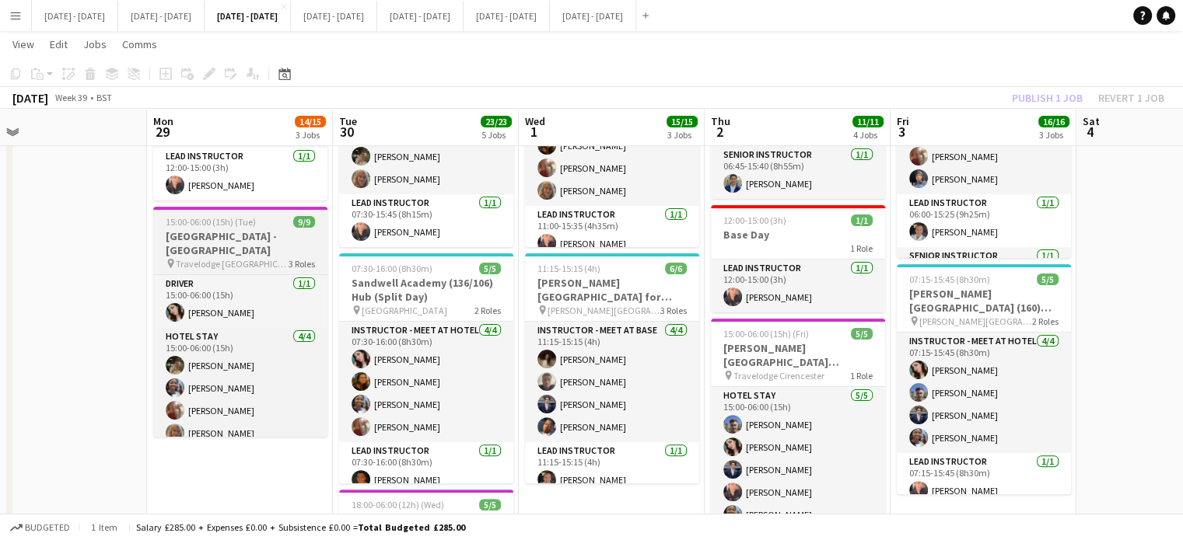
click at [210, 250] on h3 "[GEOGRAPHIC_DATA] - [GEOGRAPHIC_DATA]" at bounding box center [240, 243] width 174 height 28
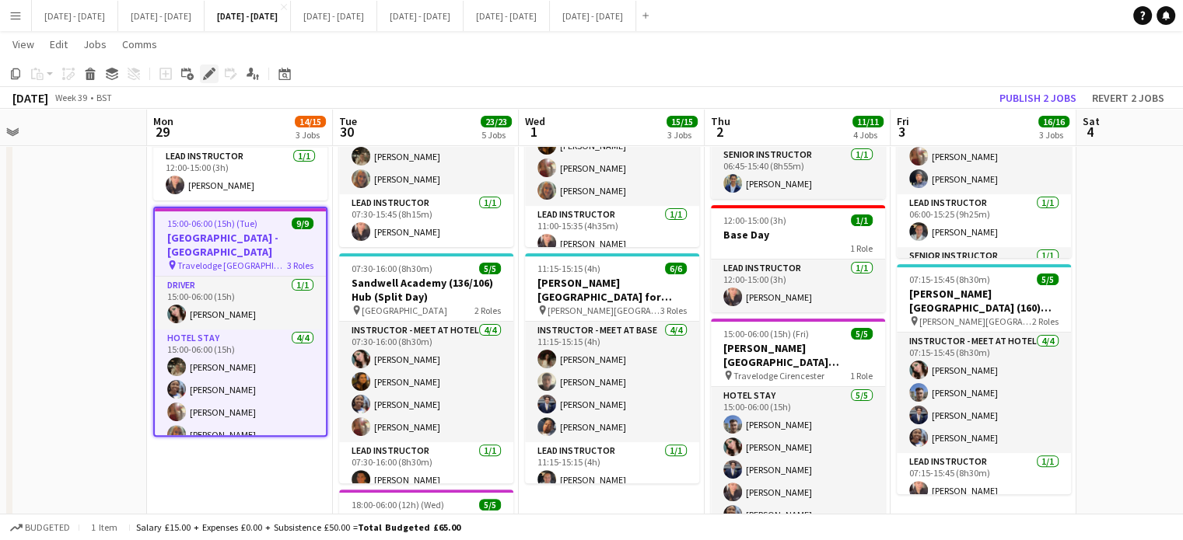
click at [208, 72] on icon at bounding box center [209, 74] width 9 height 9
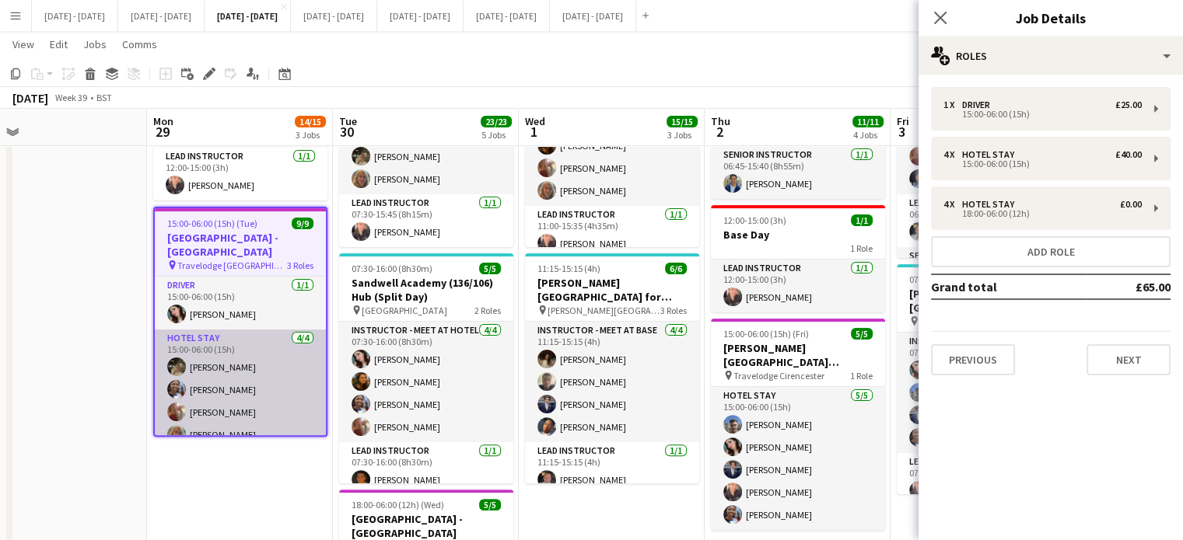
scroll to position [134, 0]
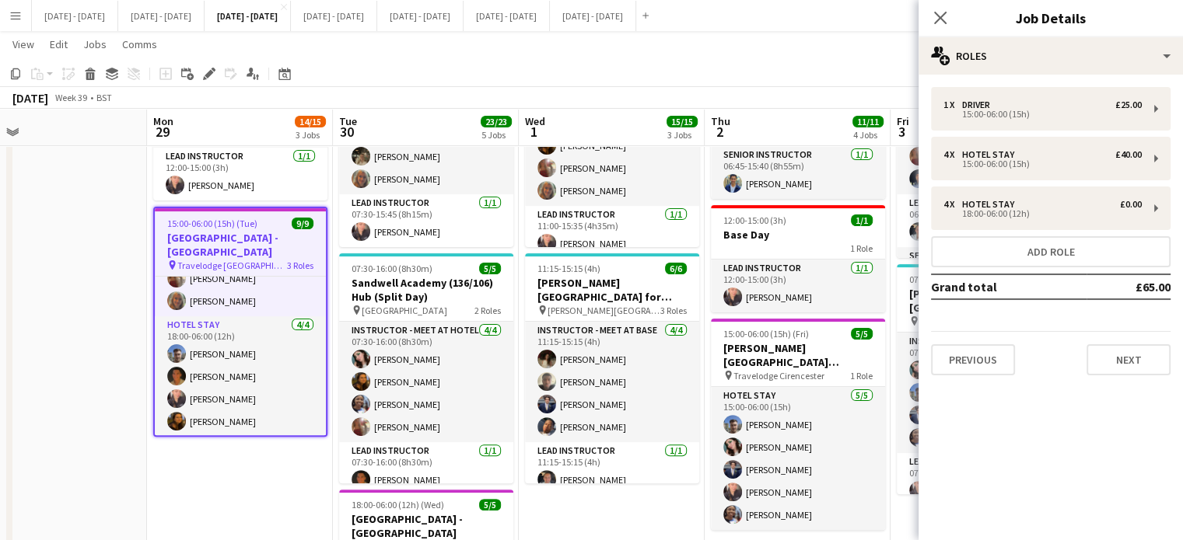
click at [238, 245] on h3 "[GEOGRAPHIC_DATA] - [GEOGRAPHIC_DATA]" at bounding box center [240, 245] width 171 height 28
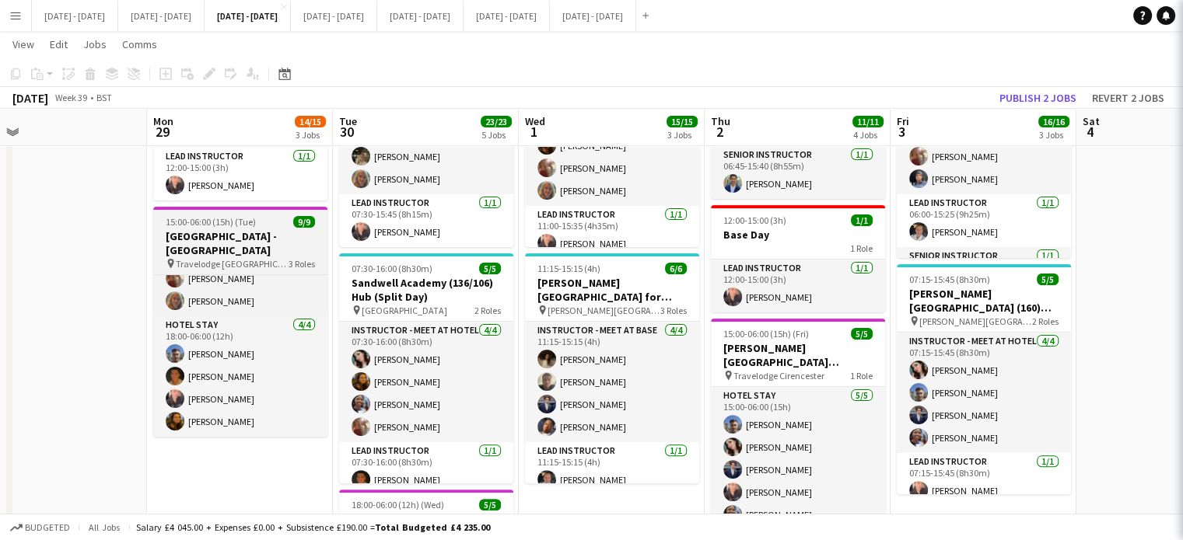
scroll to position [132, 0]
drag, startPoint x: 232, startPoint y: 245, endPoint x: 227, endPoint y: 219, distance: 26.2
click at [235, 247] on h3 "[GEOGRAPHIC_DATA] - [GEOGRAPHIC_DATA]" at bounding box center [240, 243] width 174 height 28
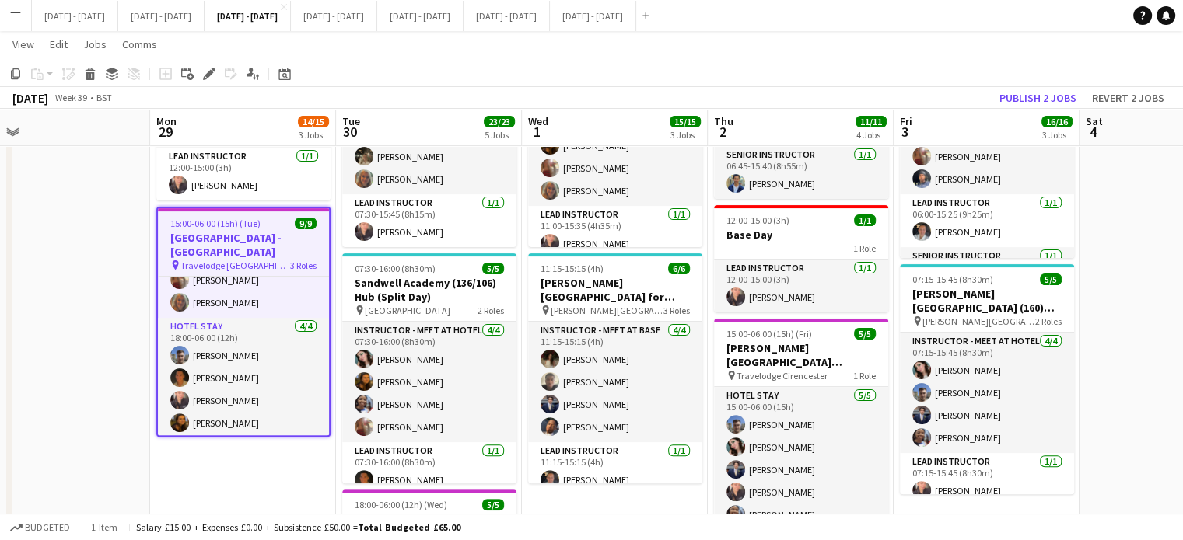
scroll to position [134, 0]
click at [208, 72] on icon at bounding box center [209, 74] width 9 height 9
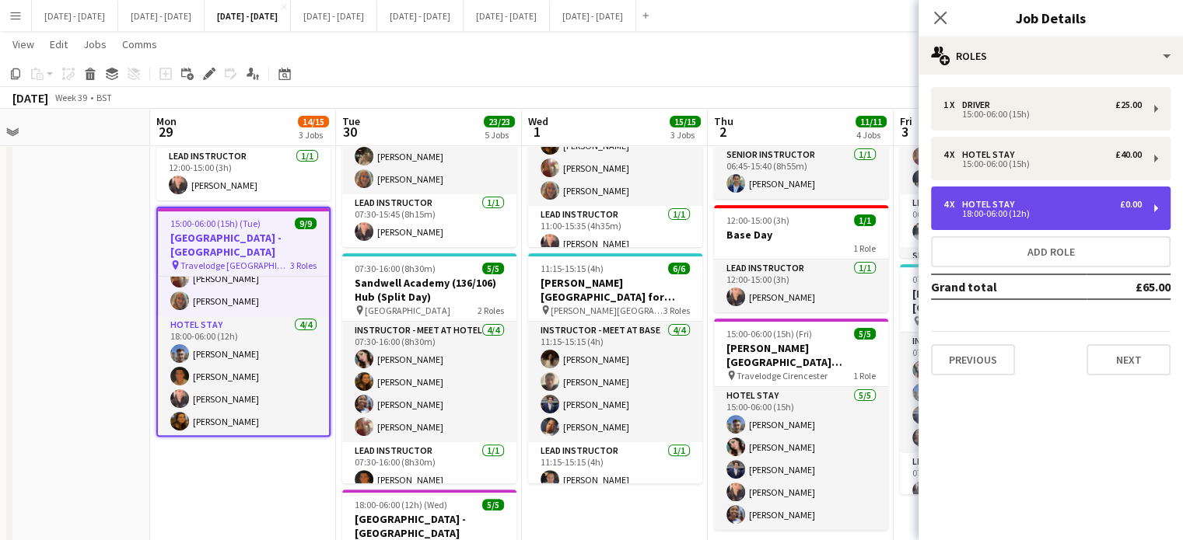
click at [1061, 210] on div "18:00-06:00 (12h)" at bounding box center [1042, 214] width 198 height 8
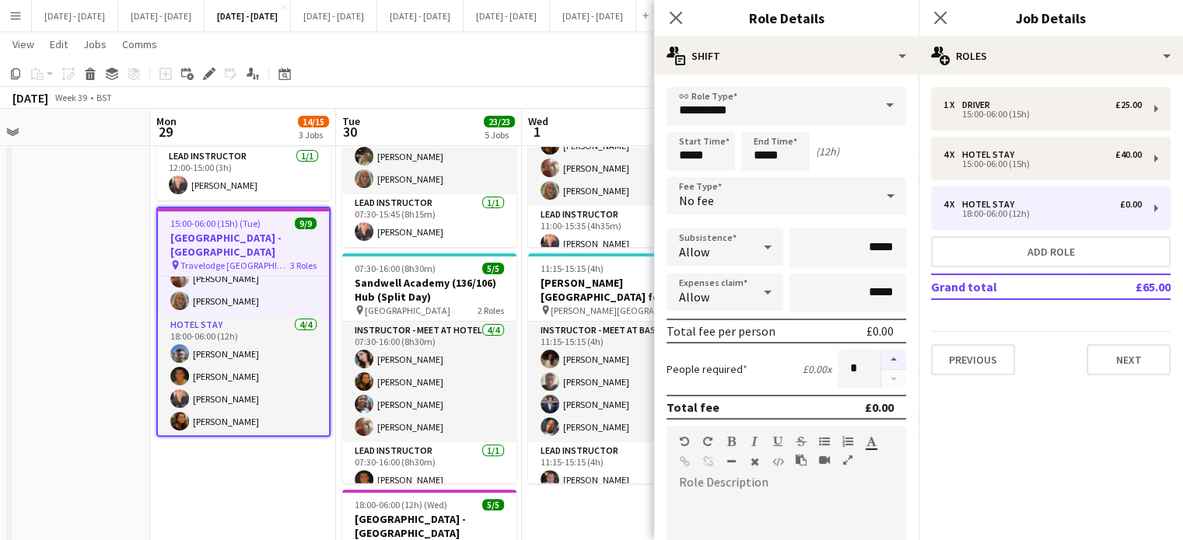
click at [886, 356] on button "button" at bounding box center [893, 360] width 25 height 20
type input "*"
click at [677, 13] on app-icon "Close pop-in" at bounding box center [675, 18] width 19 height 19
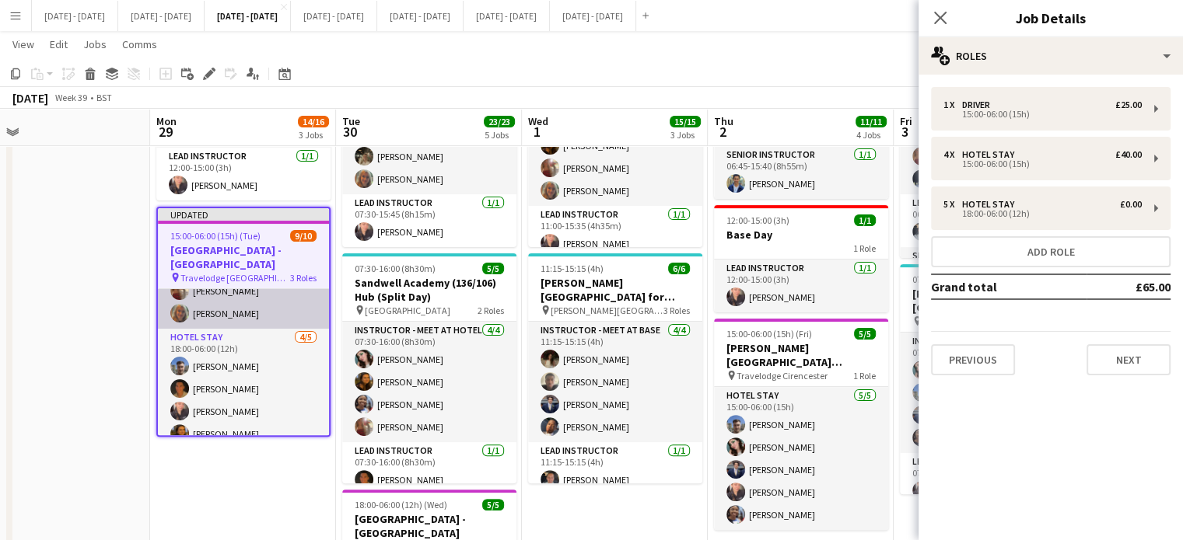
click at [235, 316] on app-card-role "Hotel Stay 4/4 15:00-06:00 (15h) Emily Pratt Julian Ohakwe Olivia Etherington C…" at bounding box center [243, 268] width 171 height 121
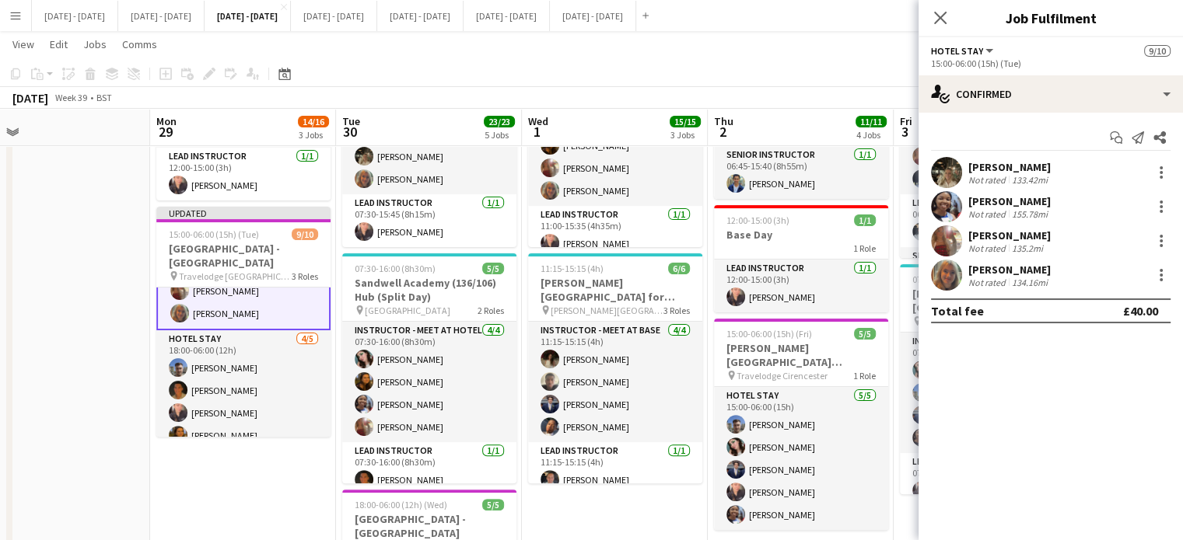
scroll to position [135, 0]
click at [1162, 271] on div at bounding box center [1161, 275] width 19 height 19
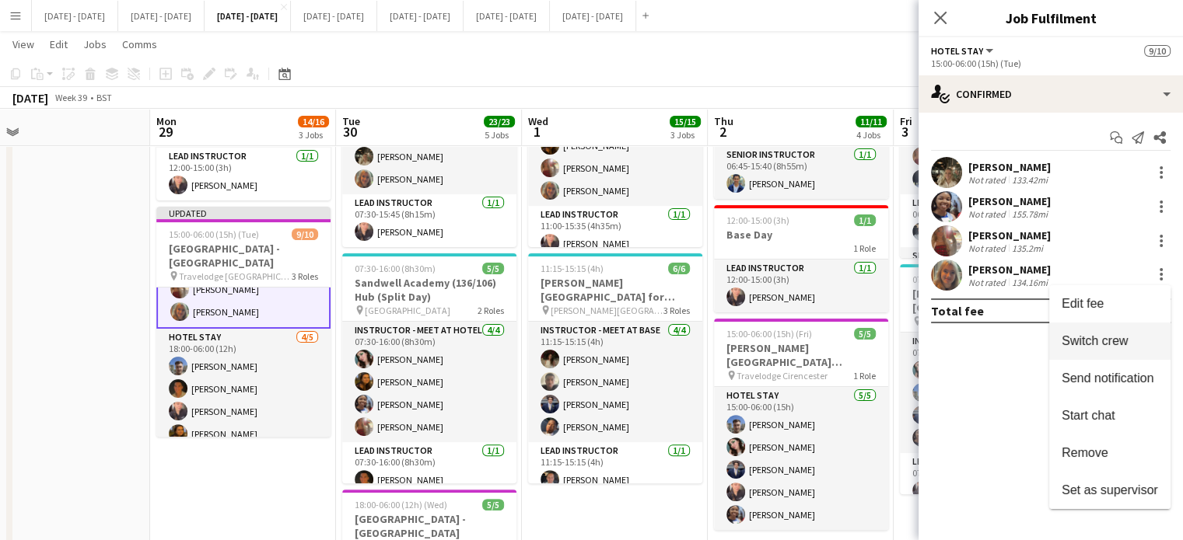
click at [1112, 334] on span "Switch crew" at bounding box center [1094, 340] width 66 height 13
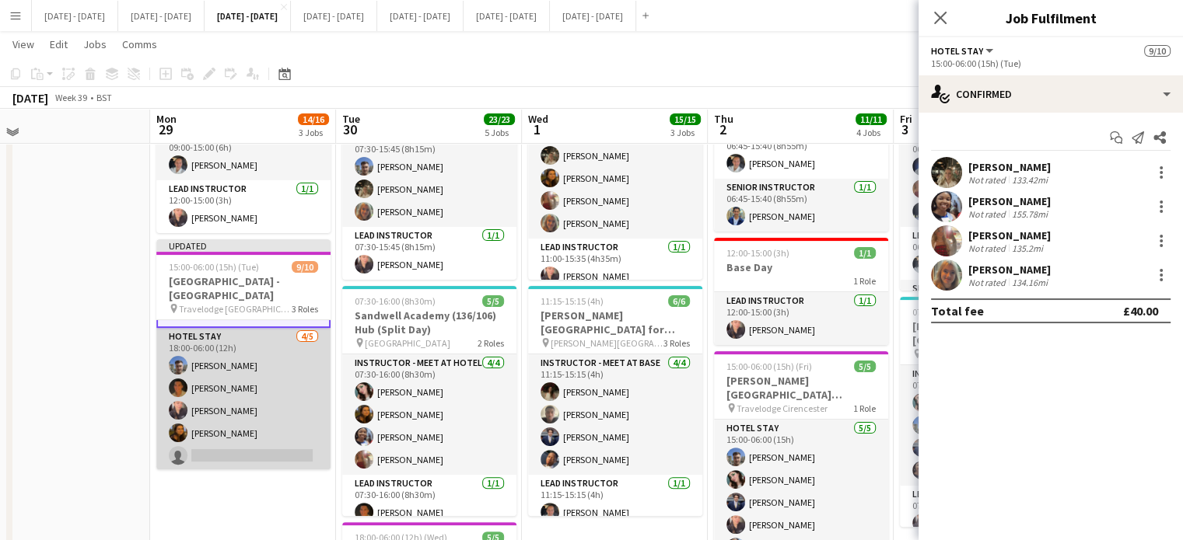
click at [234, 444] on app-card-role "Hotel Stay 4/5 18:00-06:00 (12h) Matt Dailly Matthew Penollar Ellie-Marie Manke…" at bounding box center [243, 399] width 174 height 143
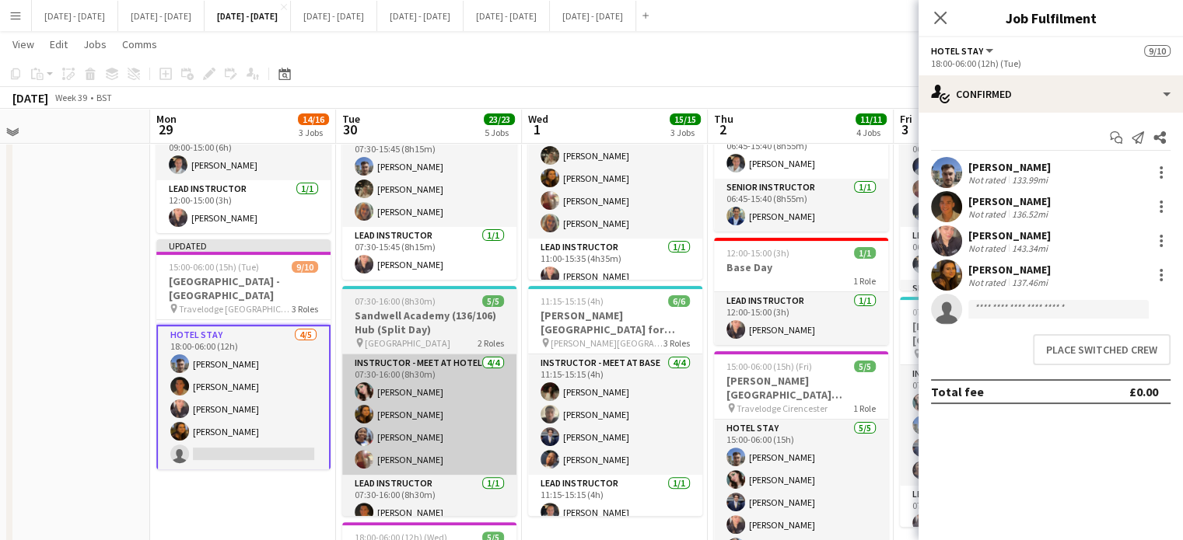
scroll to position [168, 0]
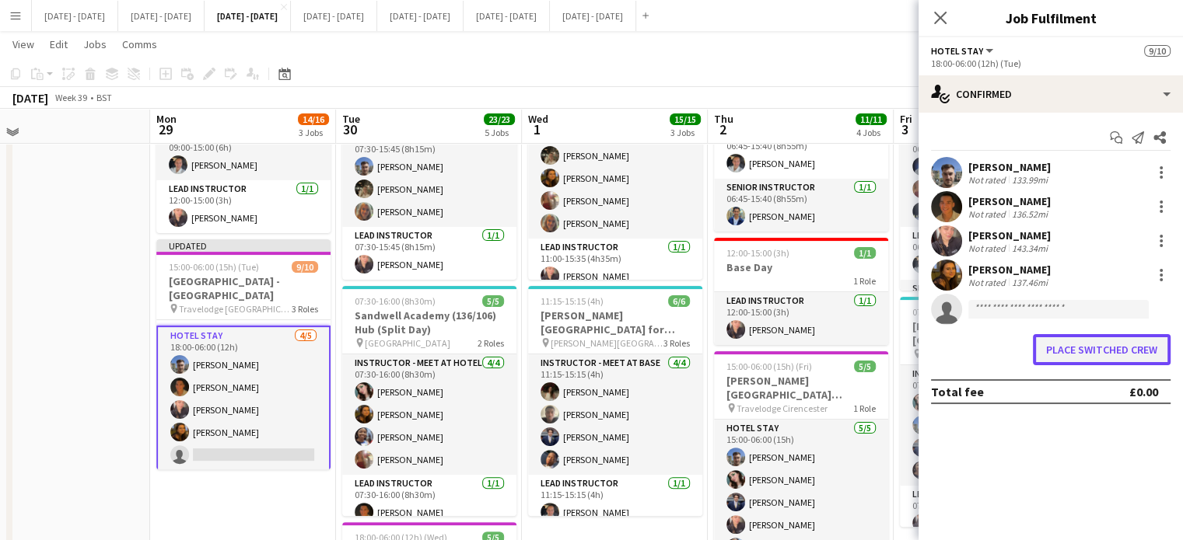
click at [1087, 351] on button "Place switched crew" at bounding box center [1102, 349] width 138 height 31
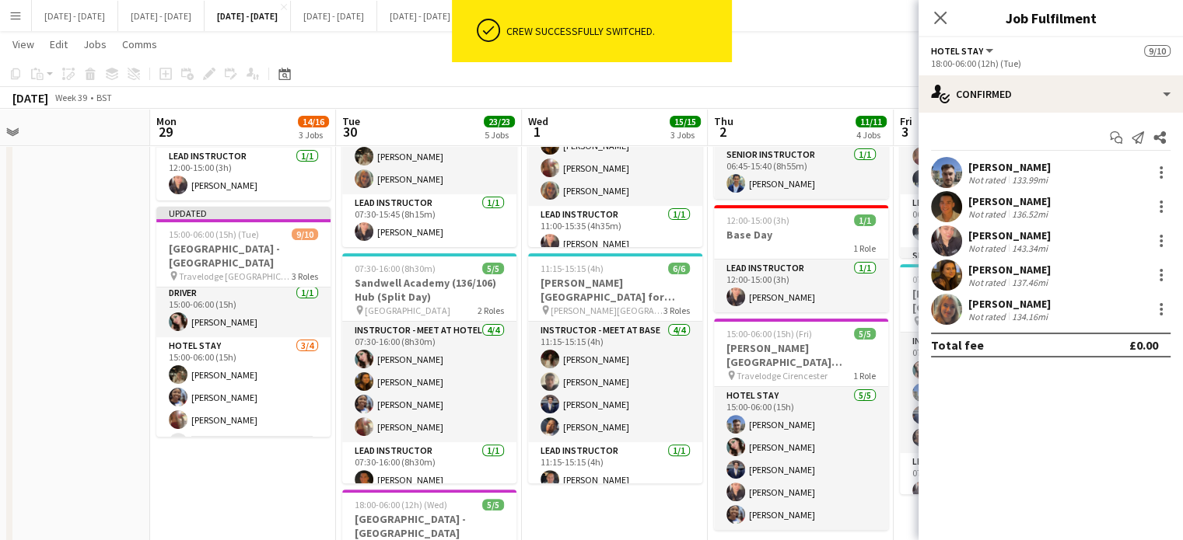
scroll to position [0, 0]
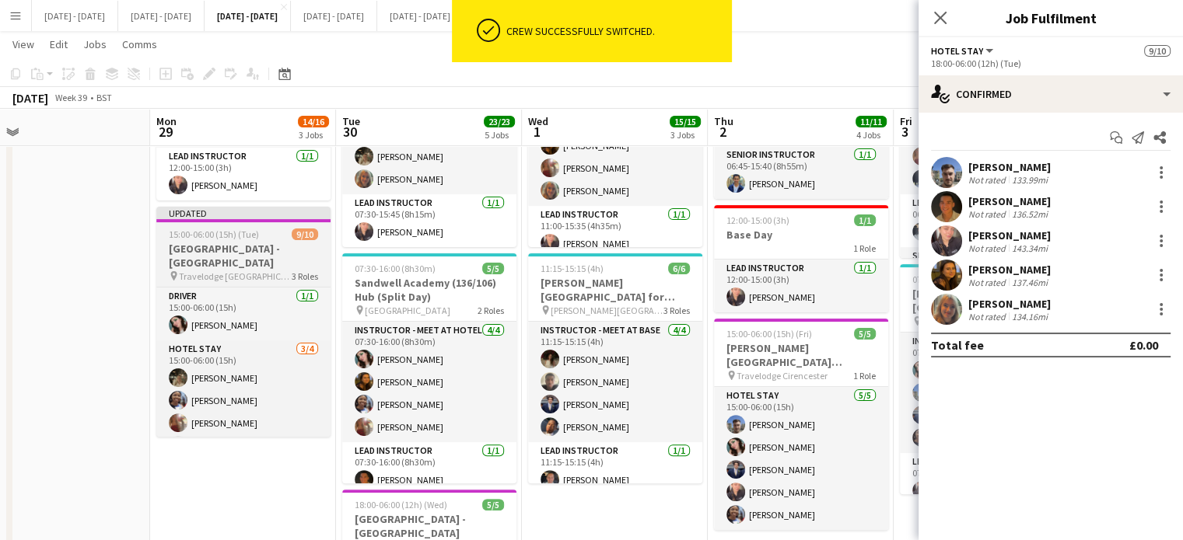
click at [213, 236] on span "15:00-06:00 (15h) (Tue)" at bounding box center [214, 235] width 90 height 12
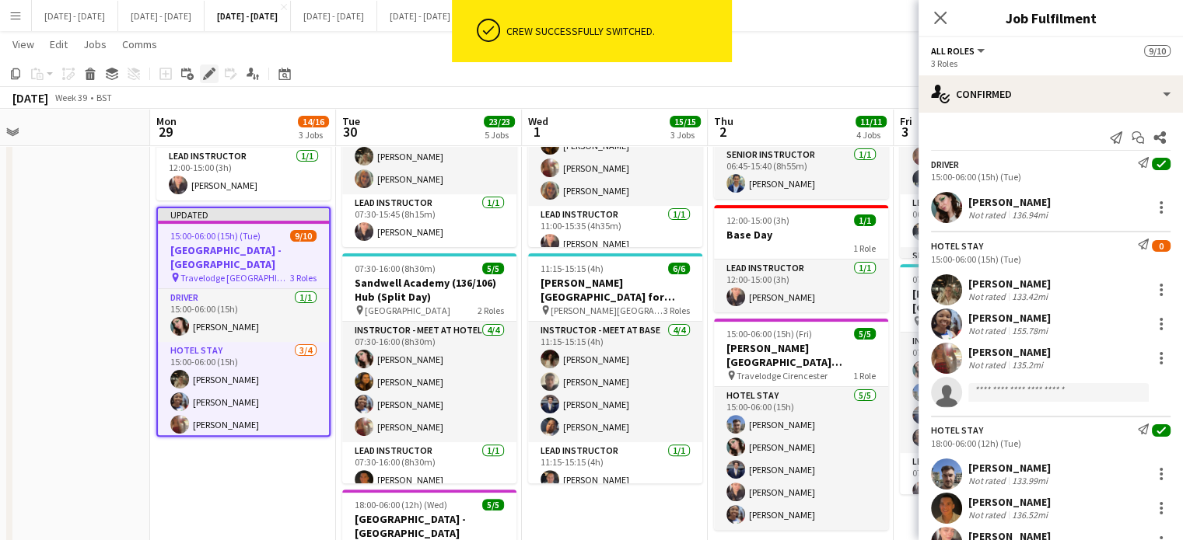
drag, startPoint x: 205, startPoint y: 71, endPoint x: 218, endPoint y: 74, distance: 12.8
click at [205, 72] on icon "Edit" at bounding box center [209, 74] width 12 height 12
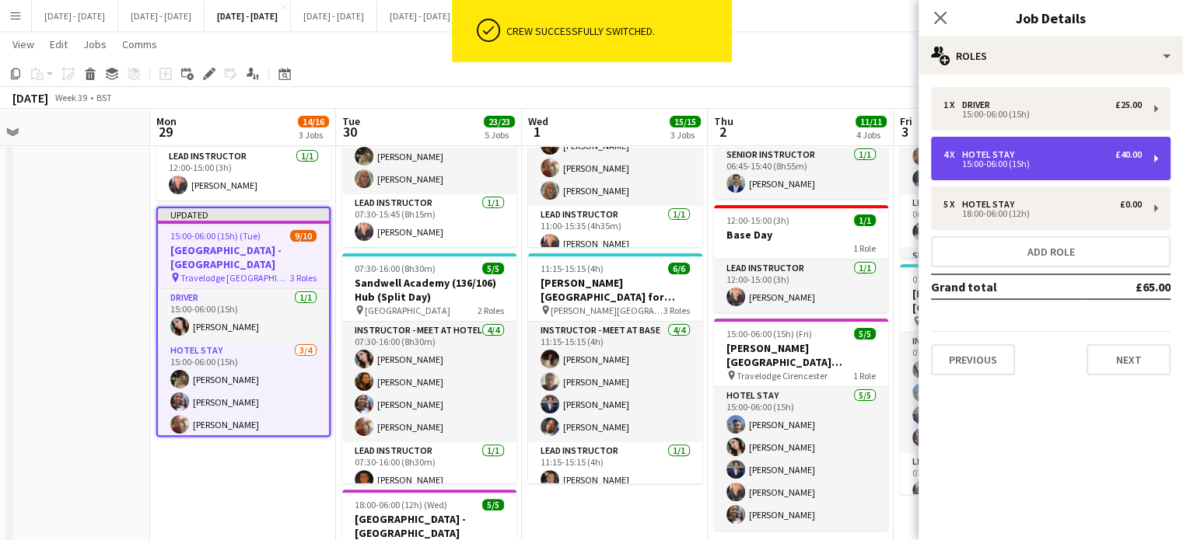
click at [1019, 157] on div "4 x Hotel Stay £40.00" at bounding box center [1042, 154] width 198 height 11
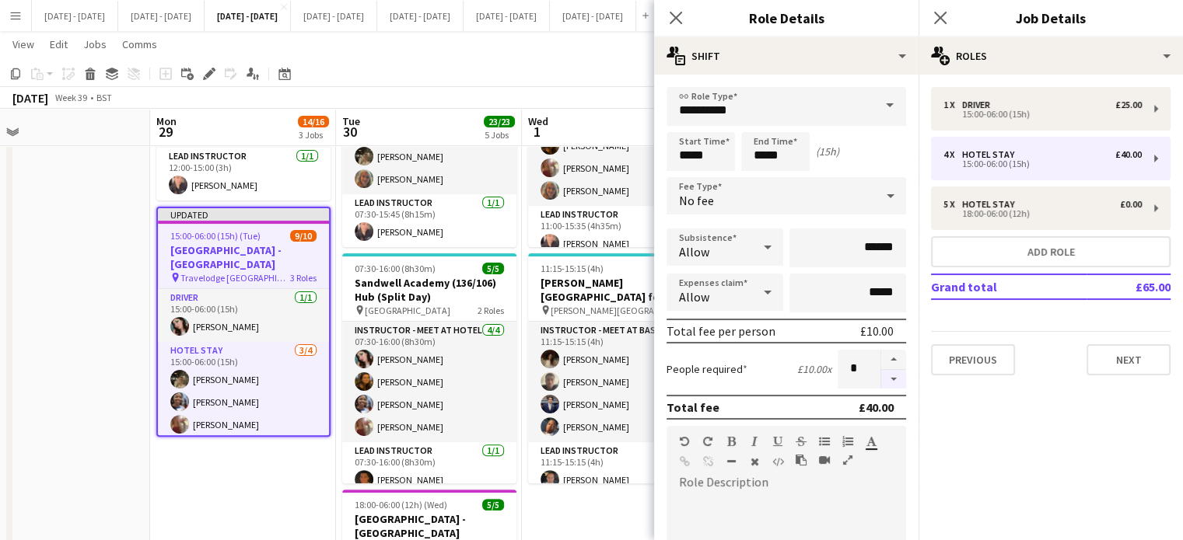
click at [883, 379] on button "button" at bounding box center [893, 379] width 25 height 19
type input "*"
click at [681, 15] on icon "Close pop-in" at bounding box center [675, 17] width 15 height 15
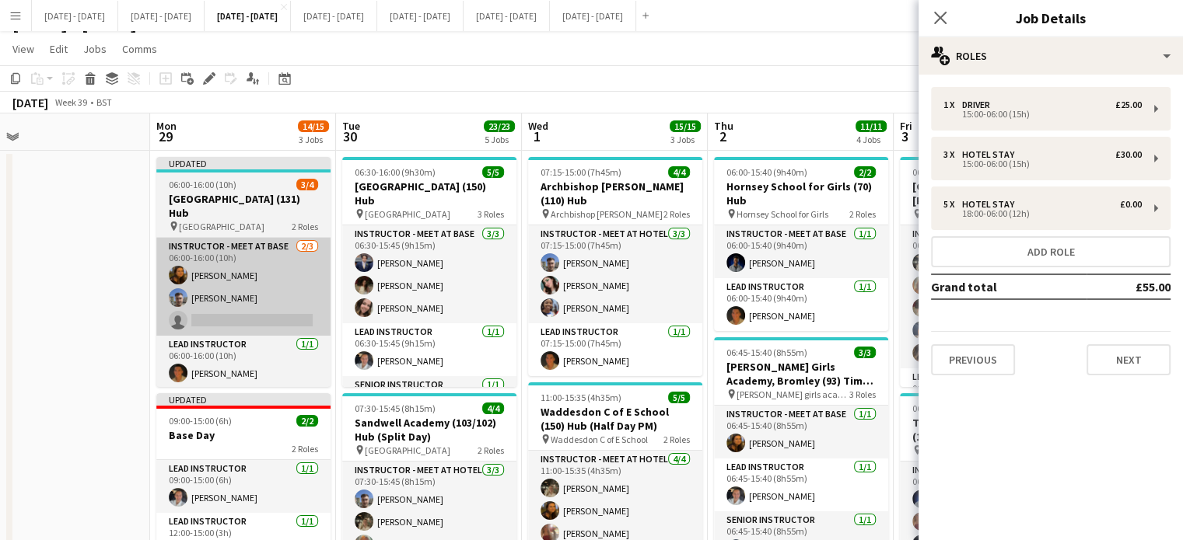
scroll to position [0, 0]
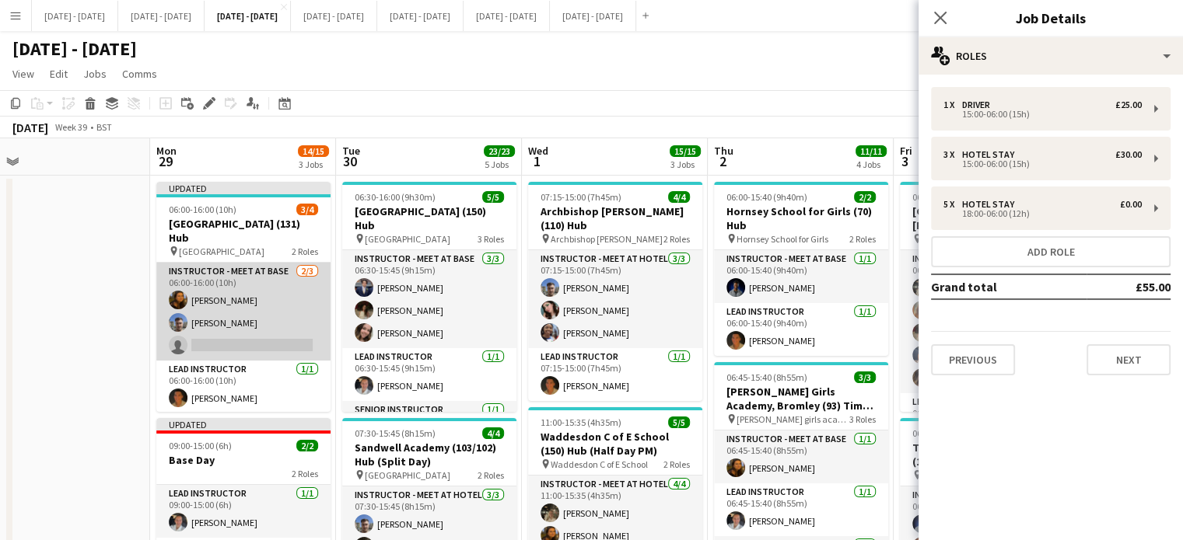
click at [224, 338] on app-card-role "Instructor - Meet at Base 2/3 06:00-16:00 (10h) Olivia Best Matt Dailly single-…" at bounding box center [243, 312] width 174 height 98
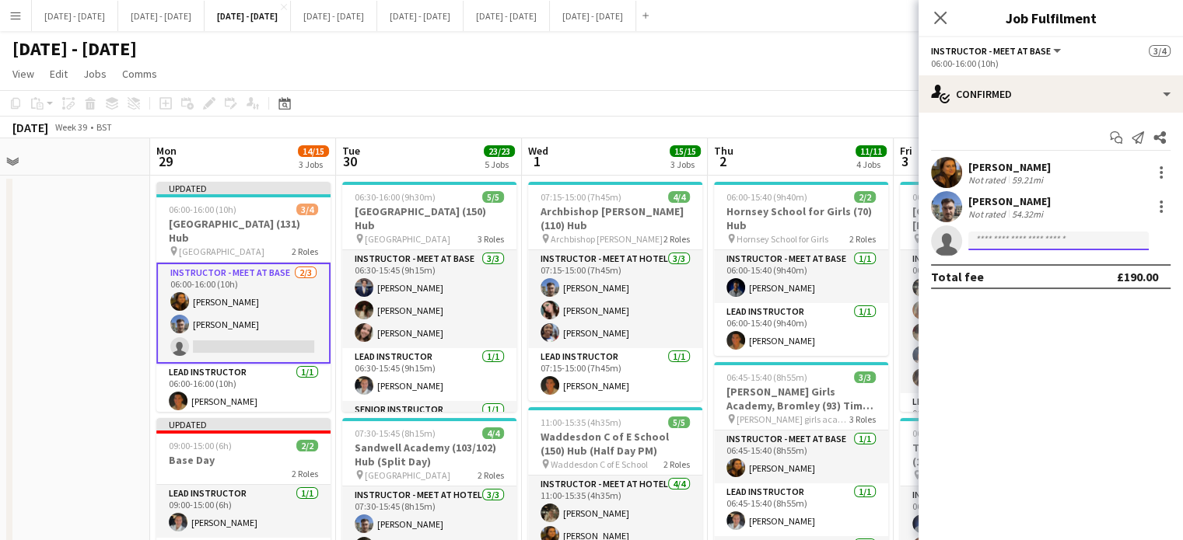
click at [1017, 237] on input at bounding box center [1058, 241] width 180 height 19
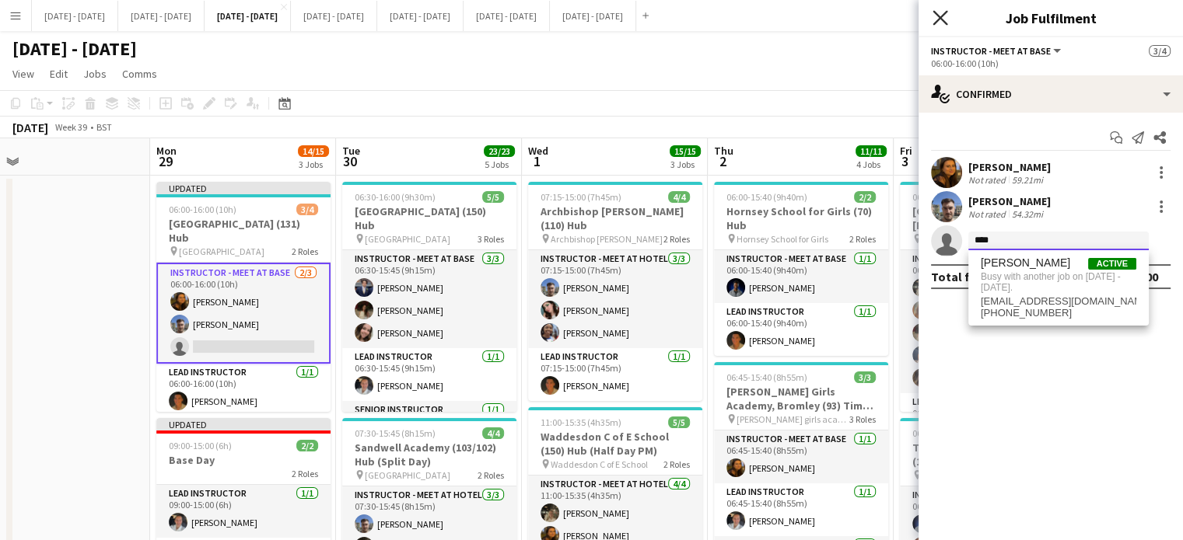
type input "****"
click at [933, 19] on icon "Close pop-in" at bounding box center [939, 17] width 15 height 15
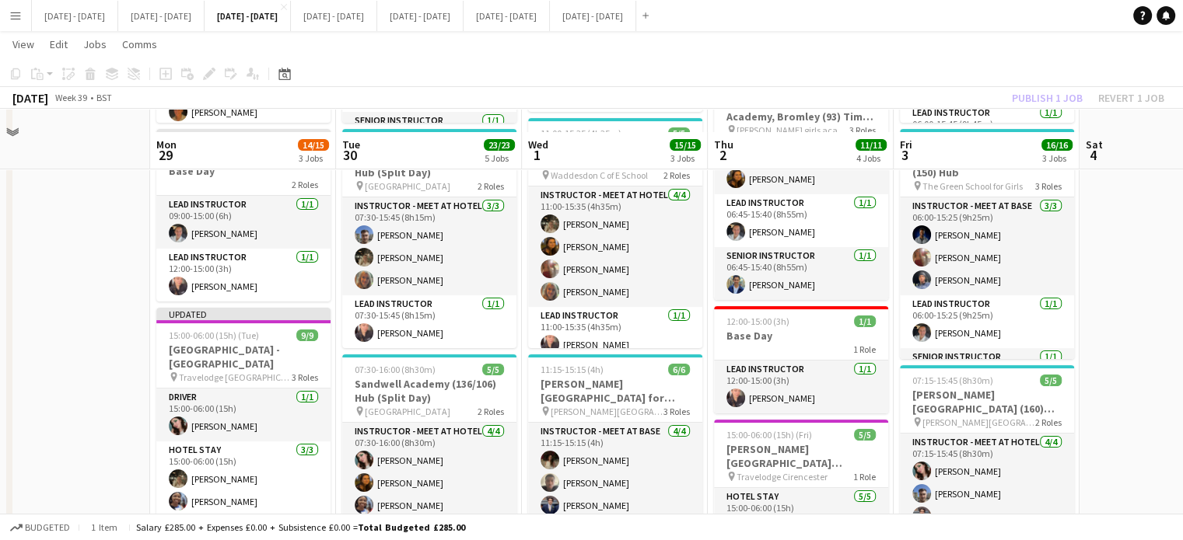
scroll to position [311, 0]
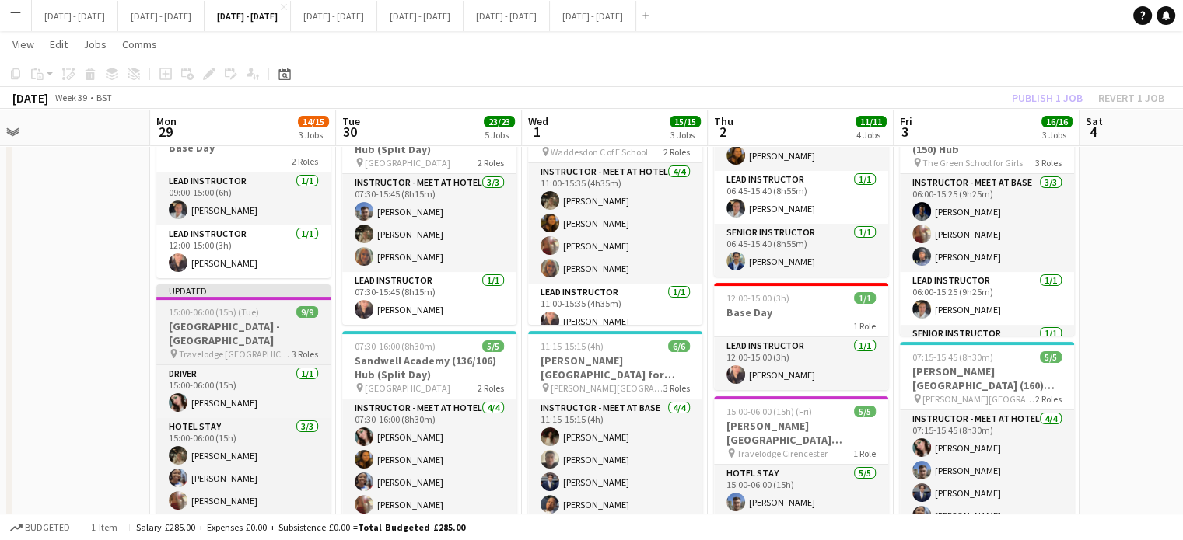
click at [211, 334] on h3 "[GEOGRAPHIC_DATA] - [GEOGRAPHIC_DATA]" at bounding box center [243, 334] width 174 height 28
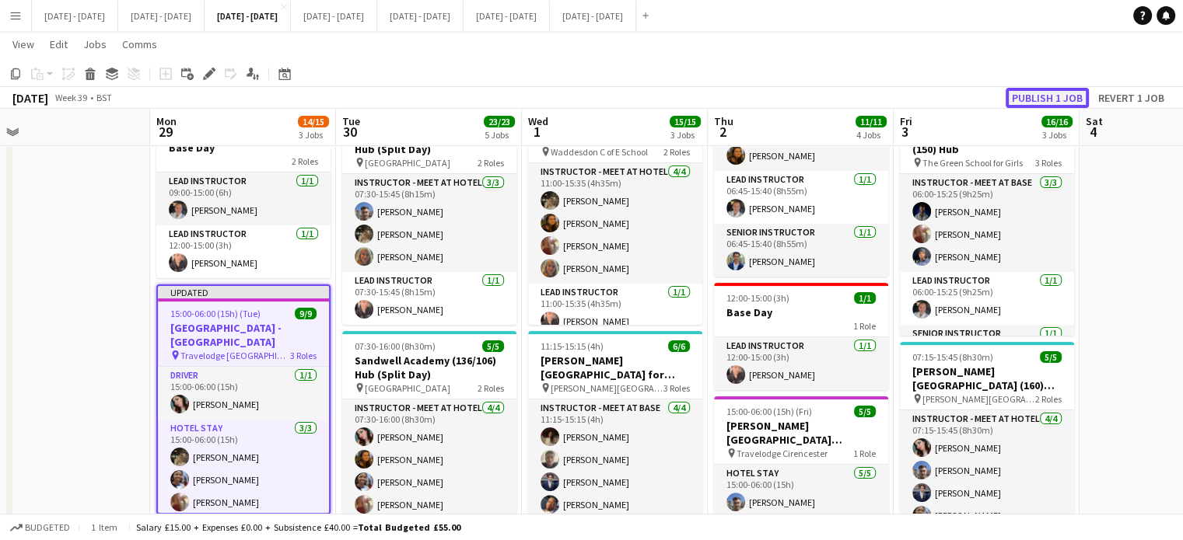
click at [1025, 94] on button "Publish 1 job" at bounding box center [1046, 98] width 83 height 20
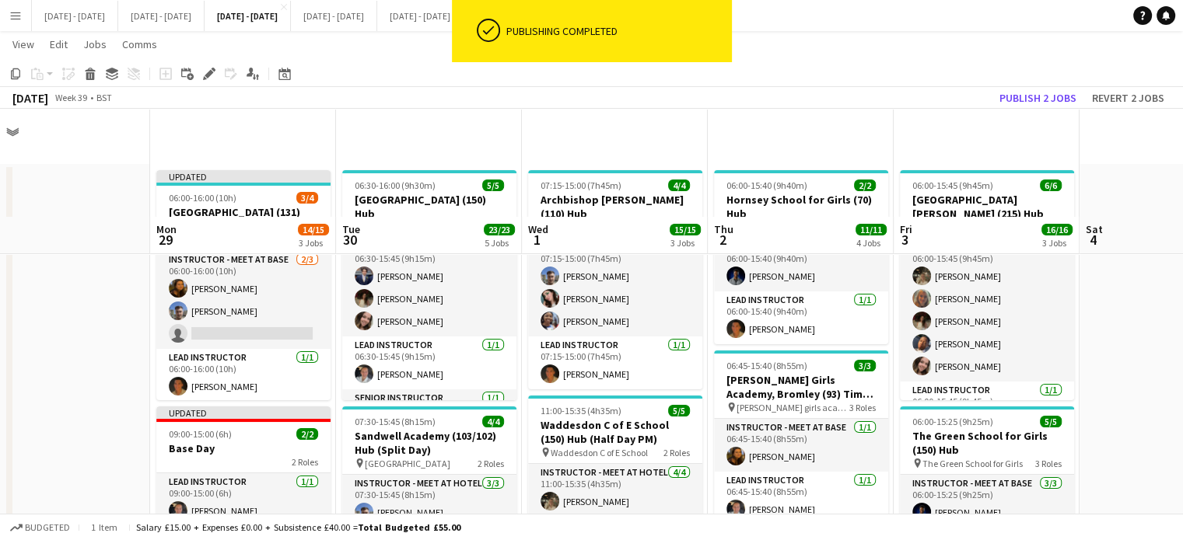
scroll to position [0, 0]
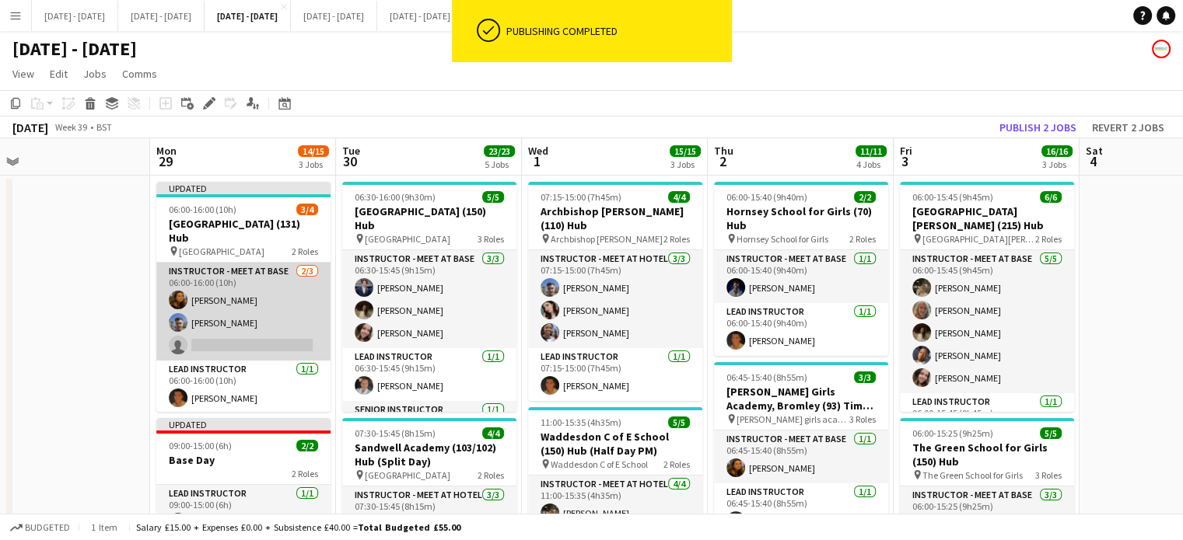
click at [230, 344] on app-card-role "Instructor - Meet at Base 2/3 06:00-16:00 (10h) Olivia Best Matt Dailly single-…" at bounding box center [243, 312] width 174 height 98
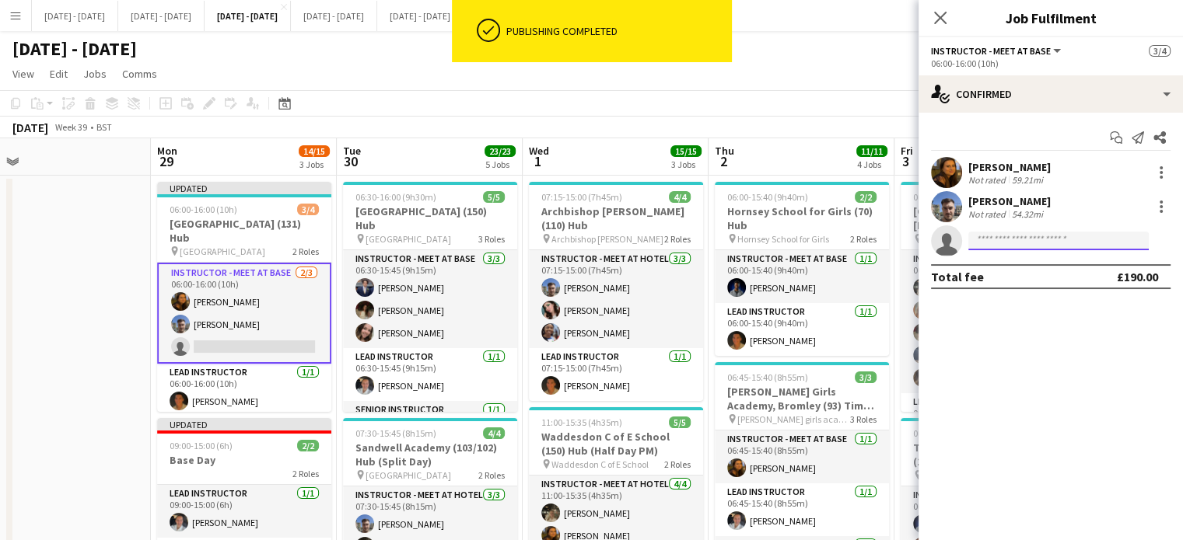
click at [1093, 249] on input at bounding box center [1058, 241] width 180 height 19
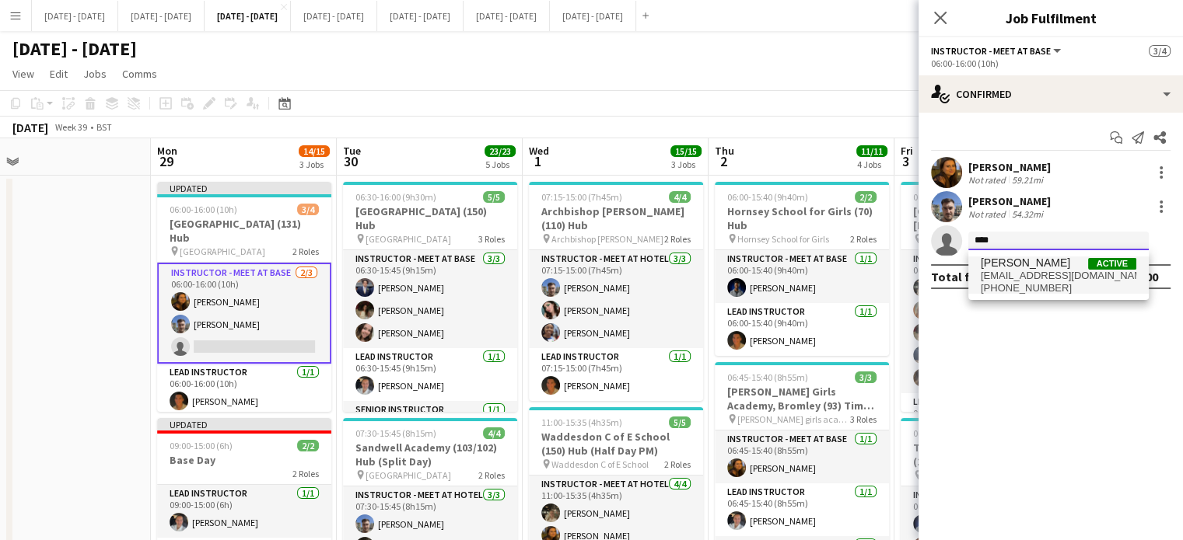
type input "****"
click at [1086, 266] on span "Chloe Rice Active" at bounding box center [1059, 263] width 156 height 13
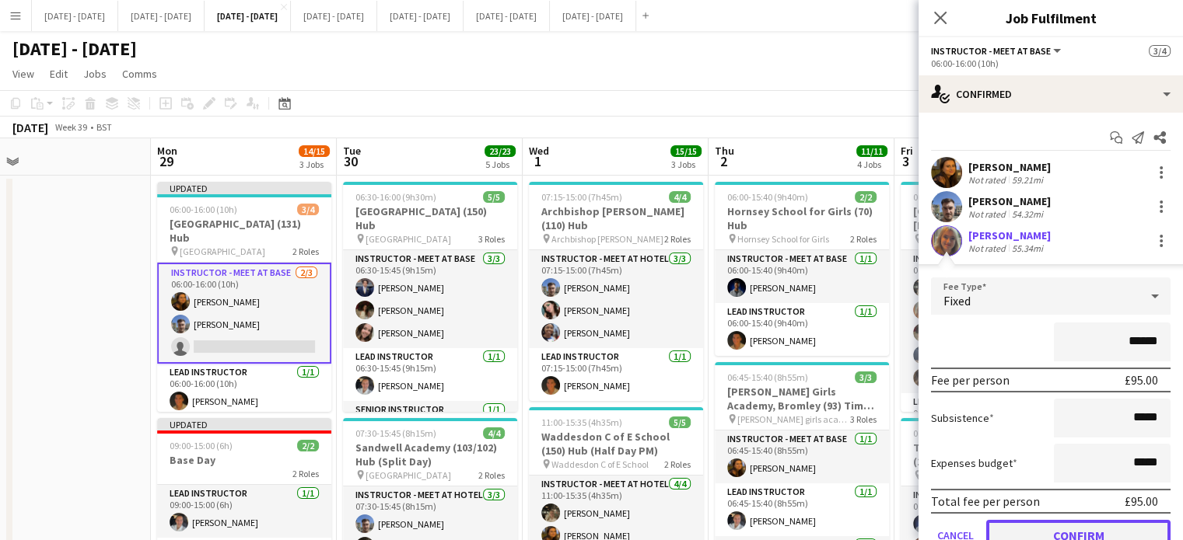
click at [1081, 525] on button "Confirm" at bounding box center [1078, 535] width 184 height 31
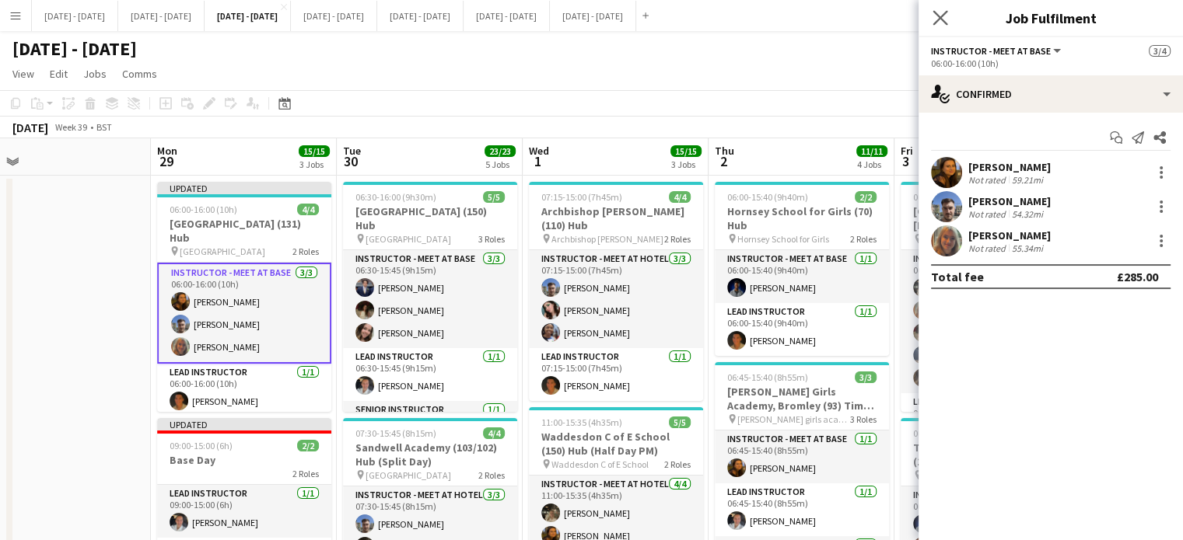
click at [942, 10] on app-icon "Close pop-in" at bounding box center [940, 18] width 23 height 23
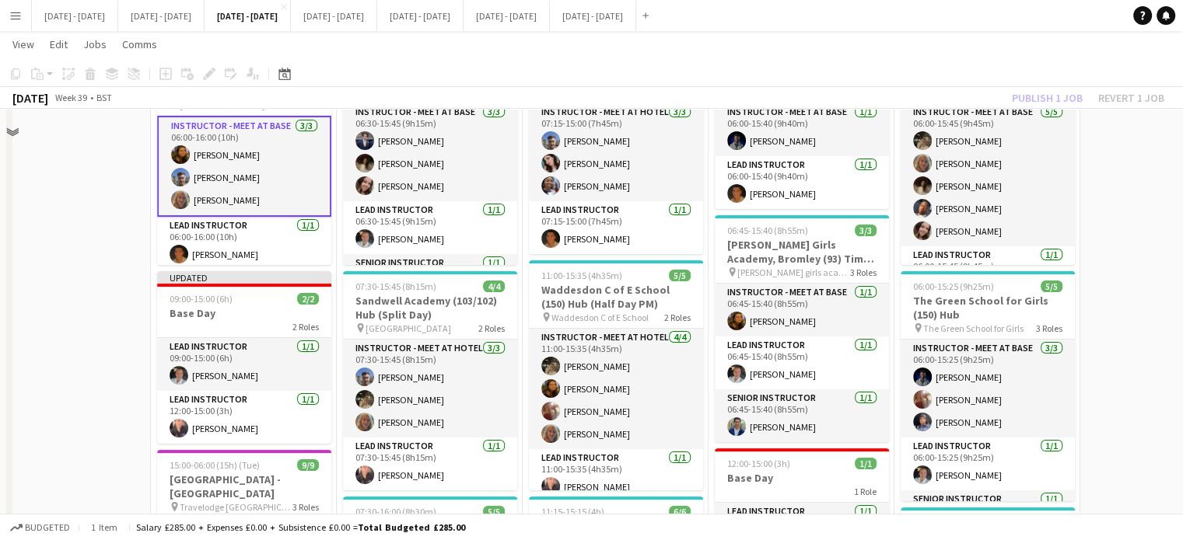
scroll to position [156, 0]
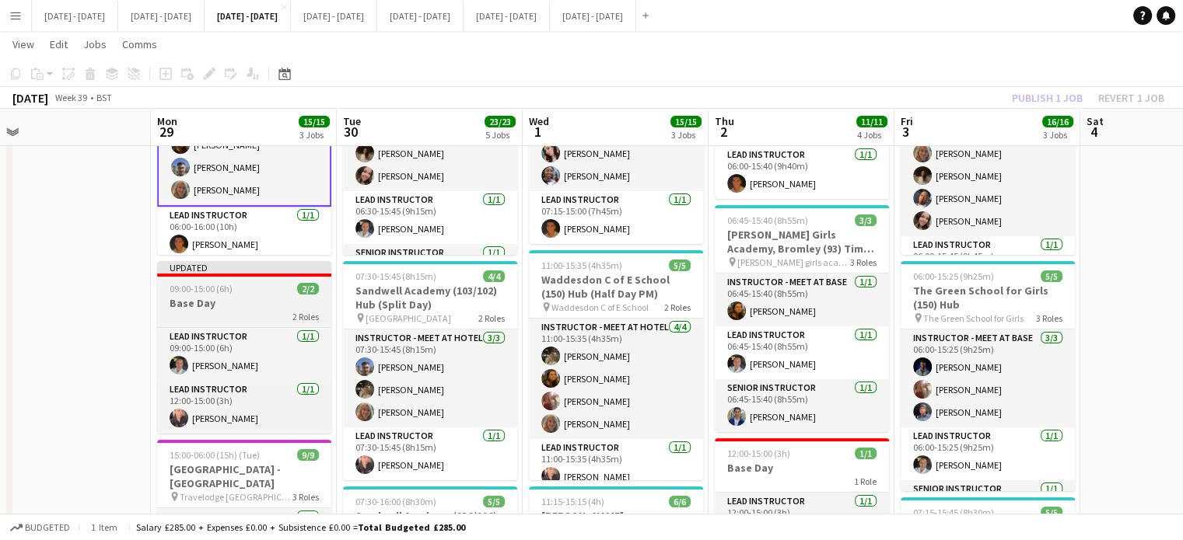
click at [212, 316] on div "2 Roles" at bounding box center [244, 316] width 174 height 12
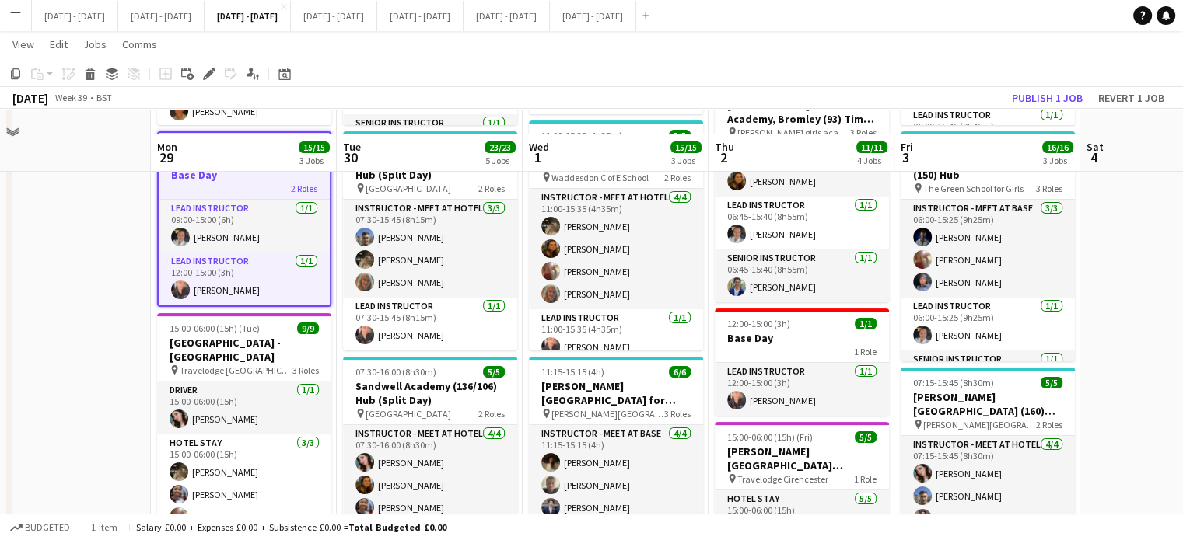
scroll to position [311, 0]
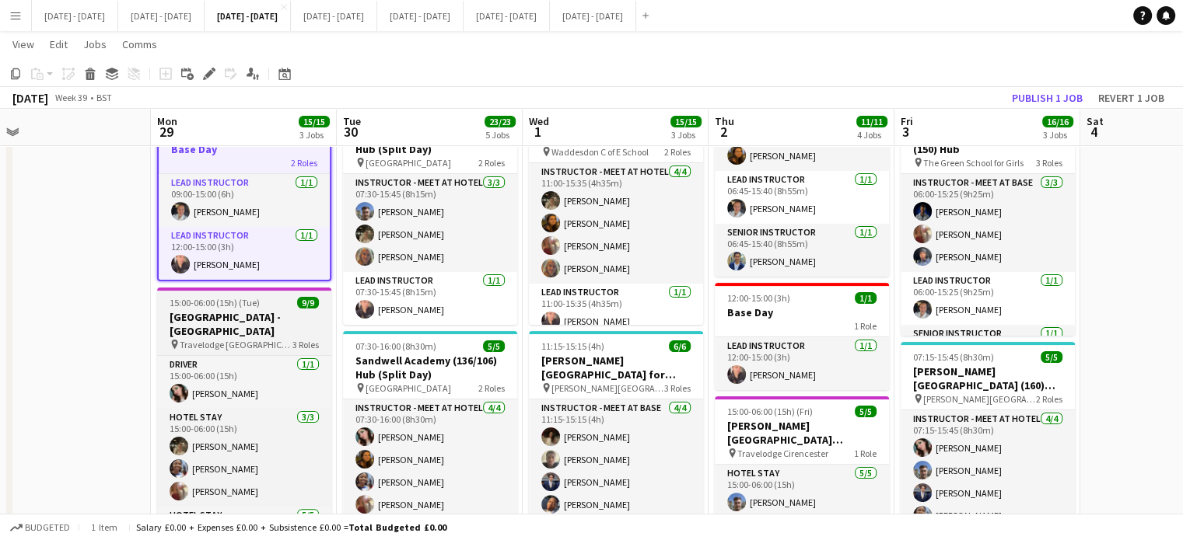
click at [229, 320] on h3 "[GEOGRAPHIC_DATA] - [GEOGRAPHIC_DATA]" at bounding box center [244, 324] width 174 height 28
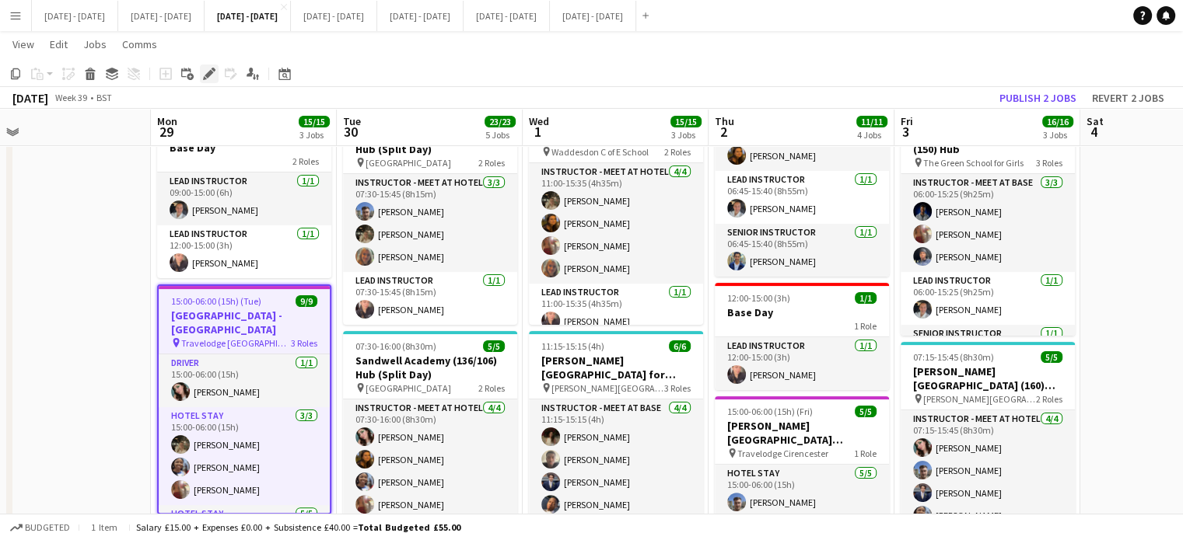
click at [208, 75] on icon at bounding box center [209, 74] width 9 height 9
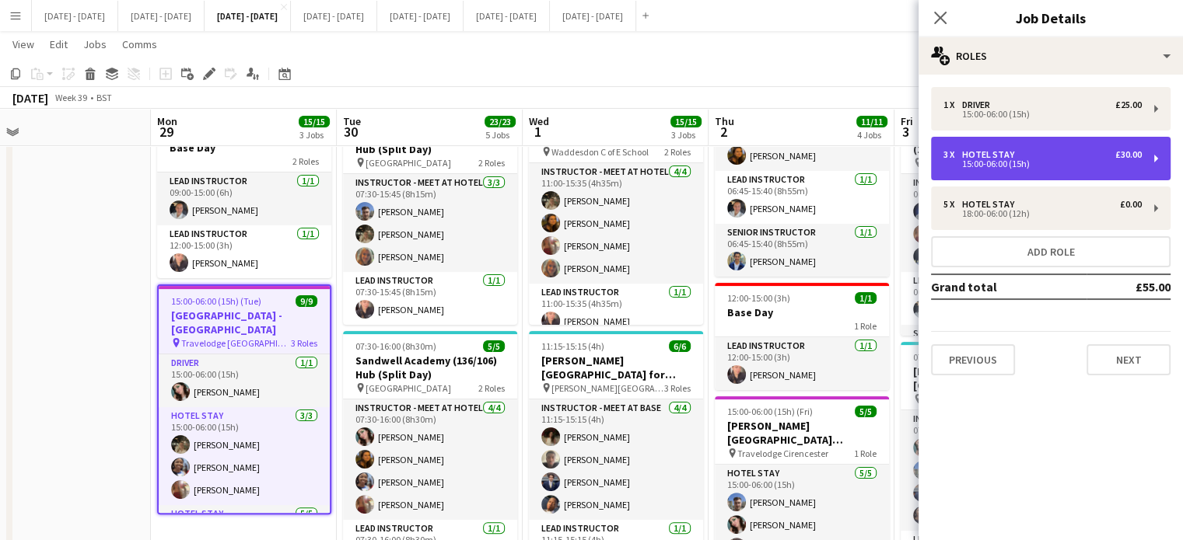
click at [1021, 145] on div "3 x Hotel Stay £30.00 15:00-06:00 (15h)" at bounding box center [1050, 159] width 239 height 44
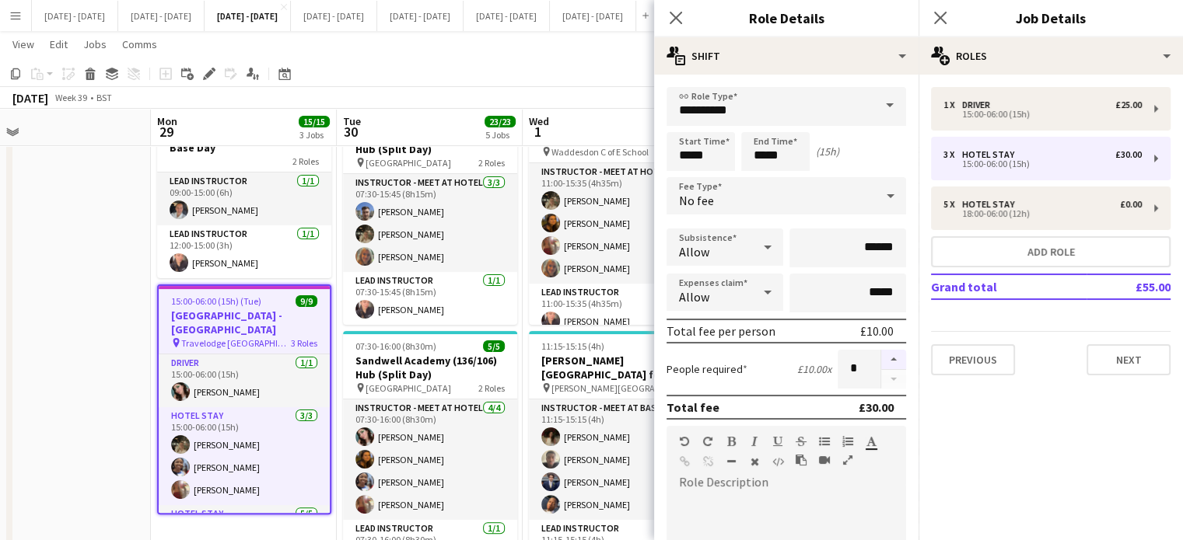
click at [881, 355] on button "button" at bounding box center [893, 360] width 25 height 20
type input "*"
click at [676, 5] on div "Close pop-in" at bounding box center [676, 18] width 44 height 36
drag, startPoint x: 676, startPoint y: 15, endPoint x: 655, endPoint y: 23, distance: 23.4
click at [676, 15] on icon "Close pop-in" at bounding box center [675, 18] width 12 height 12
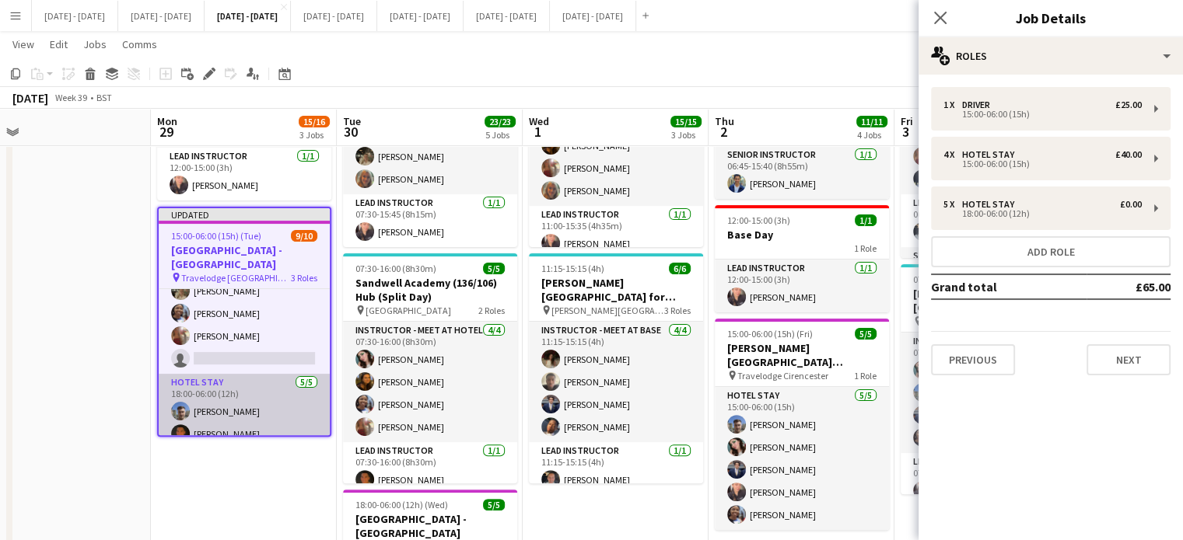
scroll to position [156, 0]
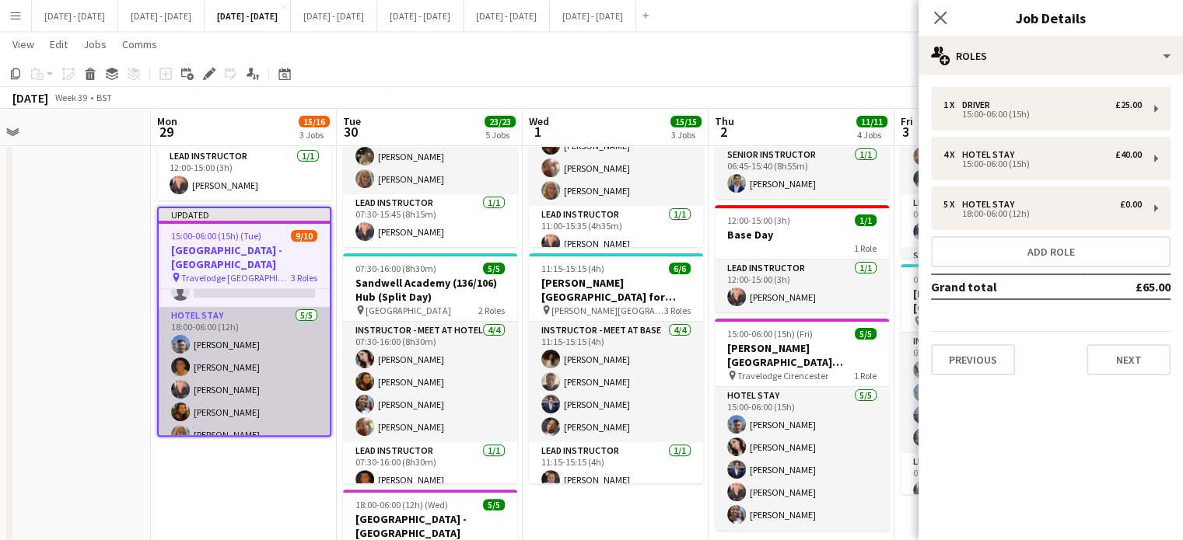
click at [227, 391] on app-card-role "Hotel Stay 5/5 18:00-06:00 (12h) Matt Dailly Matthew Penollar Ellie-Marie Manke…" at bounding box center [244, 378] width 171 height 143
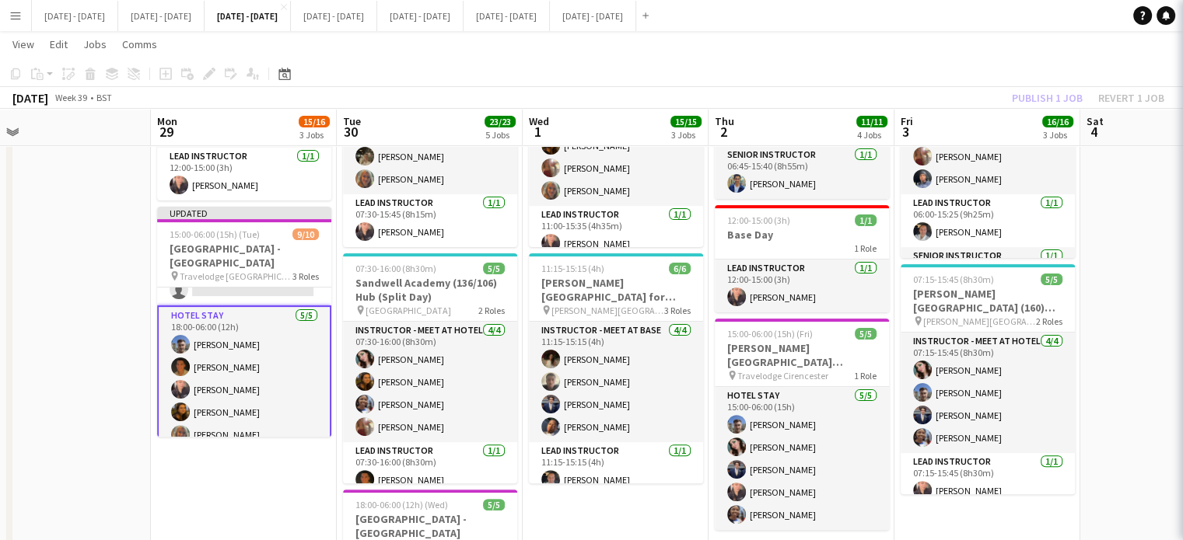
scroll to position [0, 405]
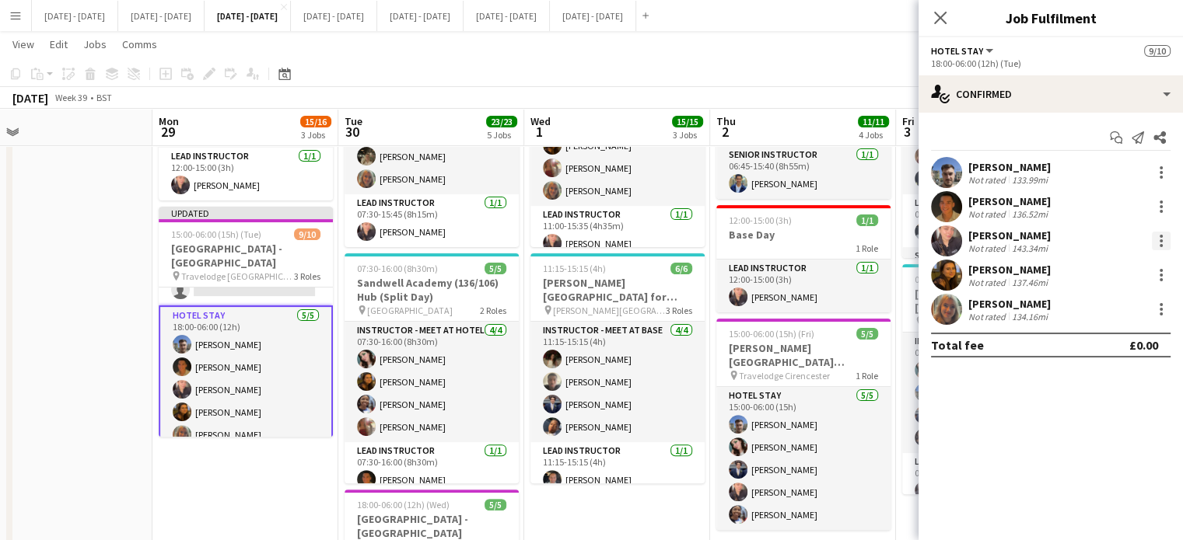
click at [1158, 240] on div at bounding box center [1161, 241] width 19 height 19
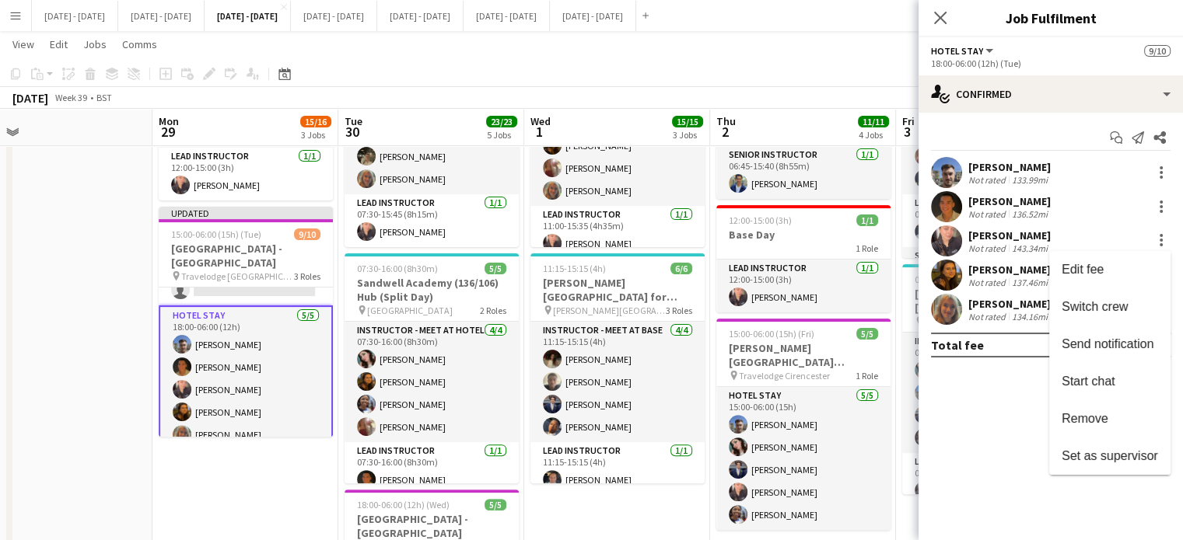
drag, startPoint x: 1127, startPoint y: 307, endPoint x: 547, endPoint y: 308, distance: 579.3
click at [1126, 307] on span "Switch crew" at bounding box center [1094, 306] width 66 height 13
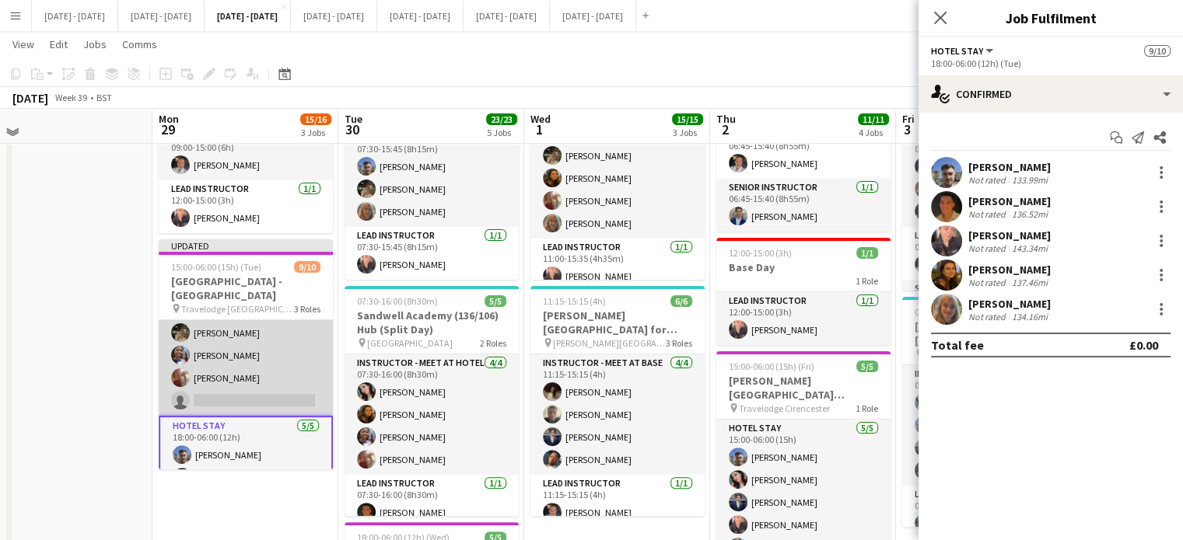
click at [233, 391] on app-card-role "Hotel Stay 3/4 15:00-06:00 (15h) Emily Pratt Julian Ohakwe Olivia Etherington s…" at bounding box center [246, 355] width 174 height 121
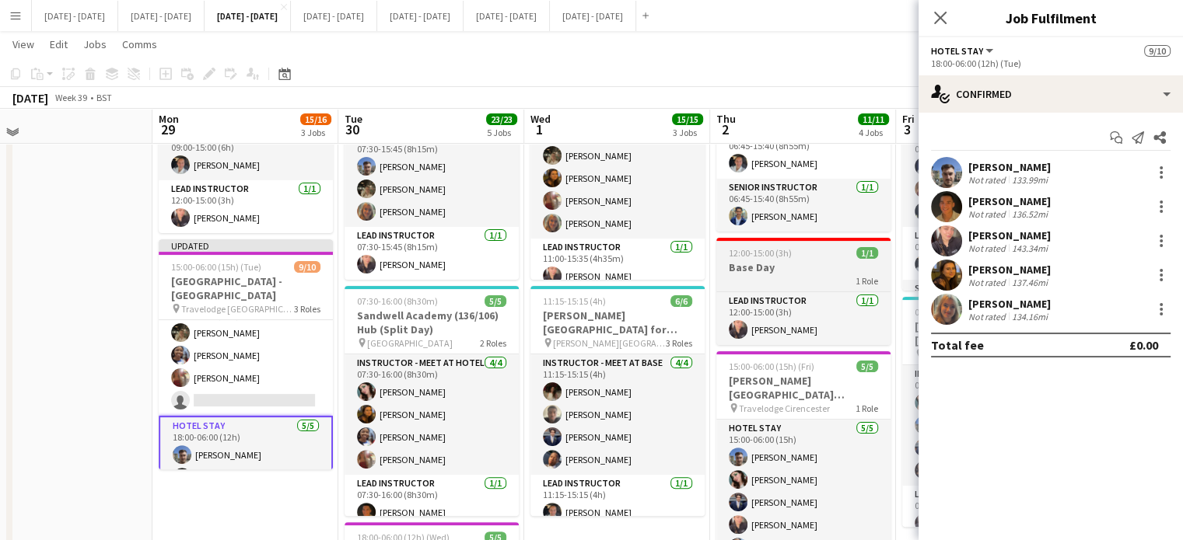
scroll to position [79, 0]
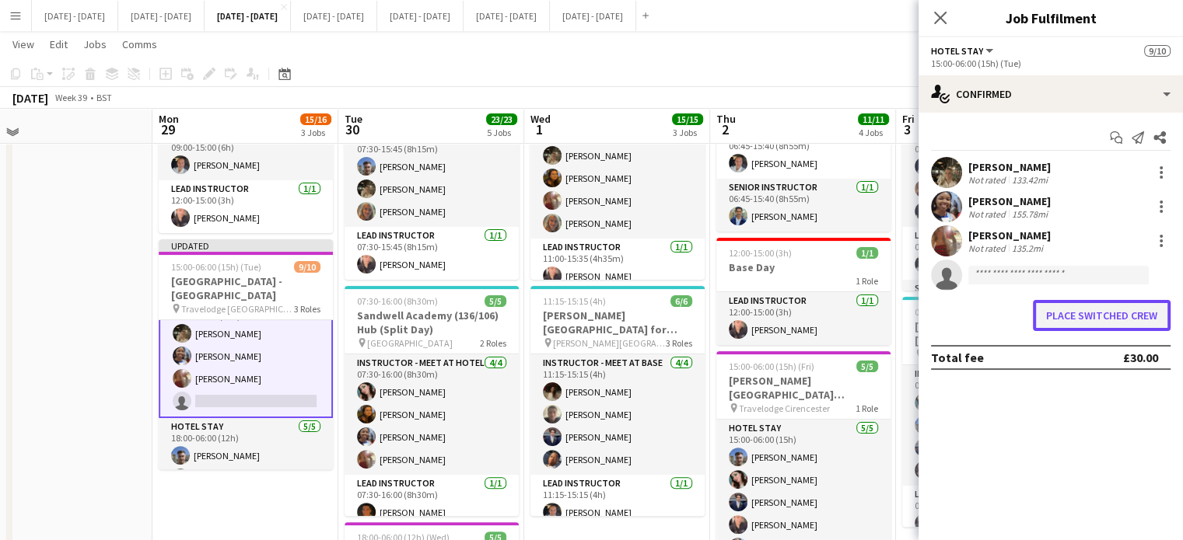
click at [1079, 313] on button "Place switched crew" at bounding box center [1102, 315] width 138 height 31
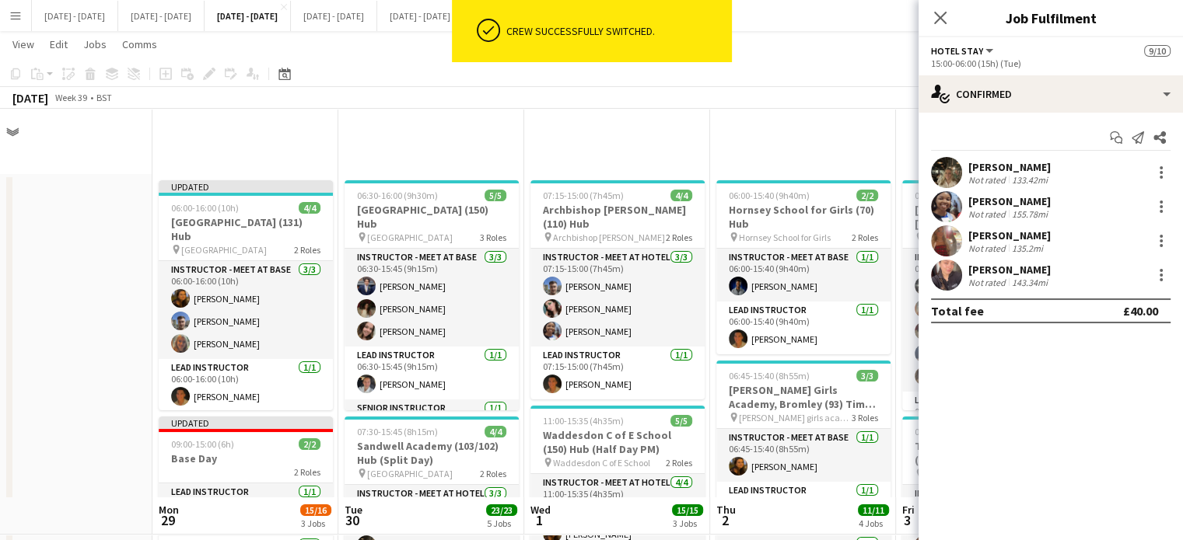
scroll to position [389, 0]
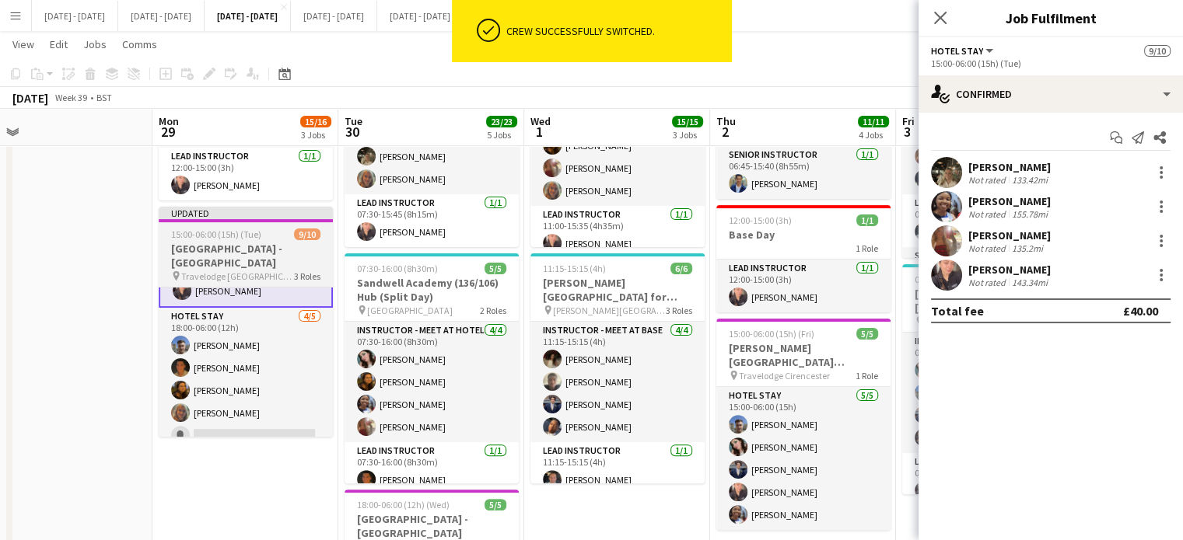
click at [260, 252] on h3 "[GEOGRAPHIC_DATA] - [GEOGRAPHIC_DATA]" at bounding box center [246, 256] width 174 height 28
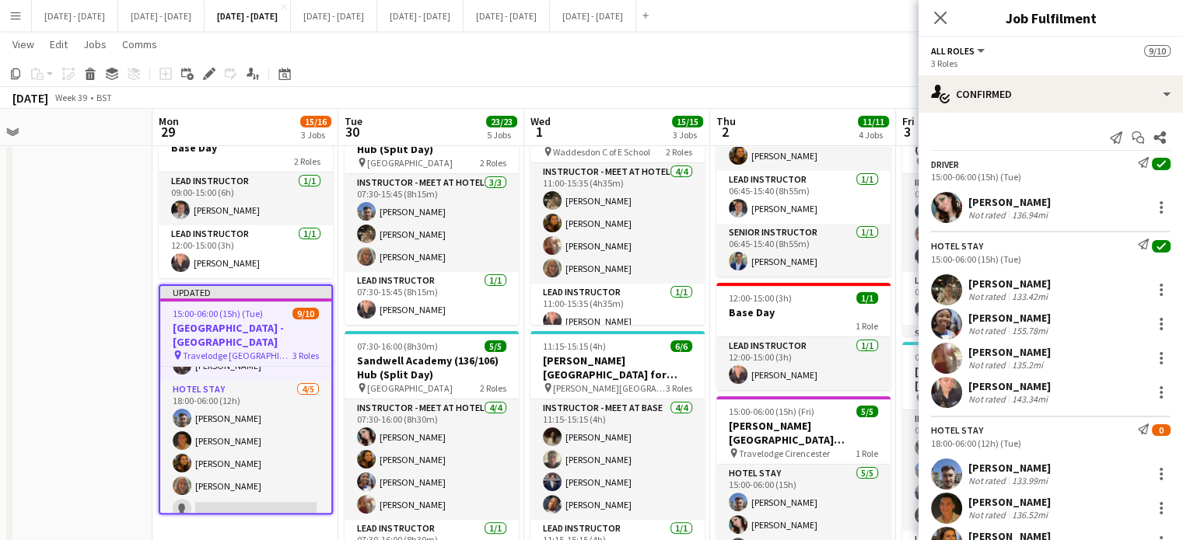
scroll to position [169, 0]
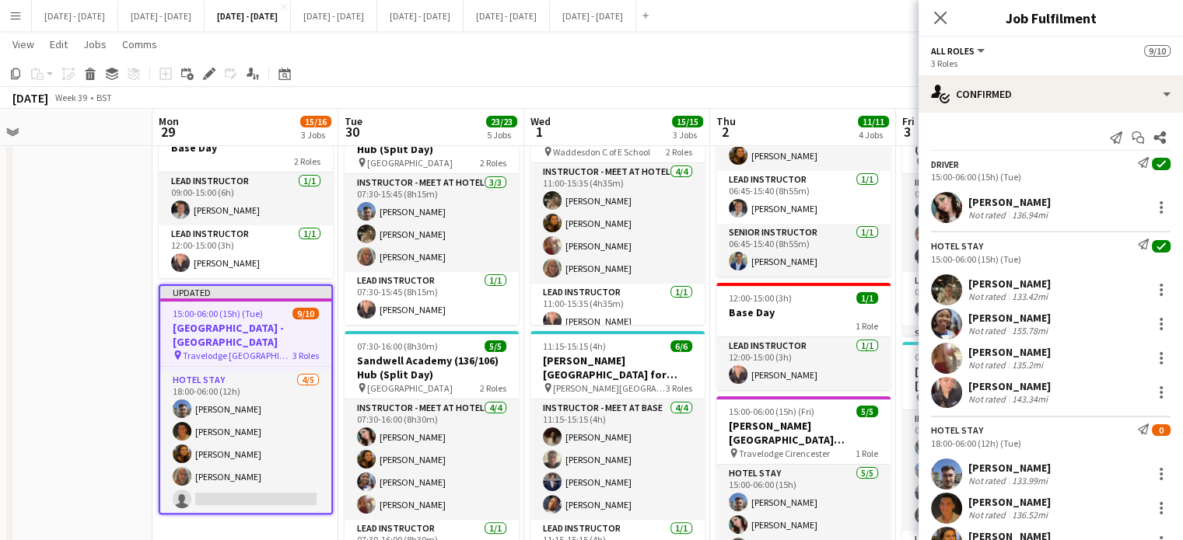
click at [236, 360] on span "Travelodge [GEOGRAPHIC_DATA] [GEOGRAPHIC_DATA]" at bounding box center [238, 356] width 110 height 12
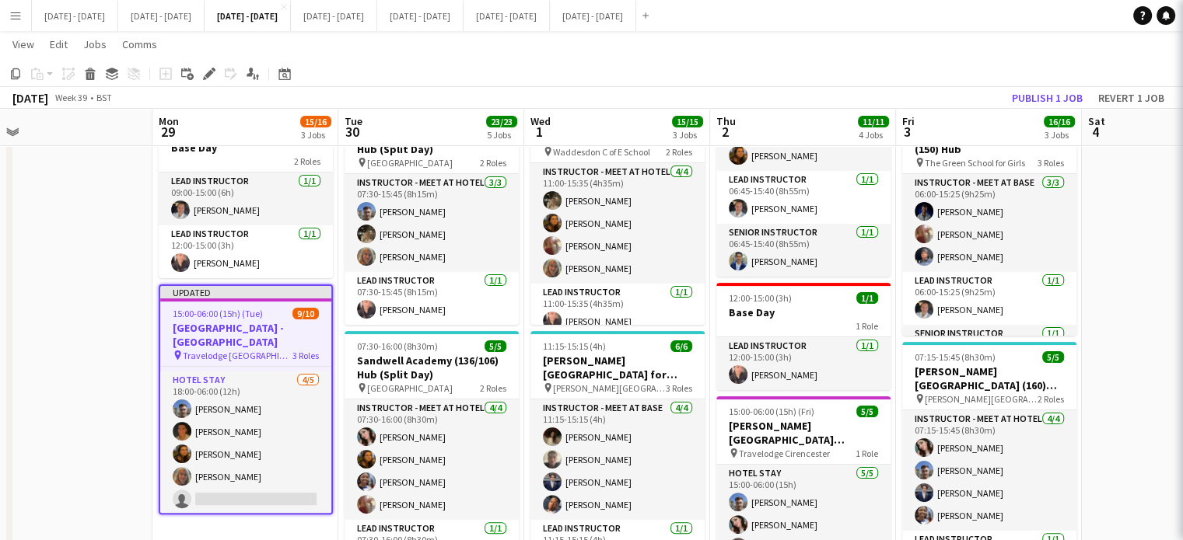
scroll to position [167, 0]
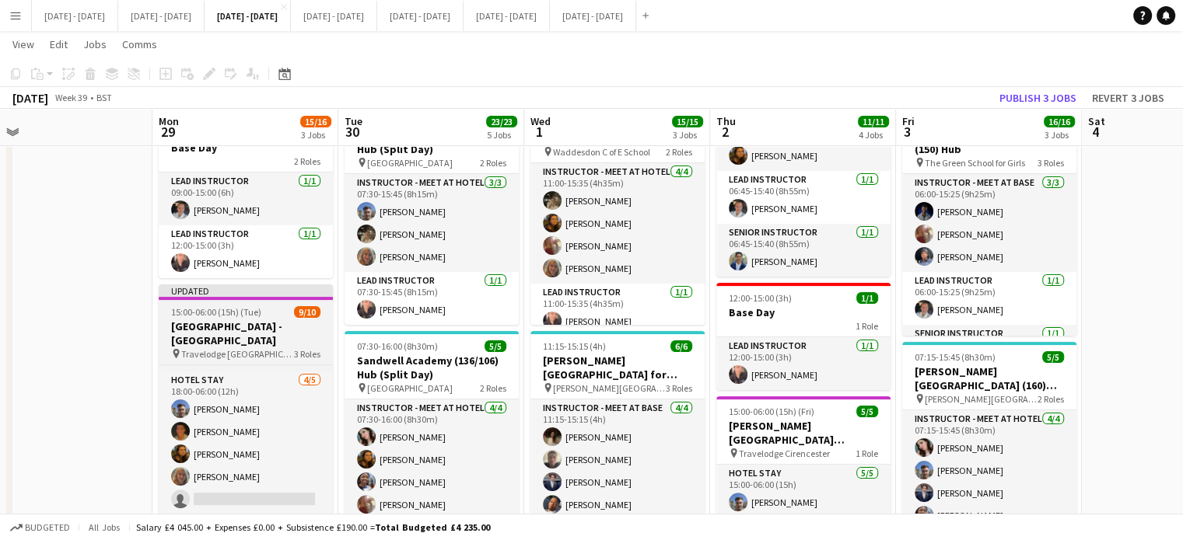
click at [206, 330] on h3 "[GEOGRAPHIC_DATA] - [GEOGRAPHIC_DATA]" at bounding box center [246, 334] width 174 height 28
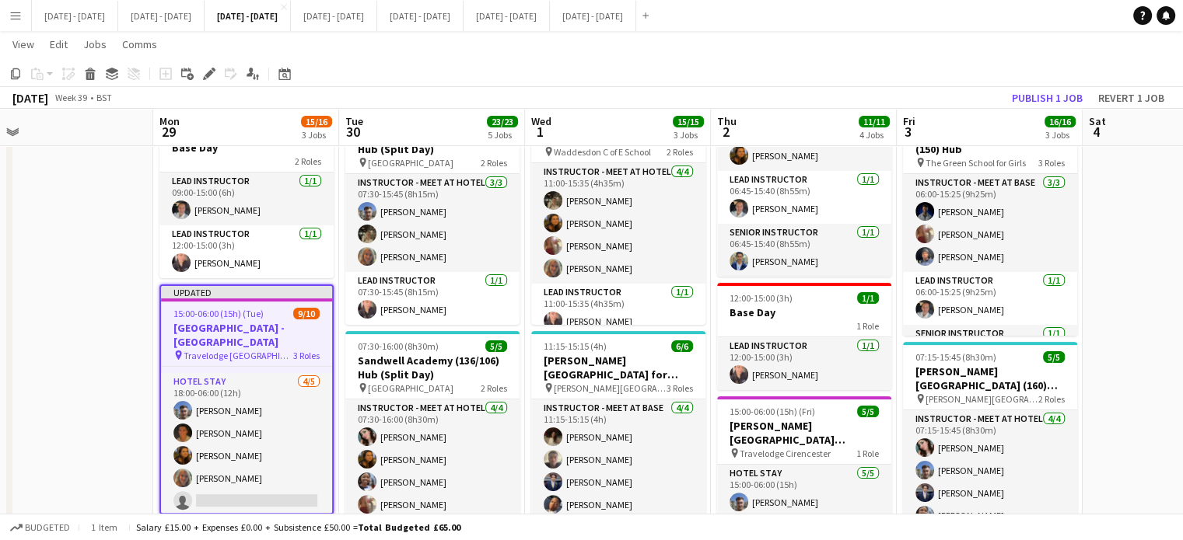
scroll to position [169, 0]
click at [207, 79] on icon "Edit" at bounding box center [209, 74] width 12 height 12
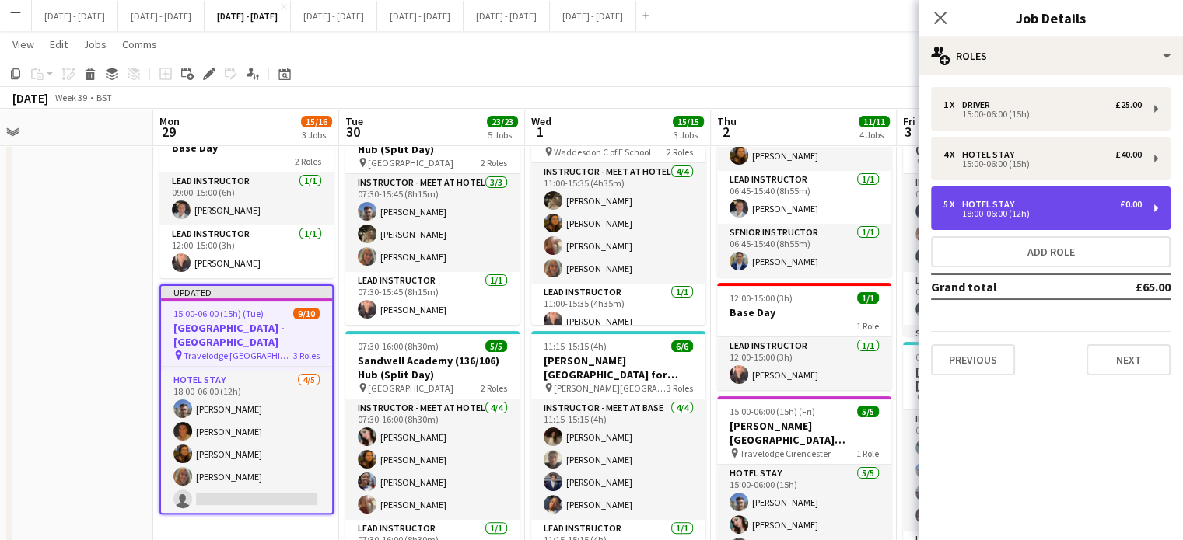
click at [1002, 201] on div "Hotel Stay" at bounding box center [991, 204] width 58 height 11
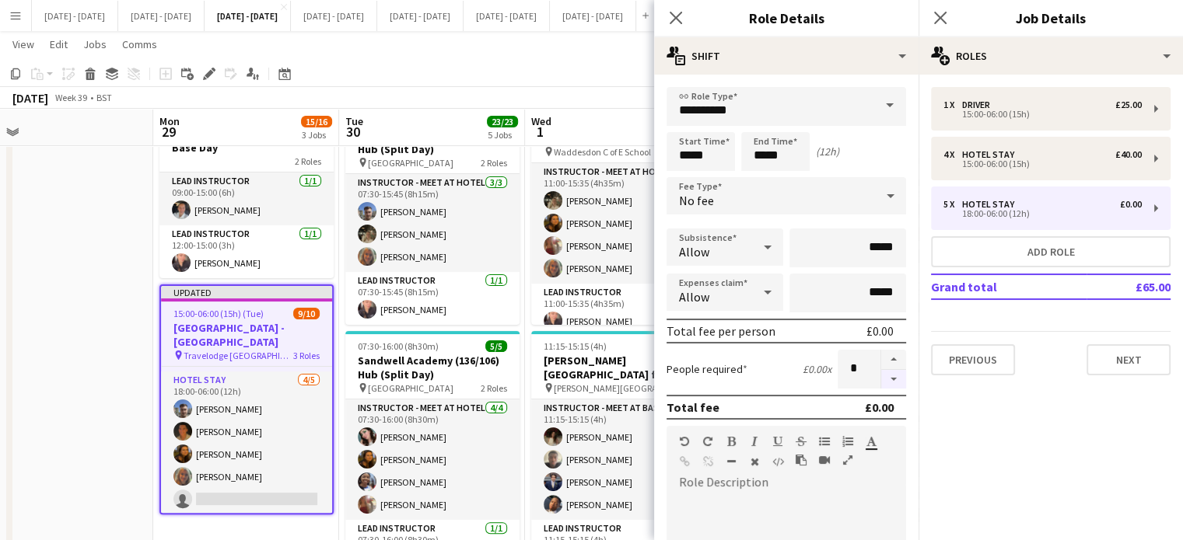
click at [886, 377] on button "button" at bounding box center [893, 379] width 25 height 19
type input "*"
click at [673, 17] on icon at bounding box center [675, 17] width 15 height 15
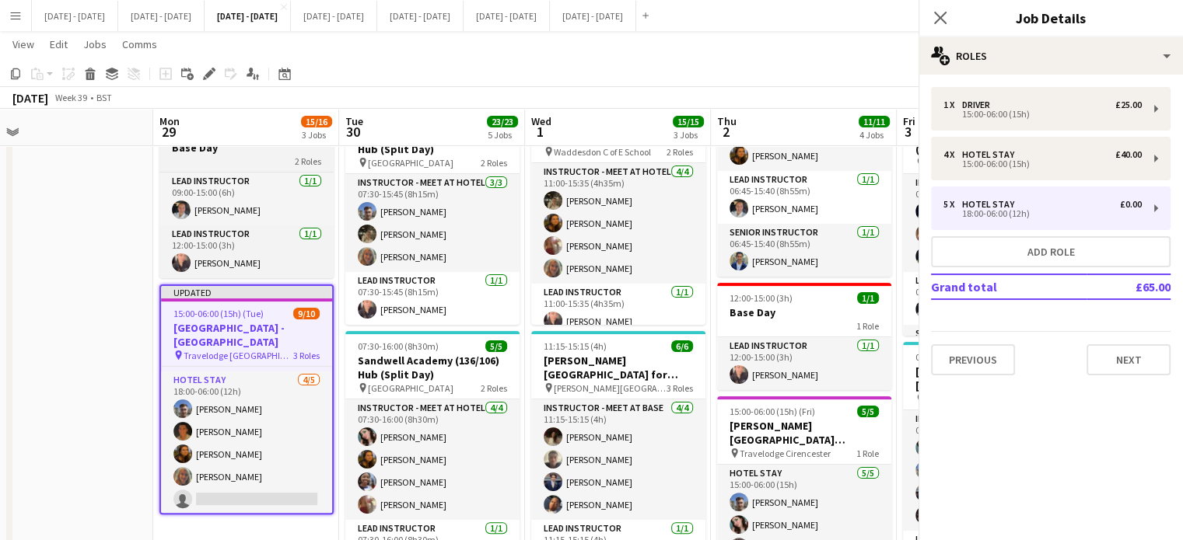
scroll to position [147, 0]
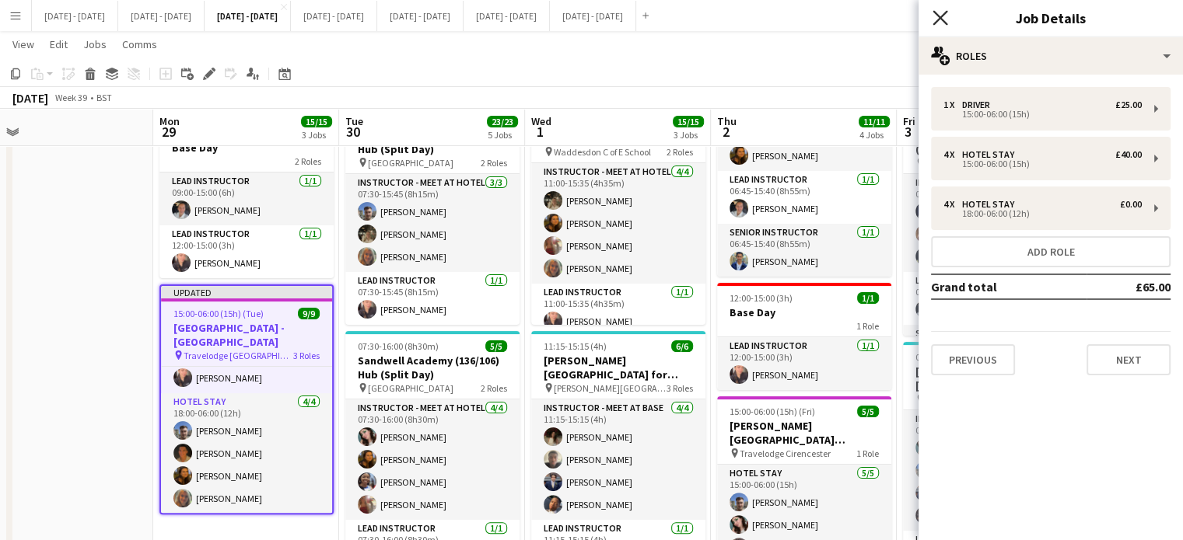
click at [946, 21] on icon "Close pop-in" at bounding box center [939, 17] width 15 height 15
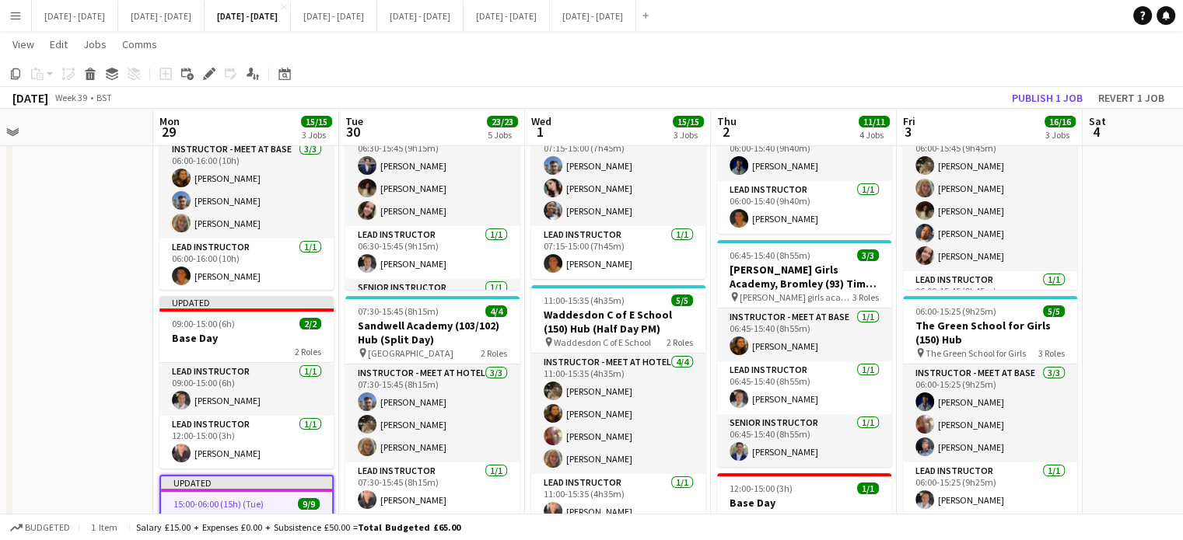
scroll to position [121, 0]
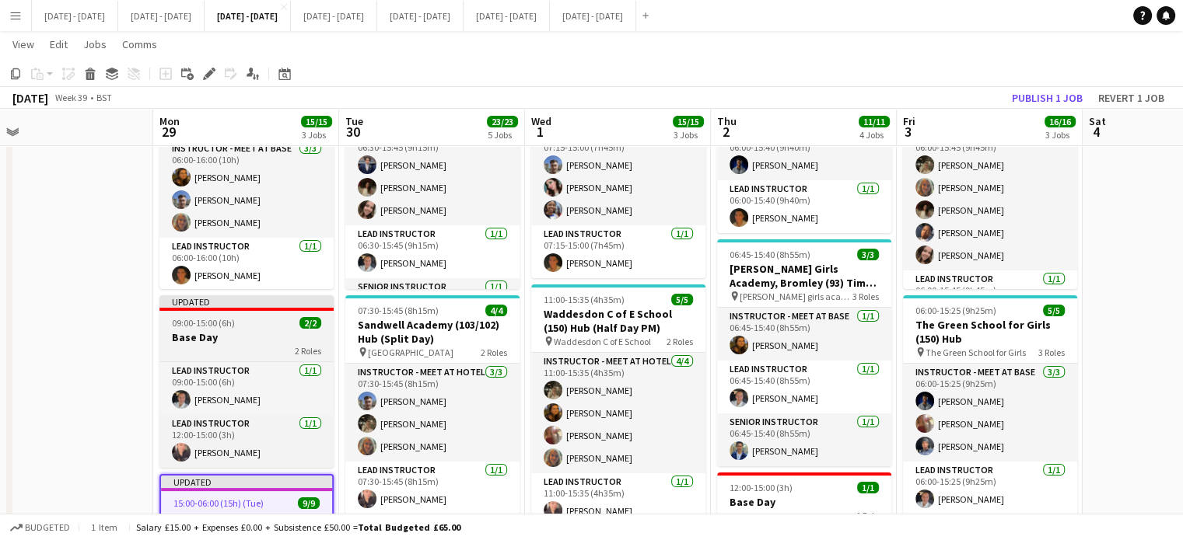
click at [243, 334] on h3 "Base Day" at bounding box center [246, 337] width 174 height 14
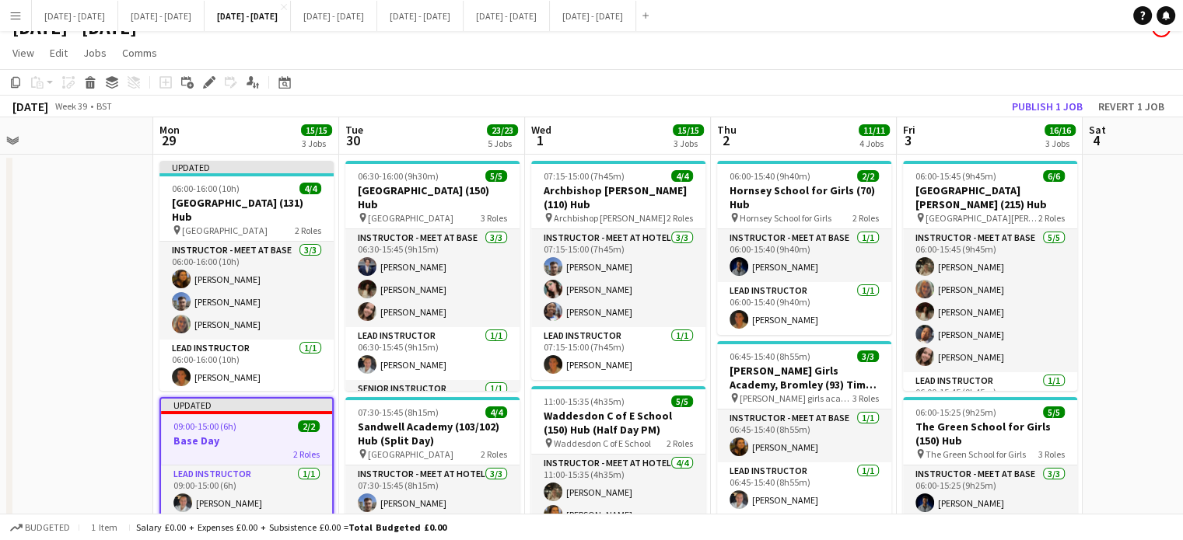
scroll to position [22, 0]
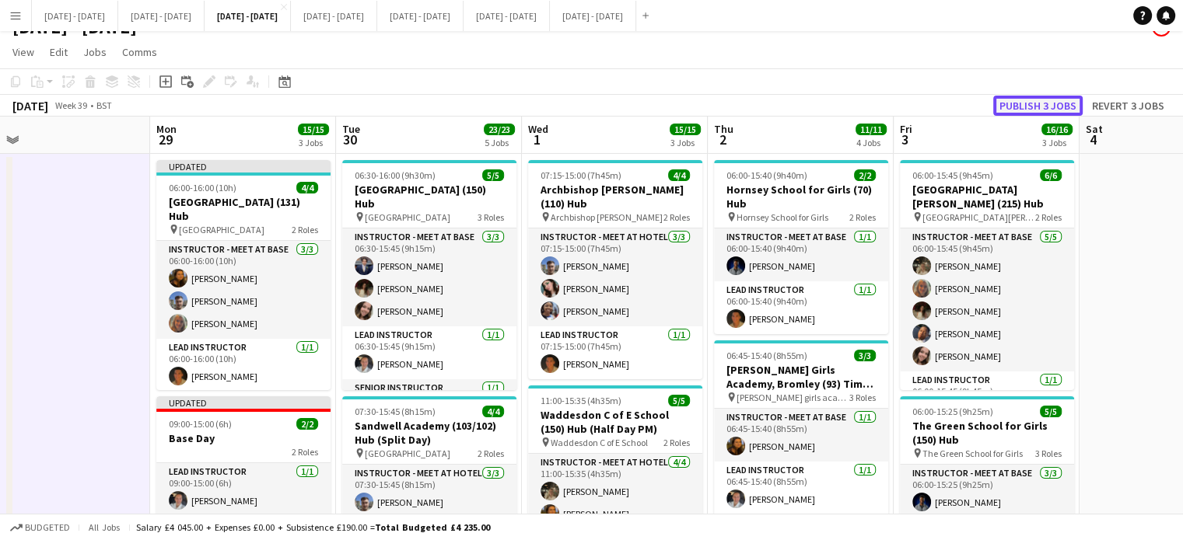
click at [1064, 105] on button "Publish 3 jobs" at bounding box center [1037, 106] width 89 height 20
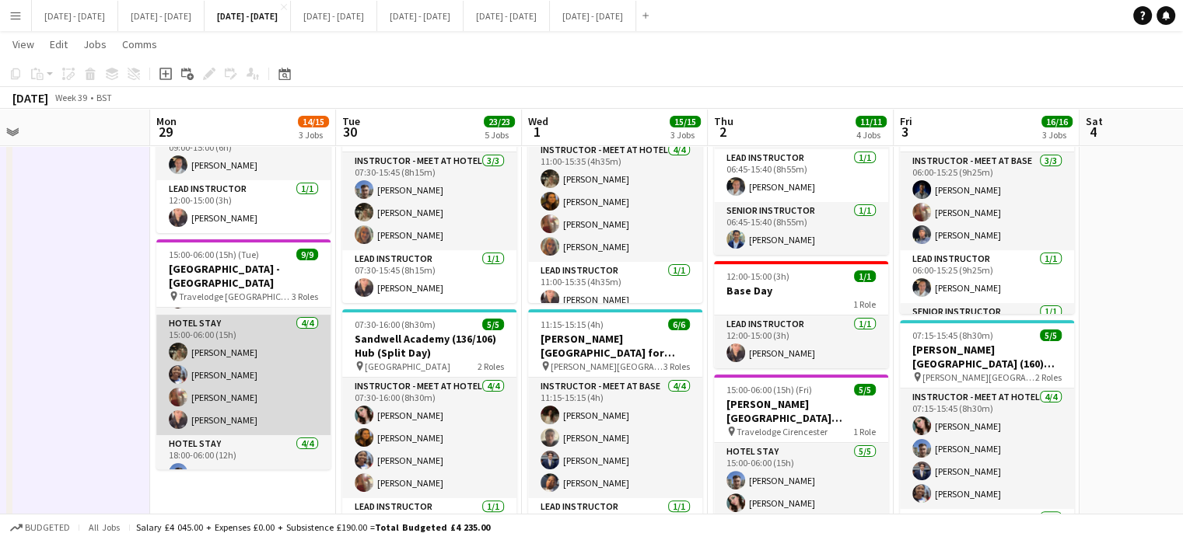
scroll to position [0, 0]
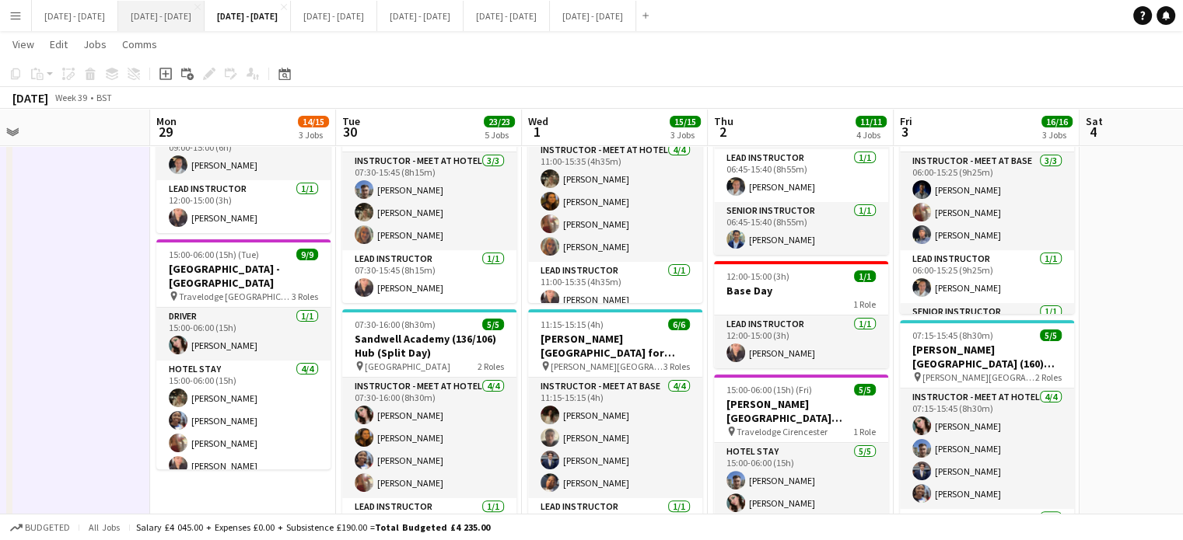
click at [195, 23] on button "[DATE] - [DATE] Close" at bounding box center [161, 16] width 86 height 30
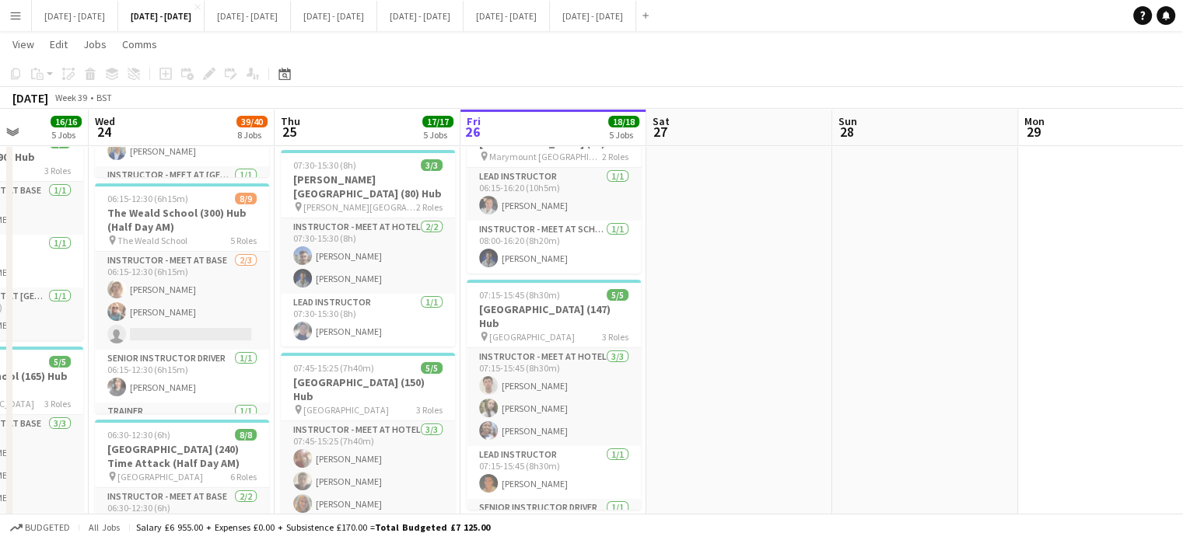
scroll to position [0, 485]
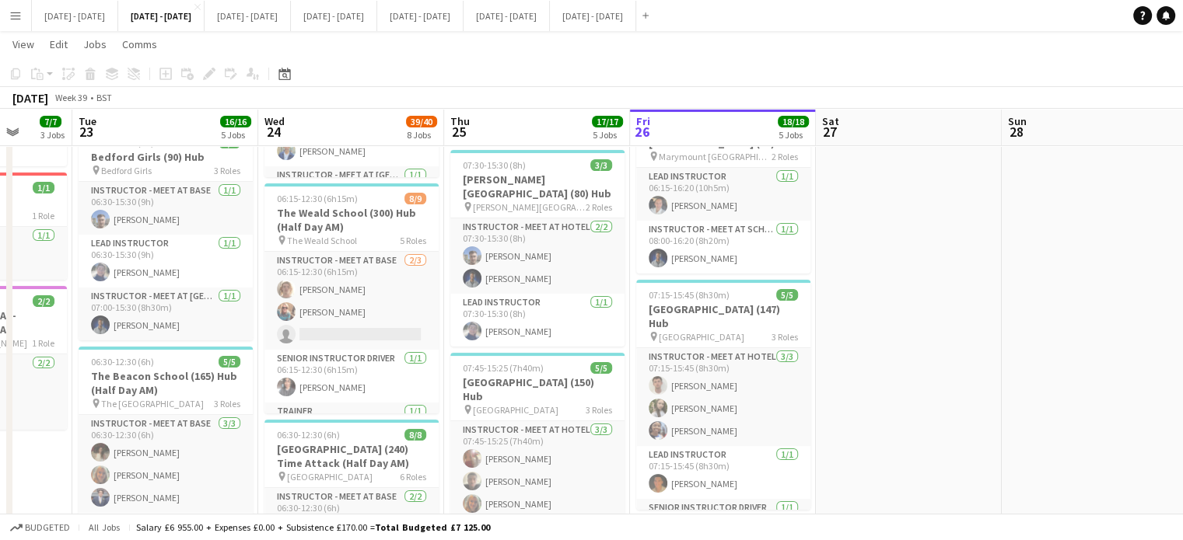
drag, startPoint x: 562, startPoint y: 137, endPoint x: 360, endPoint y: 125, distance: 202.5
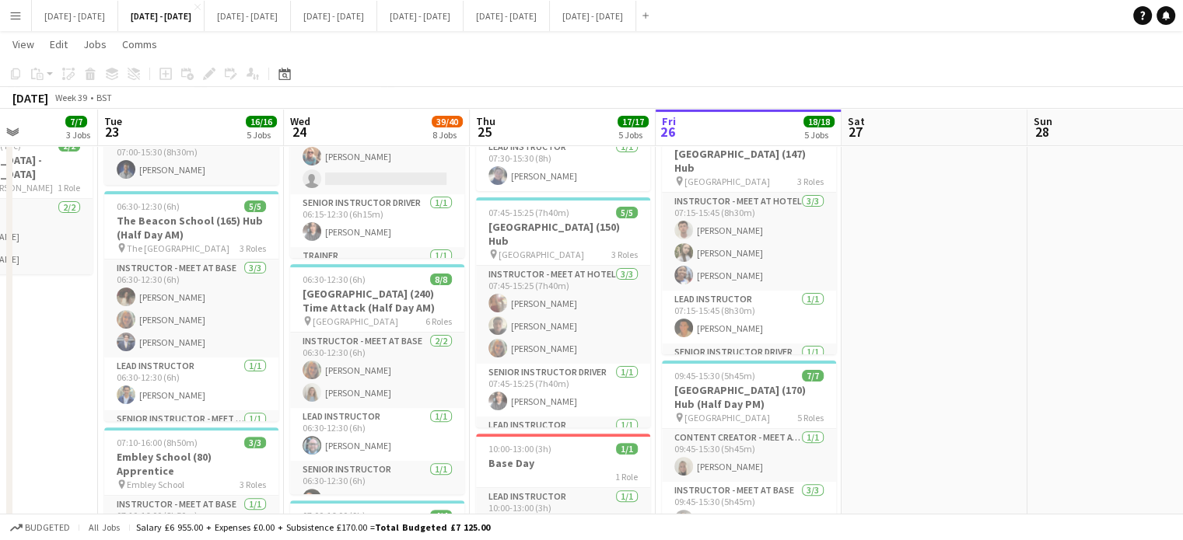
scroll to position [0, 428]
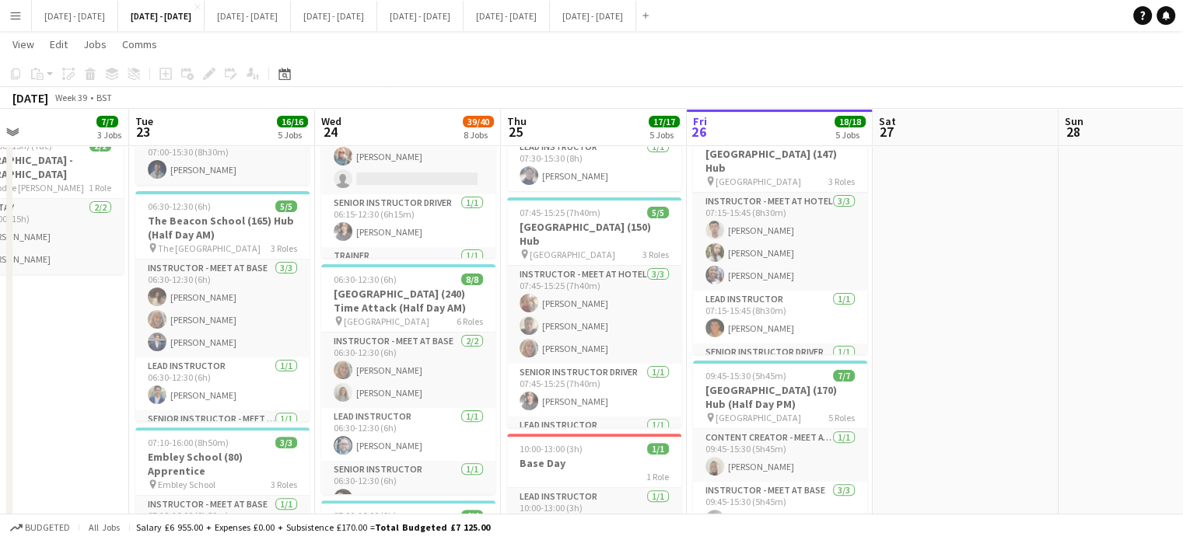
drag, startPoint x: 582, startPoint y: 226, endPoint x: 639, endPoint y: 226, distance: 57.5
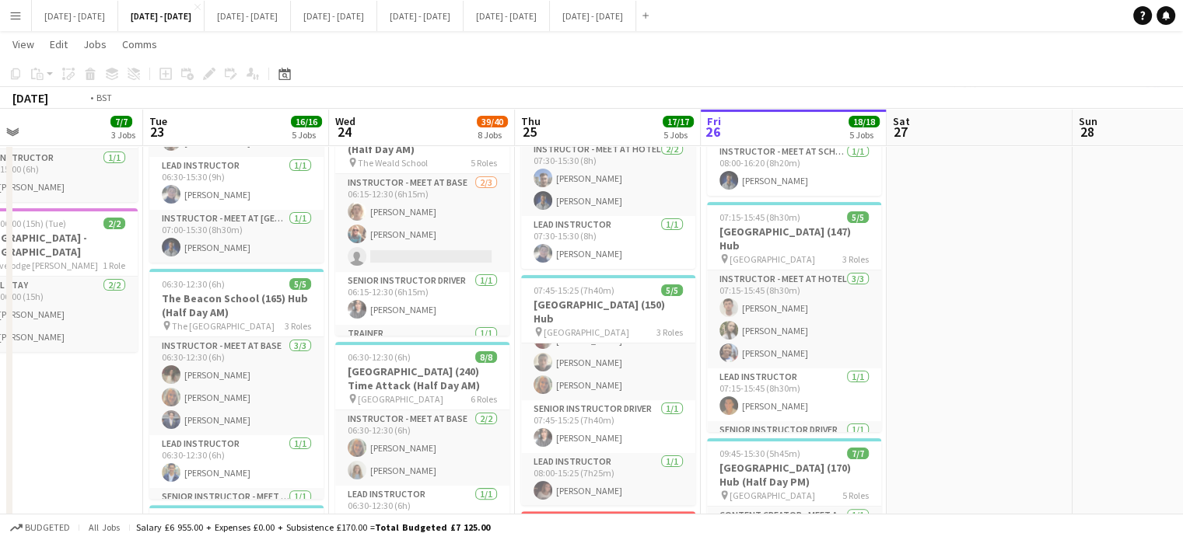
scroll to position [0, 362]
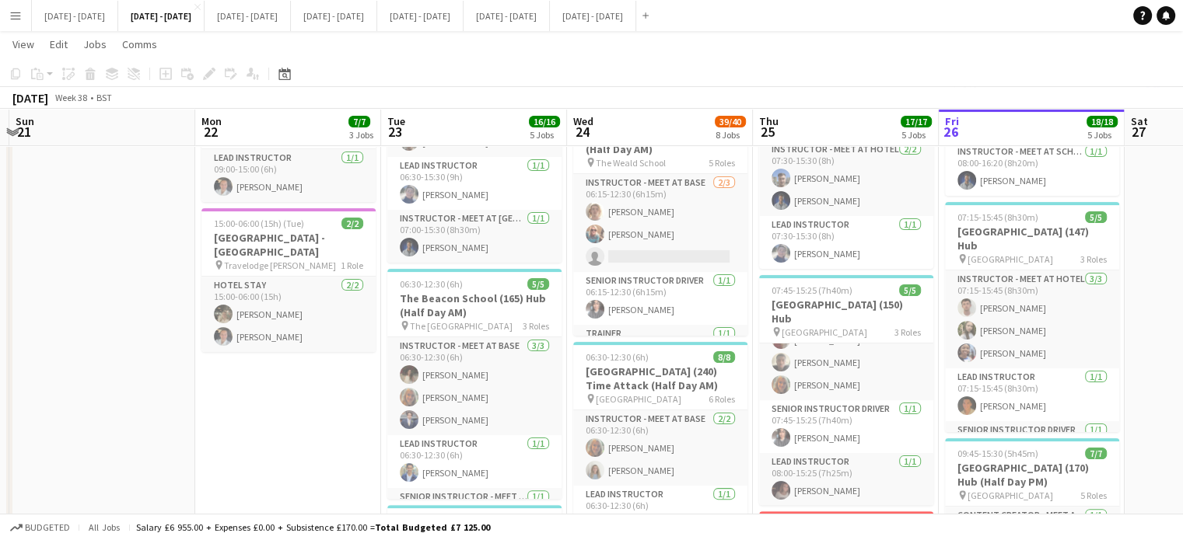
drag, startPoint x: 44, startPoint y: 425, endPoint x: 294, endPoint y: 432, distance: 250.5
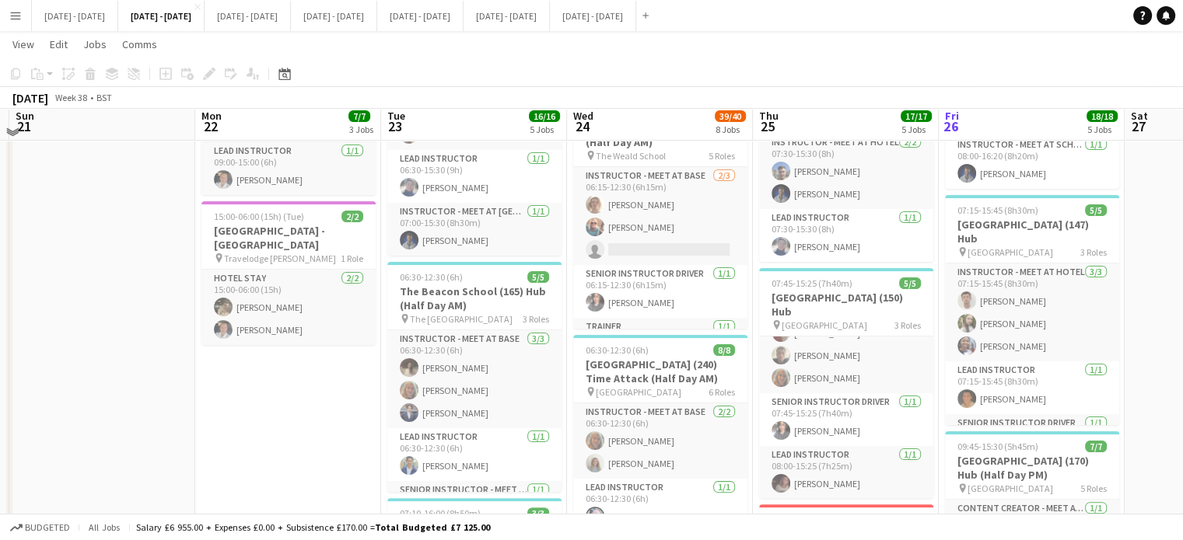
scroll to position [311, 0]
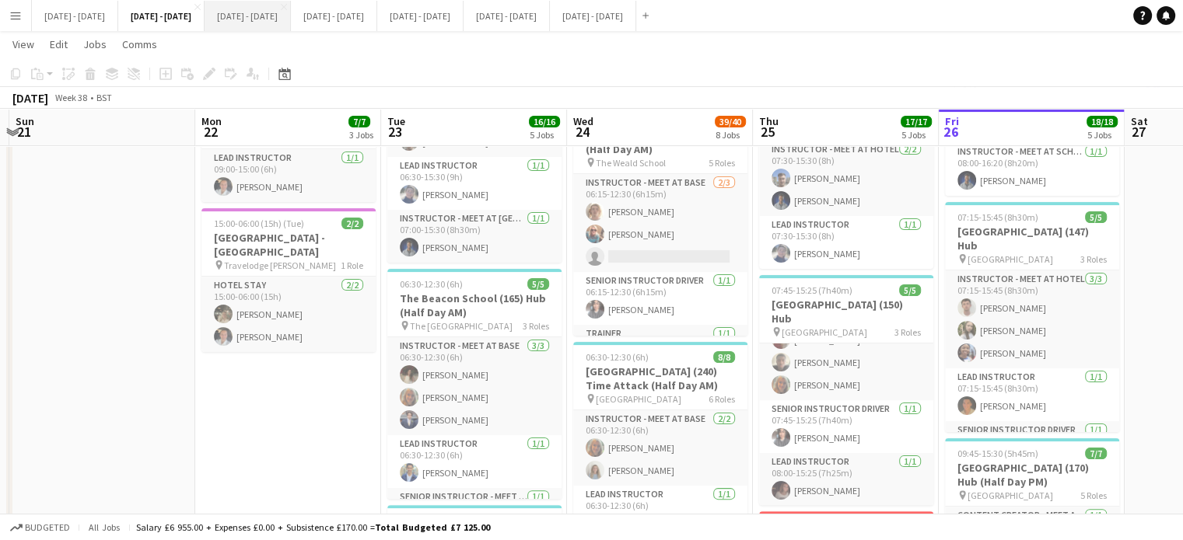
click at [288, 15] on button "[DATE] - [DATE] Close" at bounding box center [248, 16] width 86 height 30
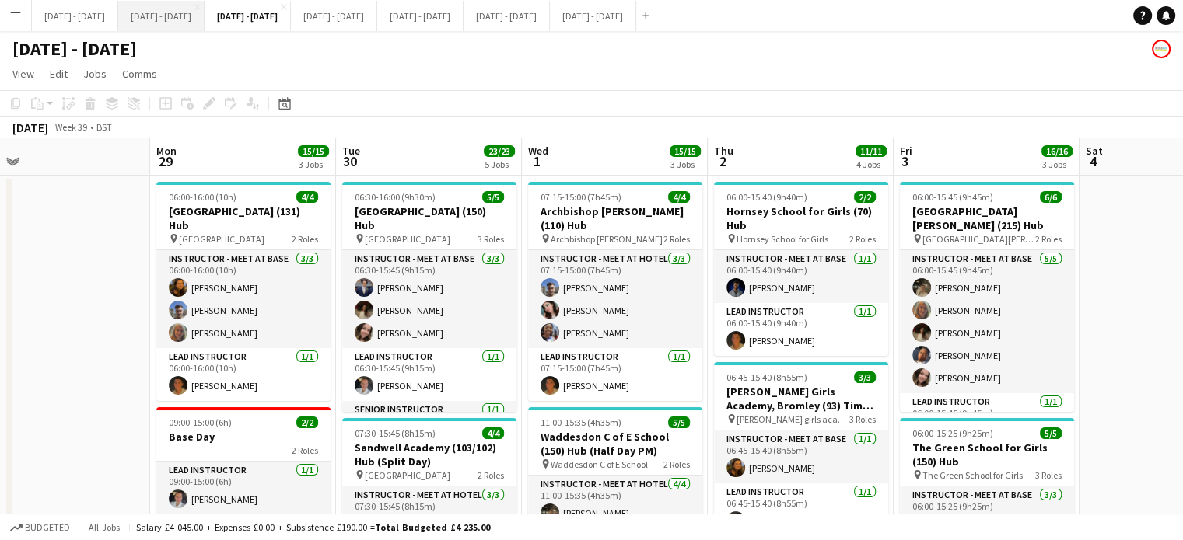
click at [191, 19] on button "[DATE] - [DATE] Close" at bounding box center [161, 16] width 86 height 30
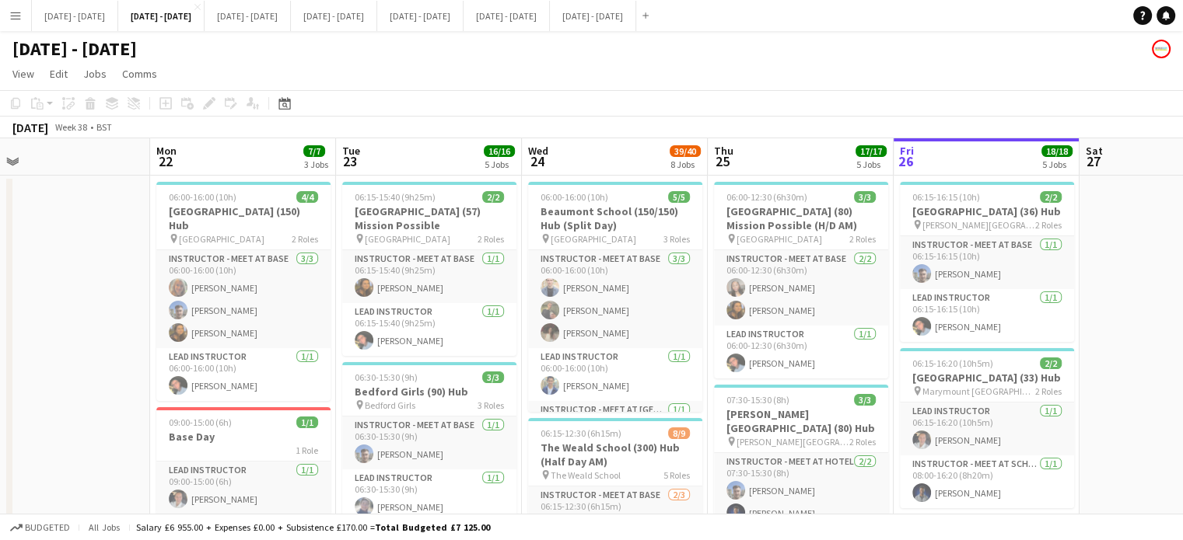
scroll to position [0, 413]
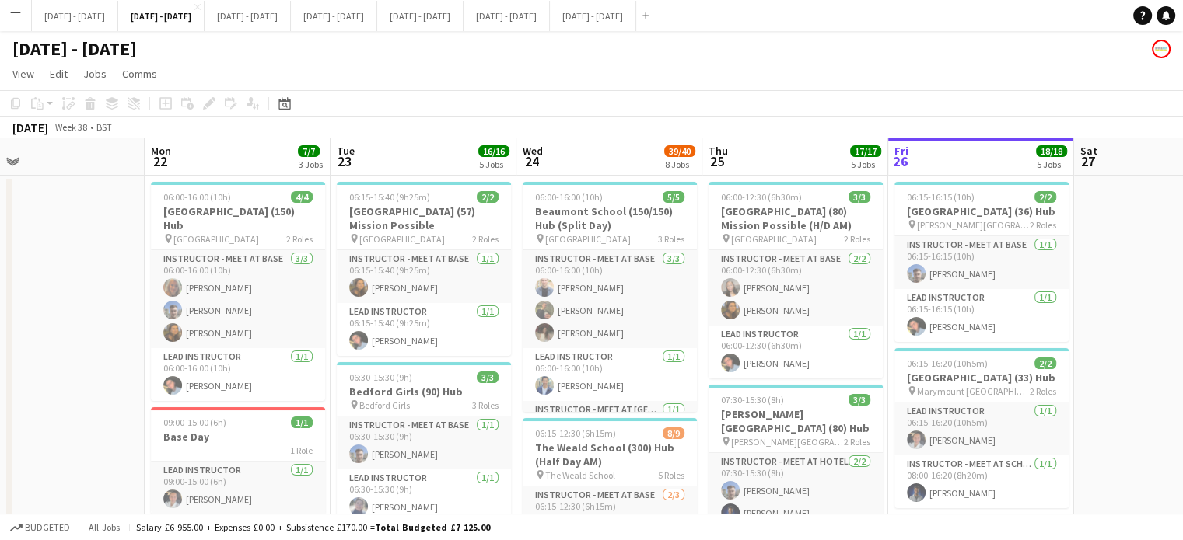
drag, startPoint x: 923, startPoint y: 467, endPoint x: 872, endPoint y: 467, distance: 50.5
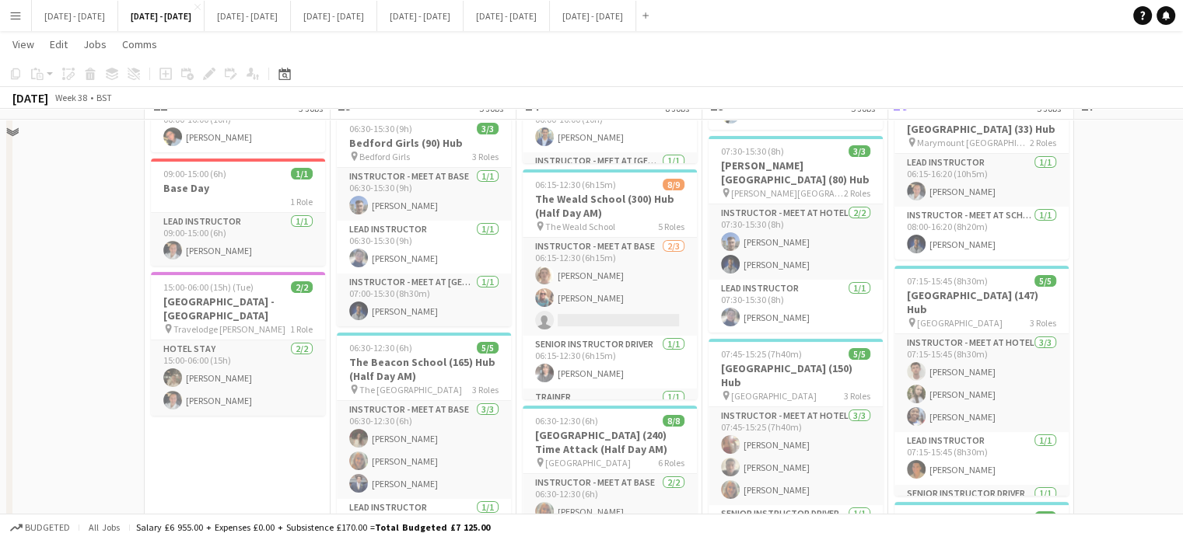
scroll to position [389, 0]
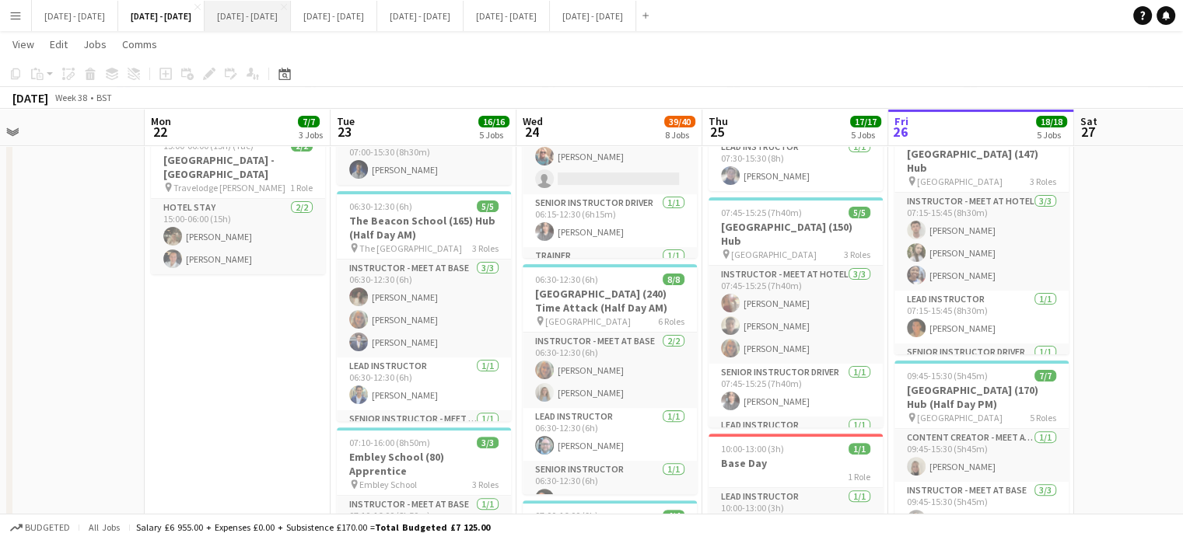
click at [291, 23] on button "[DATE] - [DATE] Close" at bounding box center [248, 16] width 86 height 30
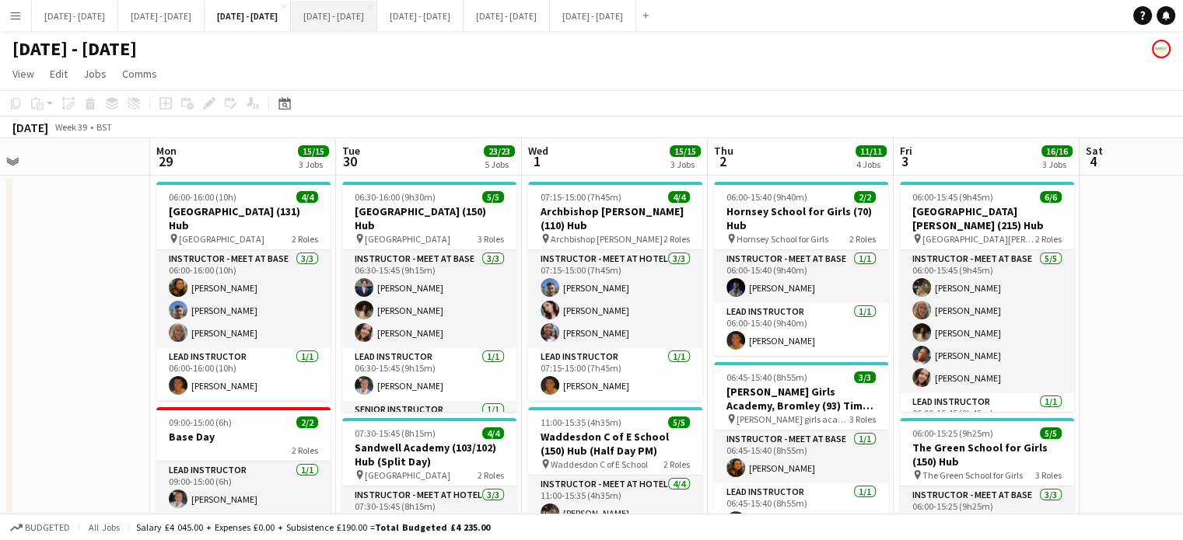
click at [377, 18] on button "[DATE] - [DATE] Close" at bounding box center [334, 16] width 86 height 30
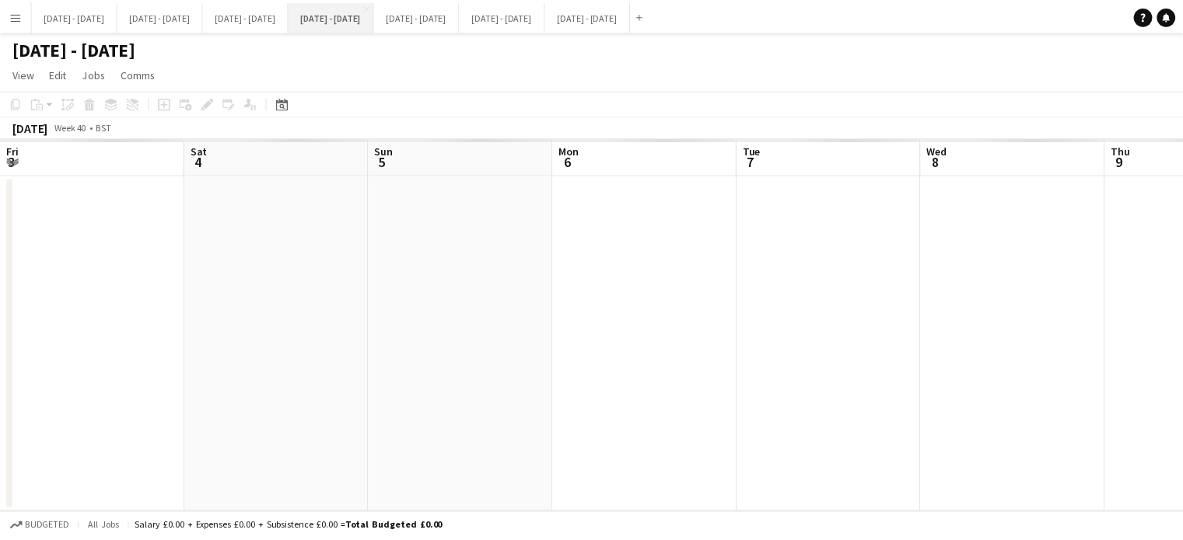
scroll to position [0, 433]
